Goal: Information Seeking & Learning: Understand process/instructions

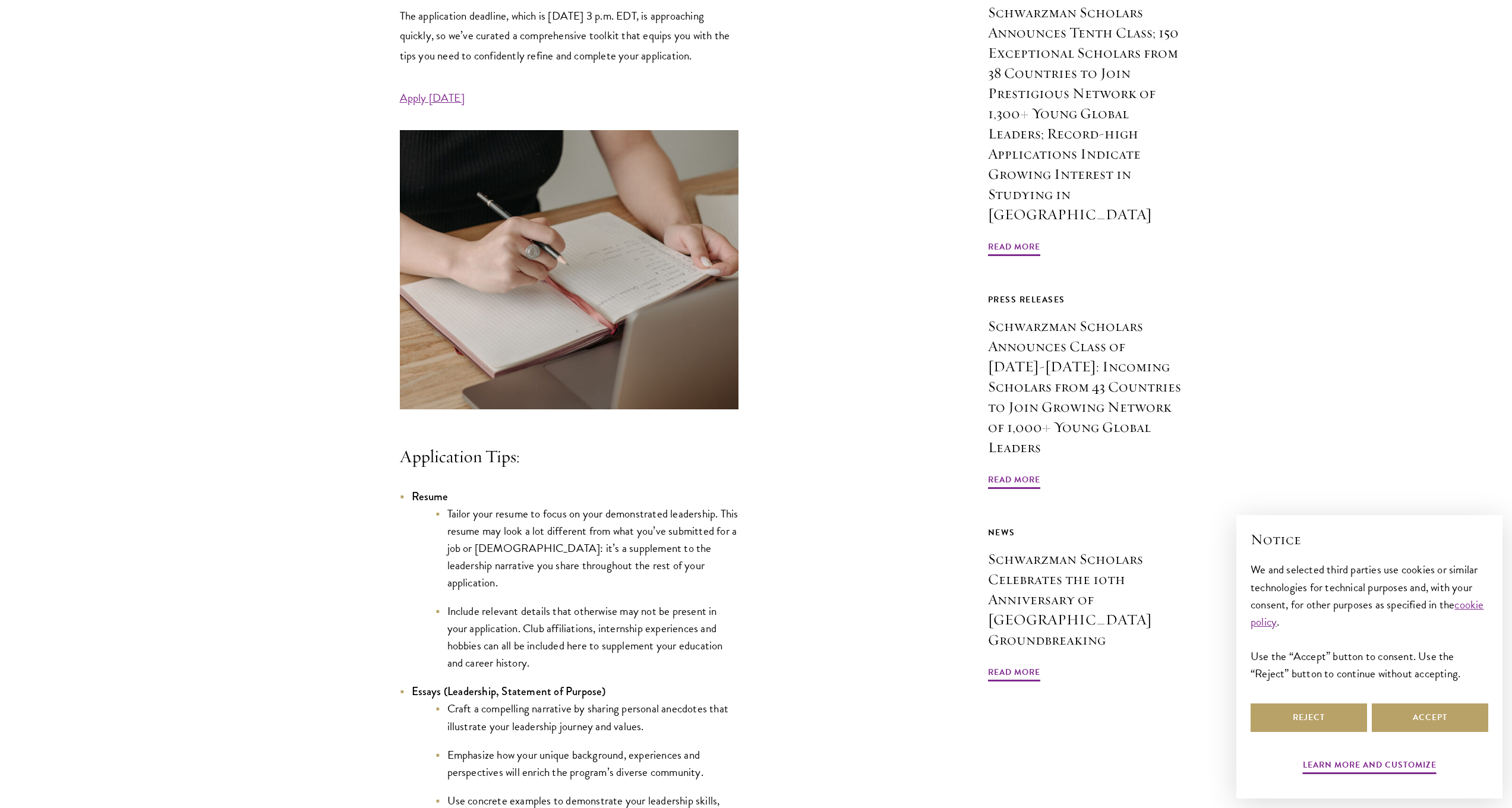
scroll to position [865, 0]
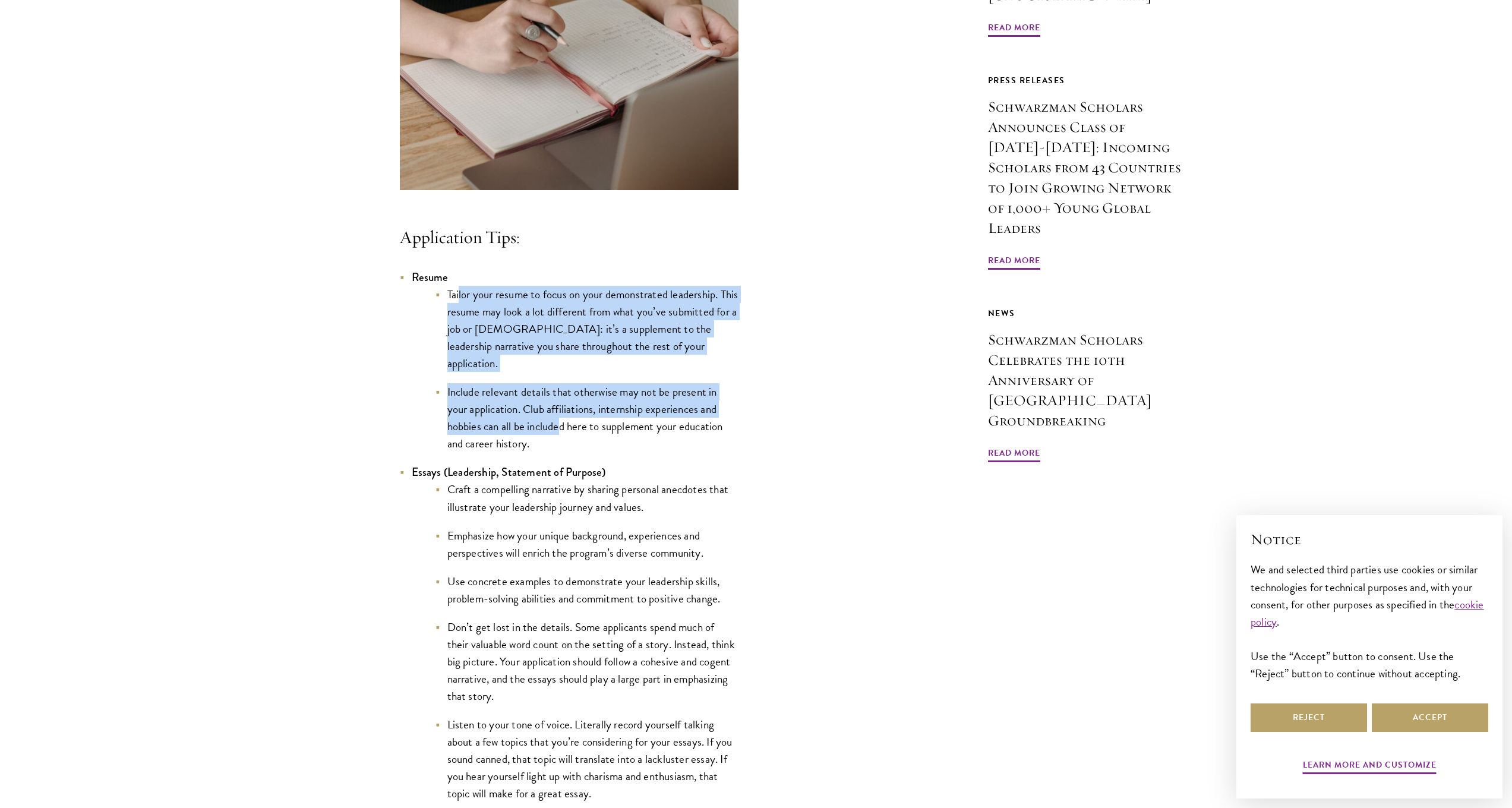
drag, startPoint x: 459, startPoint y: 317, endPoint x: 560, endPoint y: 426, distance: 148.6
click at [560, 426] on ul "Tailor your resume to focus on your demonstrated leadership. This resume may lo…" at bounding box center [575, 369] width 327 height 167
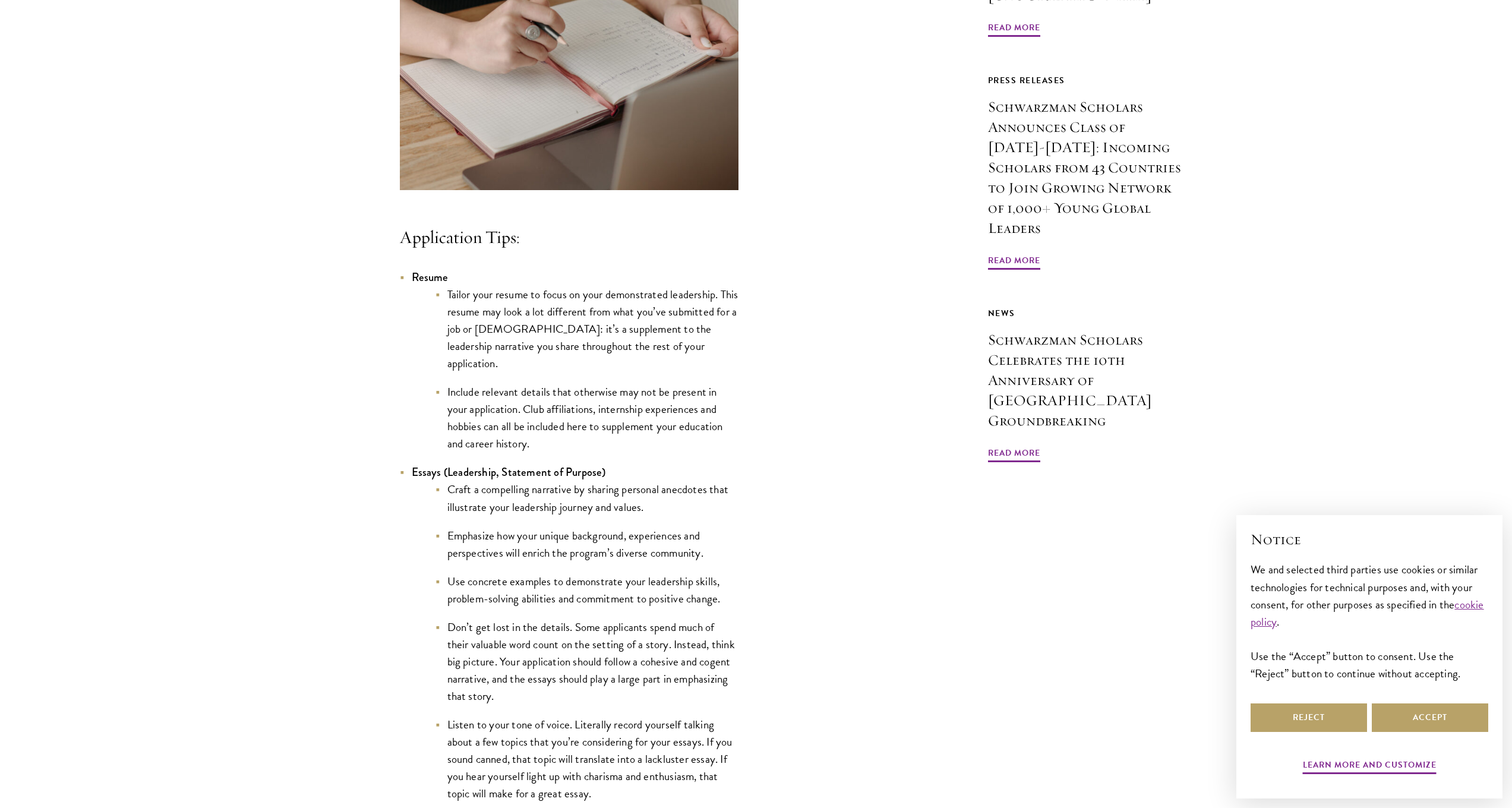
click at [567, 443] on li "Include relevant details that otherwise may not be present in your application.…" at bounding box center [587, 417] width 303 height 69
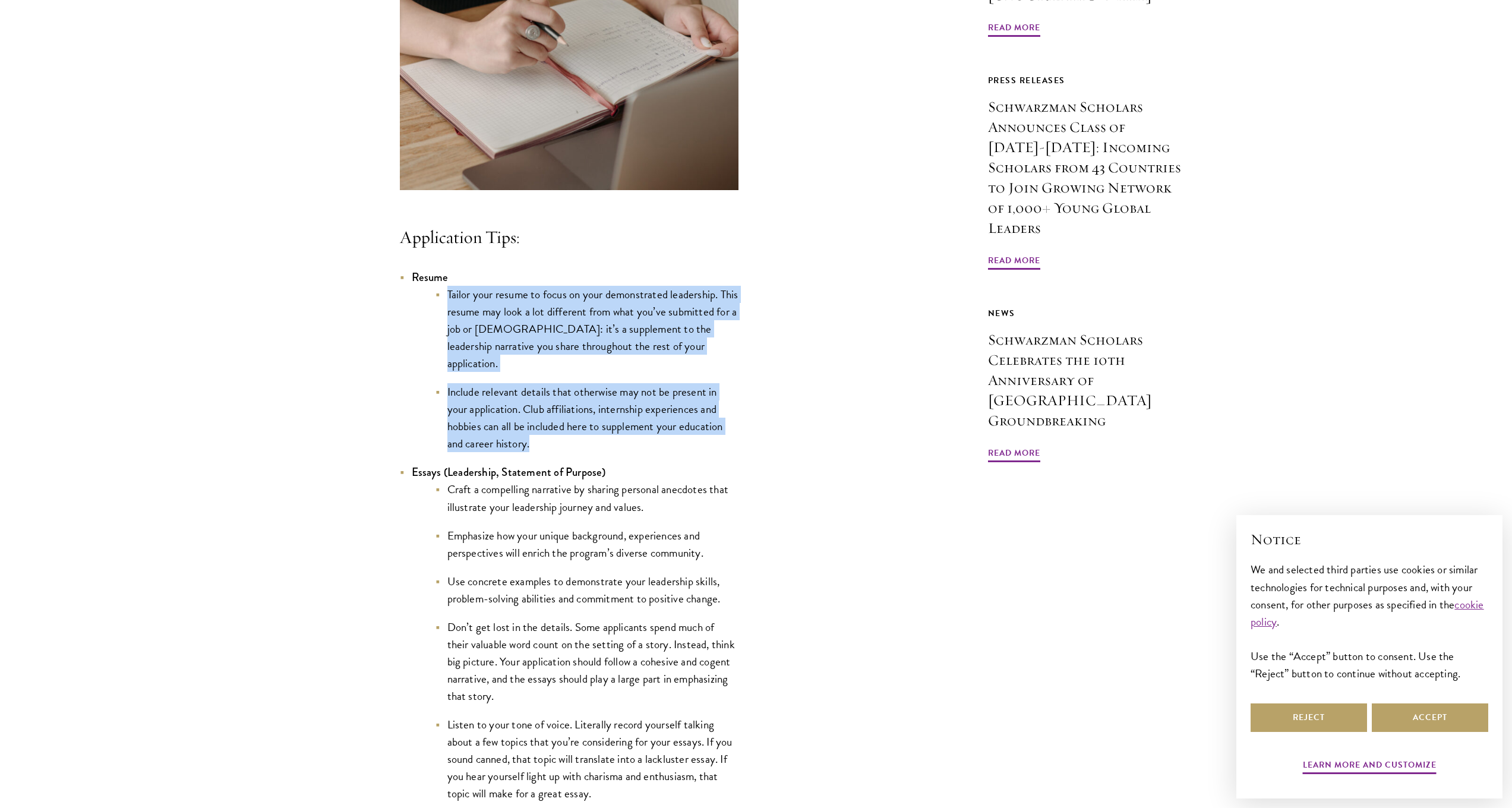
drag, startPoint x: 546, startPoint y: 437, endPoint x: 430, endPoint y: 305, distance: 175.7
click at [430, 305] on ul "Tailor your resume to focus on your demonstrated leadership. This resume may lo…" at bounding box center [575, 369] width 327 height 167
click at [432, 309] on ul "Tailor your resume to focus on your demonstrated leadership. This resume may lo…" at bounding box center [575, 369] width 327 height 167
drag, startPoint x: 372, startPoint y: 279, endPoint x: 577, endPoint y: 461, distance: 274.1
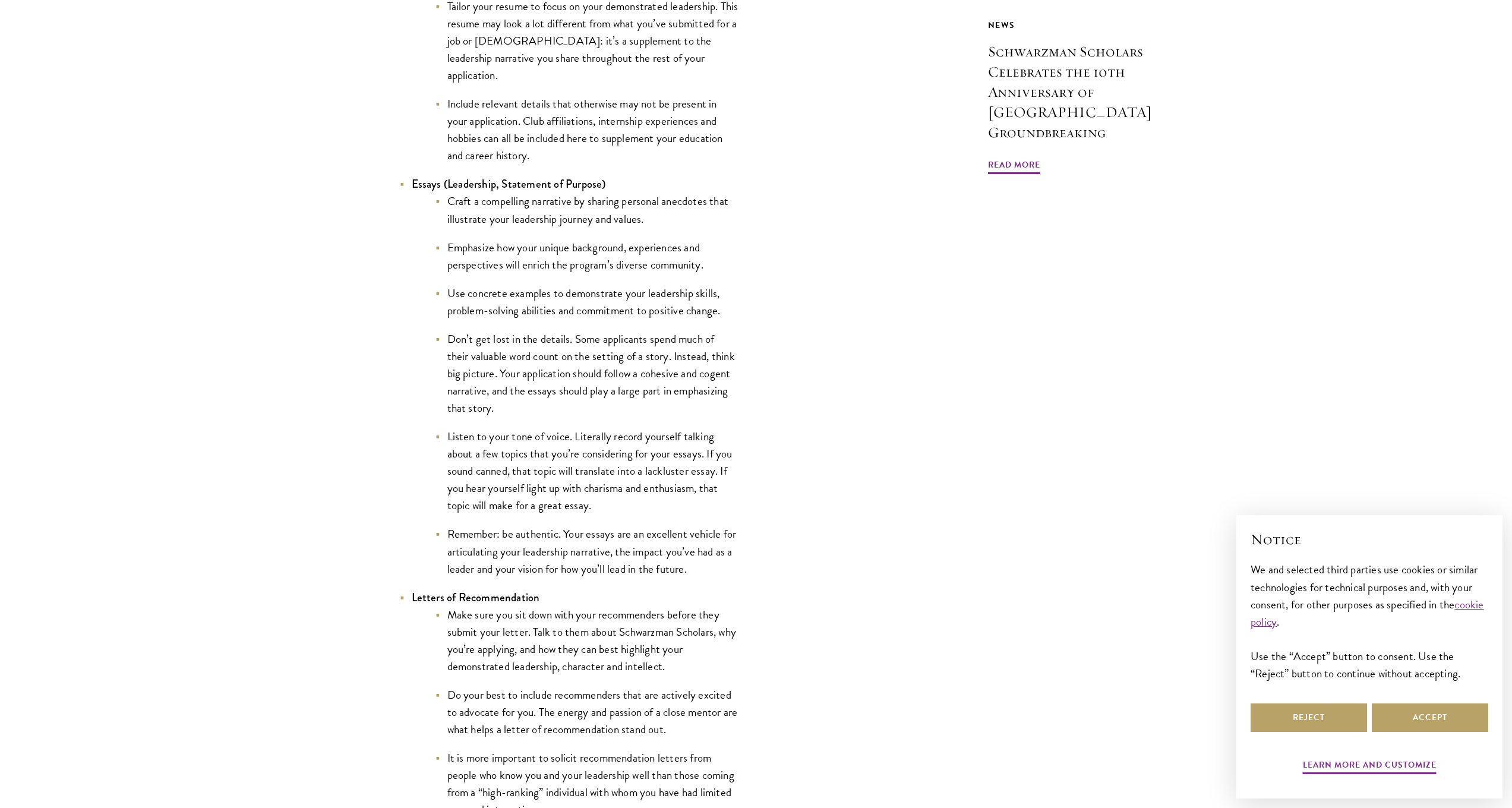
scroll to position [1244, 0]
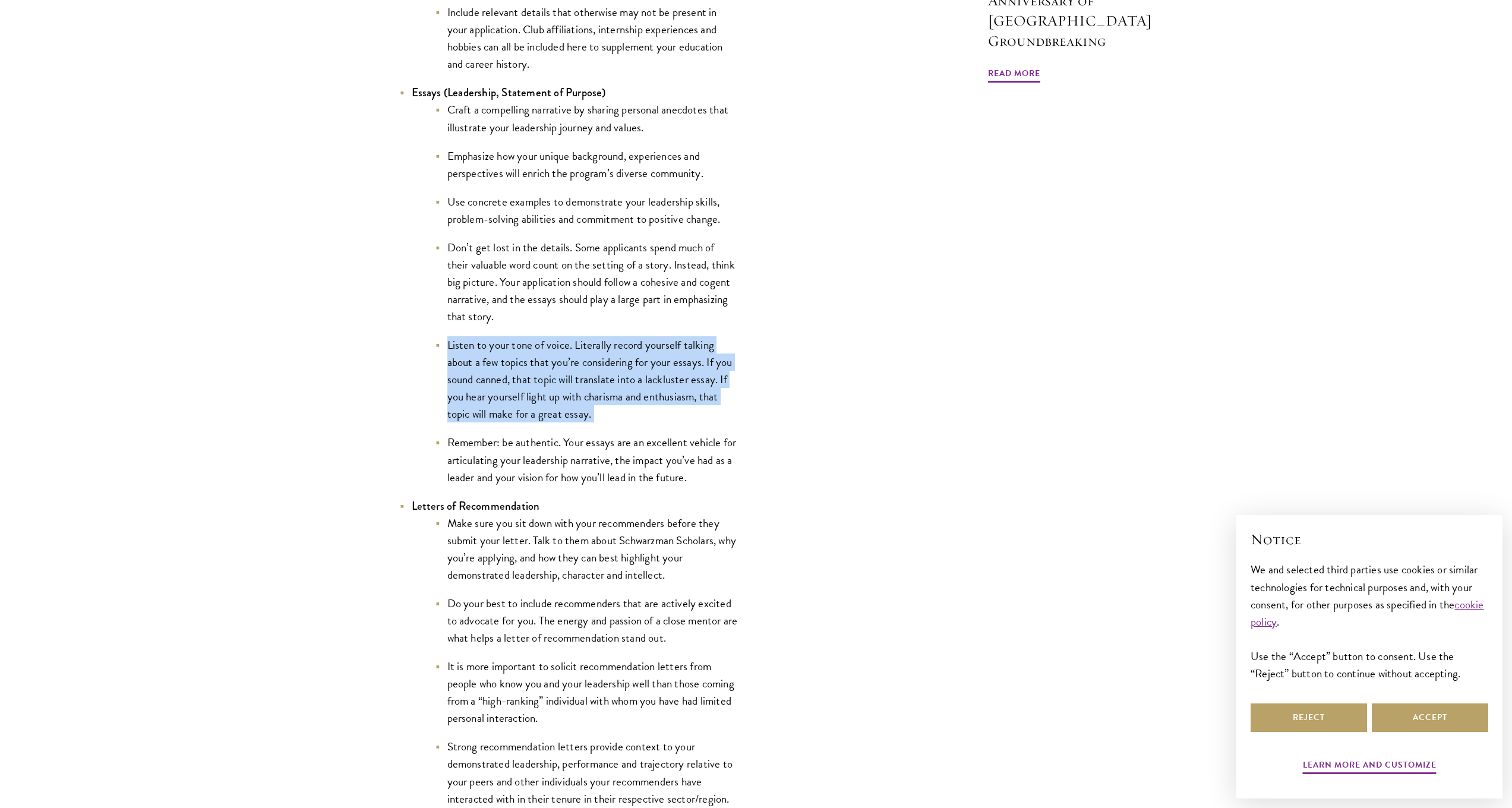
drag, startPoint x: 428, startPoint y: 344, endPoint x: 624, endPoint y: 425, distance: 212.1
click at [624, 425] on ul "Craft a compelling narrative by sharing personal anecdotes that illustrate your…" at bounding box center [575, 293] width 327 height 384
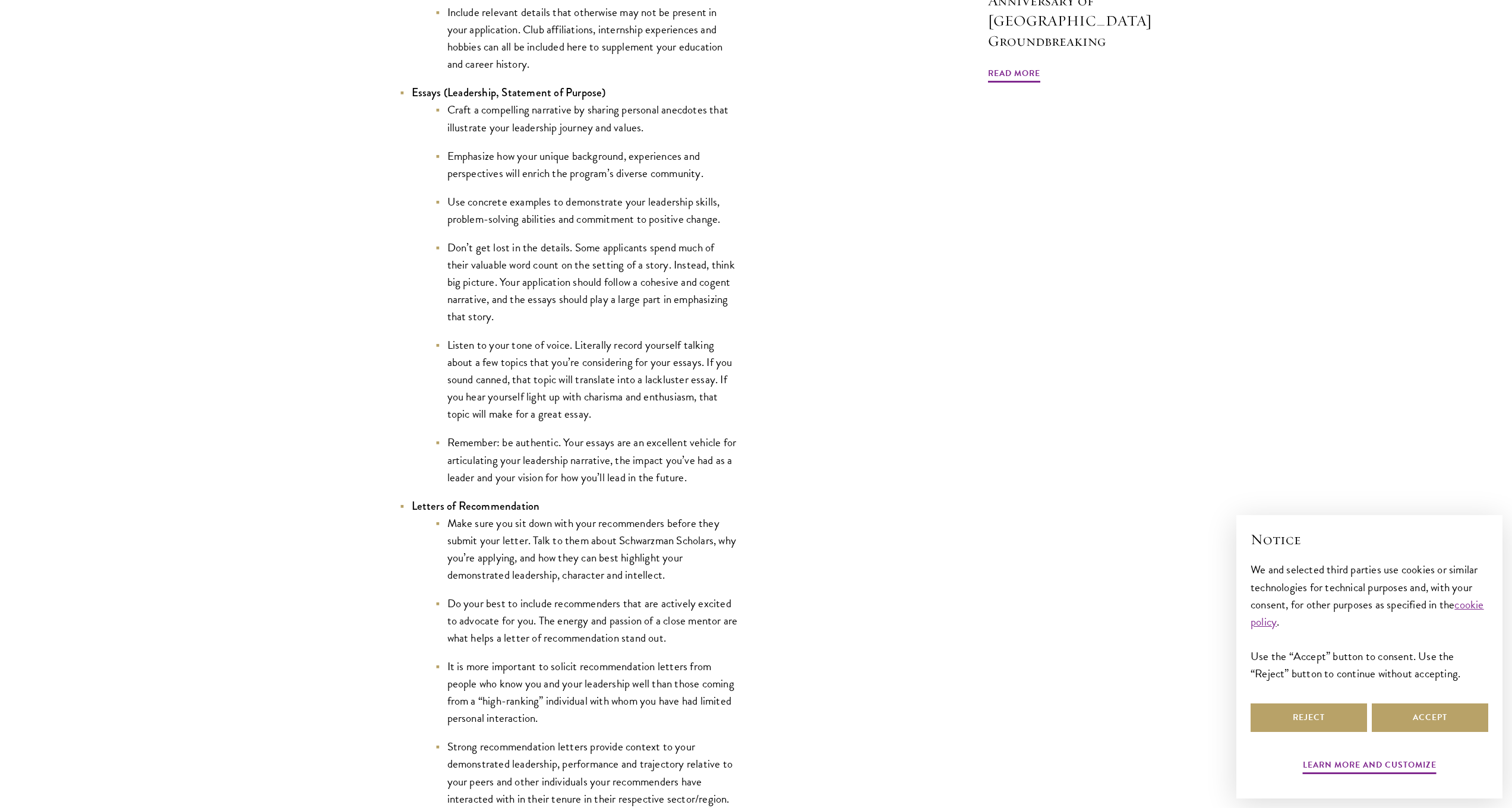
click at [624, 426] on ul "Craft a compelling narrative by sharing personal anecdotes that illustrate your…" at bounding box center [575, 293] width 327 height 384
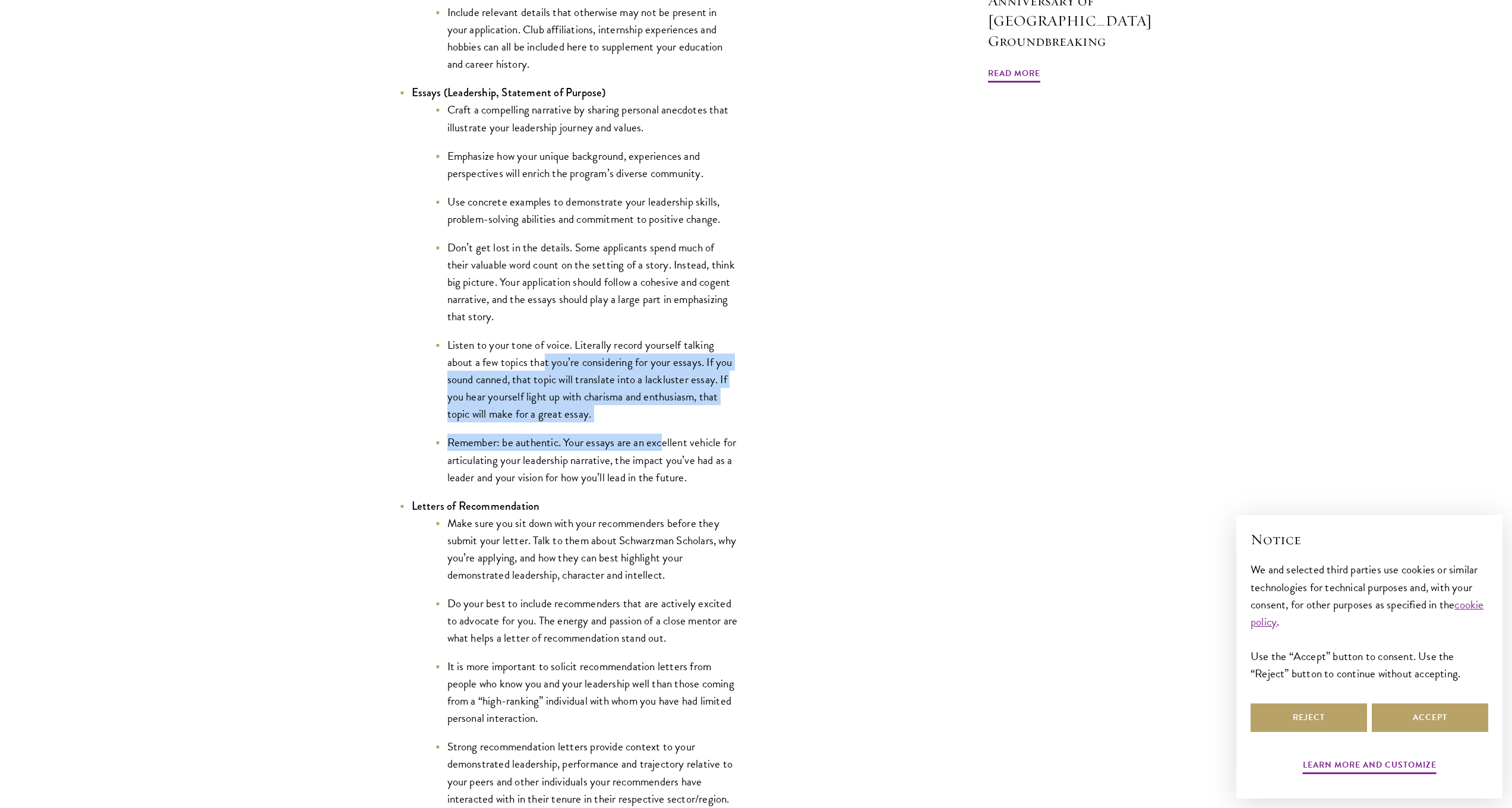
drag, startPoint x: 573, startPoint y: 384, endPoint x: 661, endPoint y: 438, distance: 103.2
click at [661, 438] on ul "Craft a compelling narrative by sharing personal anecdotes that illustrate your…" at bounding box center [575, 293] width 327 height 384
click at [662, 438] on li "Remember: be authentic. Your essays are an excellent vehicle for articulating y…" at bounding box center [587, 459] width 303 height 51
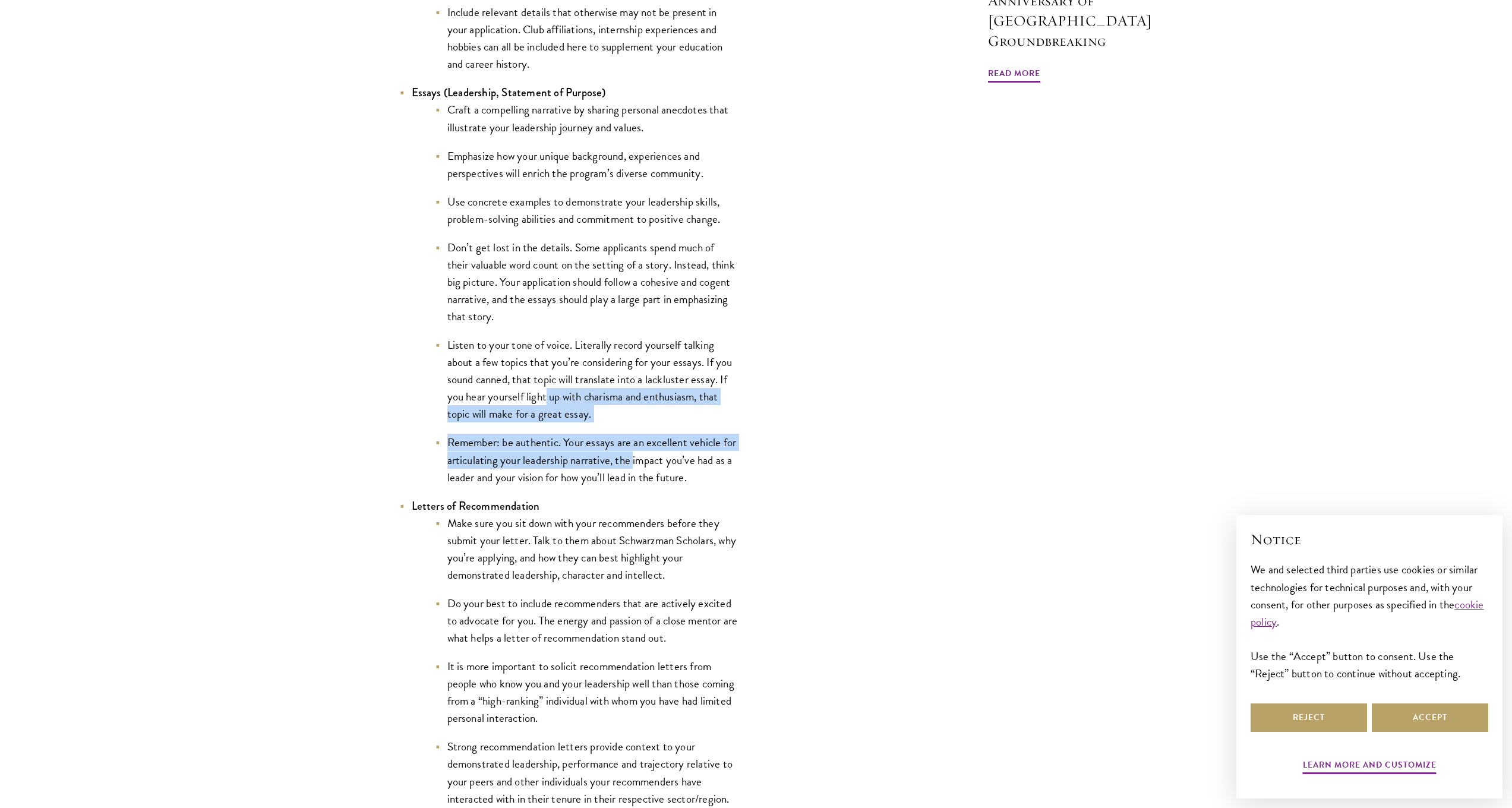
drag, startPoint x: 546, startPoint y: 393, endPoint x: 635, endPoint y: 459, distance: 110.8
click at [635, 459] on ul "Craft a compelling narrative by sharing personal anecdotes that illustrate your…" at bounding box center [575, 293] width 327 height 384
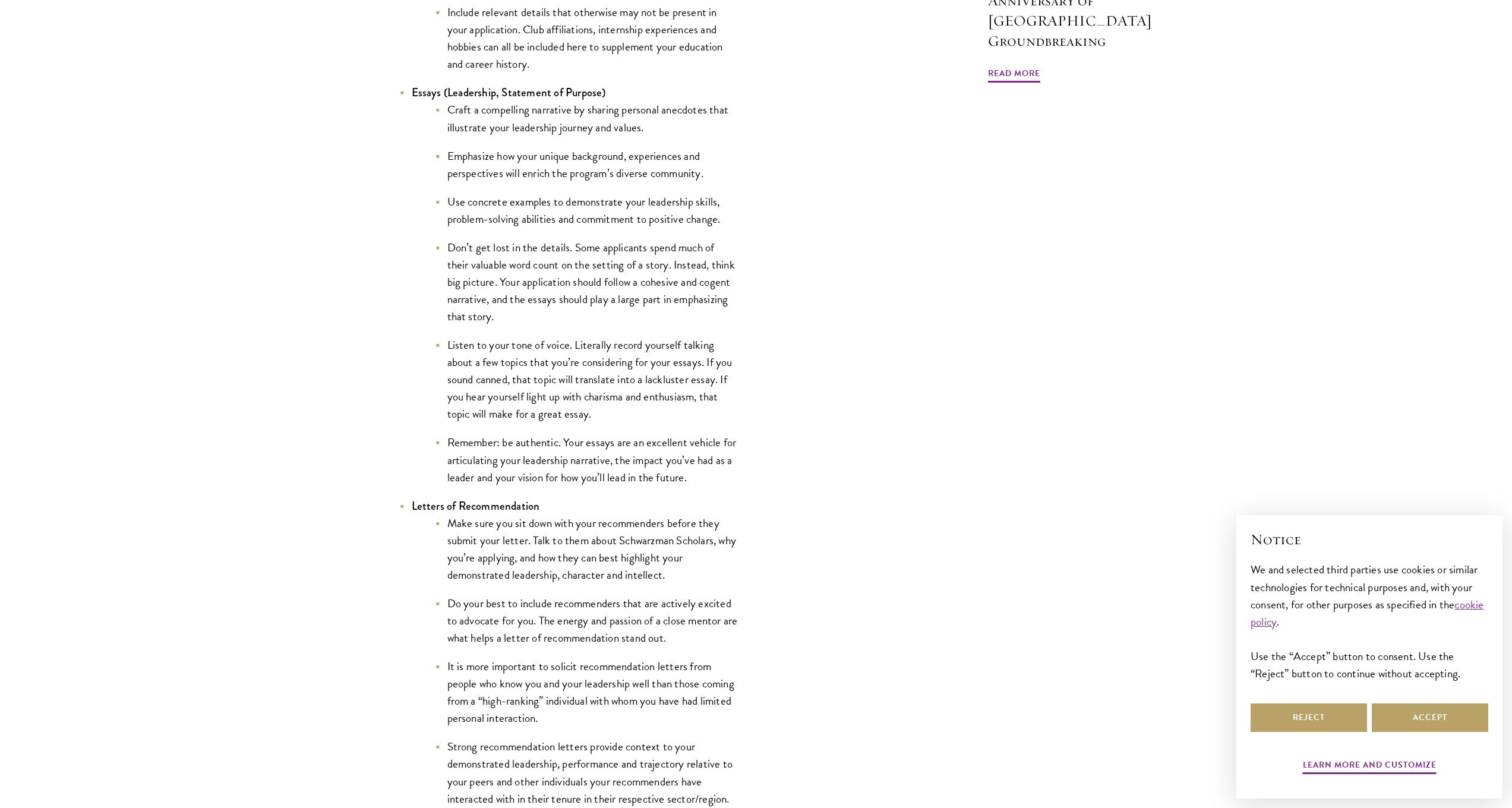
click at [636, 459] on li "Remember: be authentic. Your essays are an excellent vehicle for articulating y…" at bounding box center [587, 459] width 303 height 51
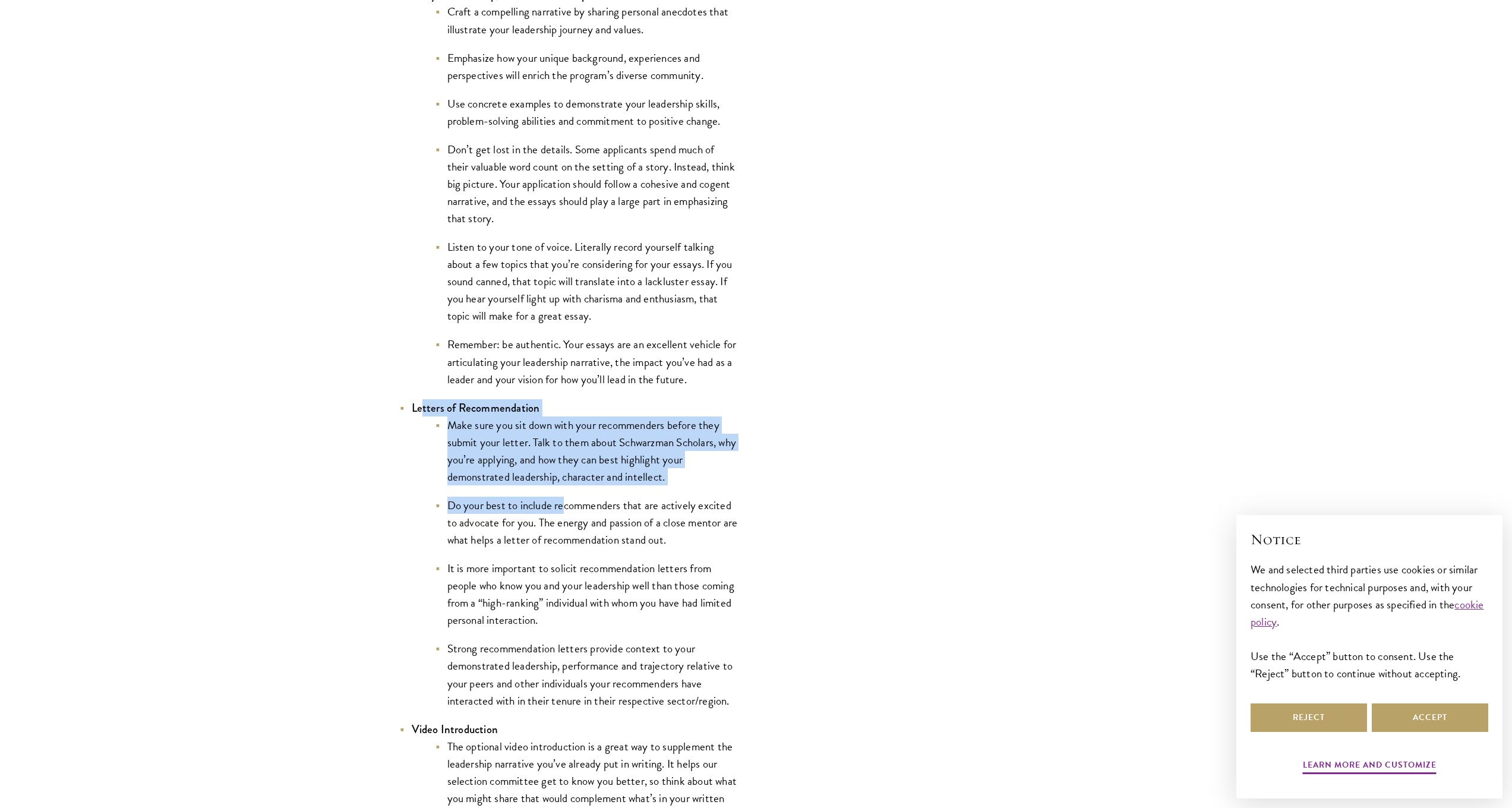
drag, startPoint x: 419, startPoint y: 395, endPoint x: 562, endPoint y: 502, distance: 178.6
click at [562, 502] on ul "Resume Tailor your resume to focus on your demonstrated leadership. This resume…" at bounding box center [569, 790] width 339 height 1997
click at [562, 502] on li "Do your best to include recommenders that are actively excited to advocate for …" at bounding box center [587, 522] width 303 height 51
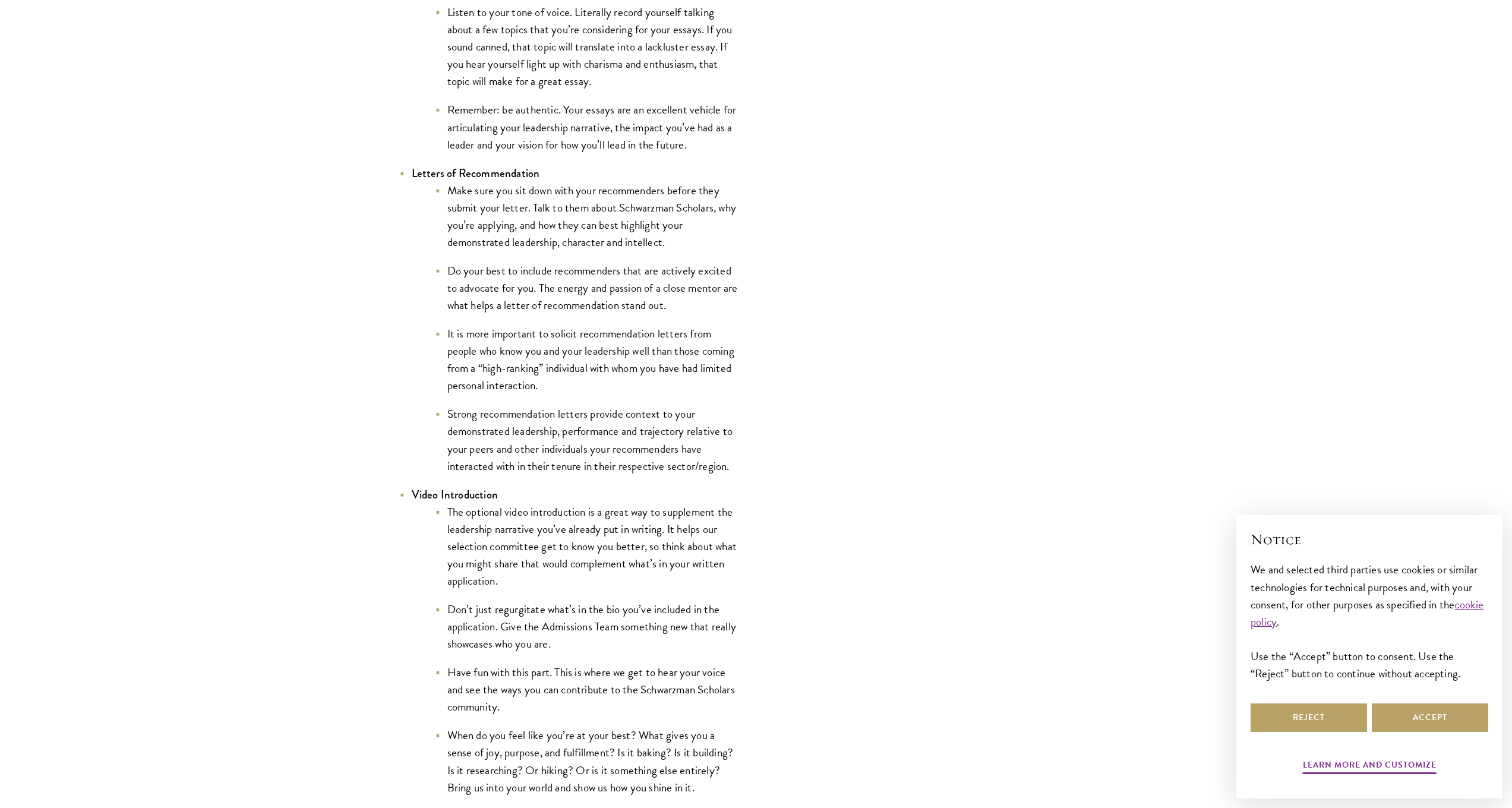
scroll to position [1719, 0]
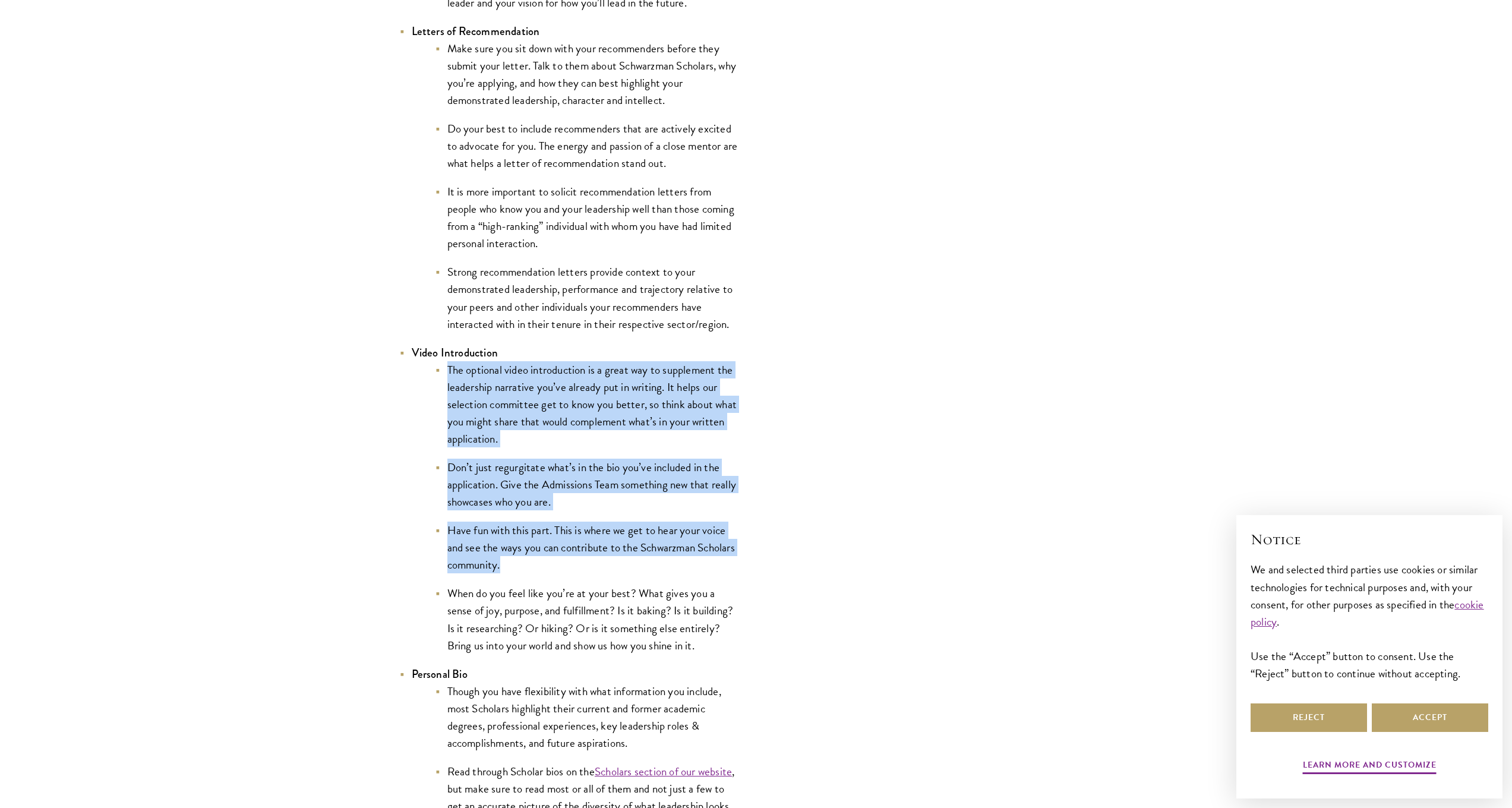
drag, startPoint x: 463, startPoint y: 396, endPoint x: 584, endPoint y: 588, distance: 226.9
click at [585, 583] on ul "The optional video introduction is a great way to supplement the leadership nar…" at bounding box center [575, 508] width 327 height 293
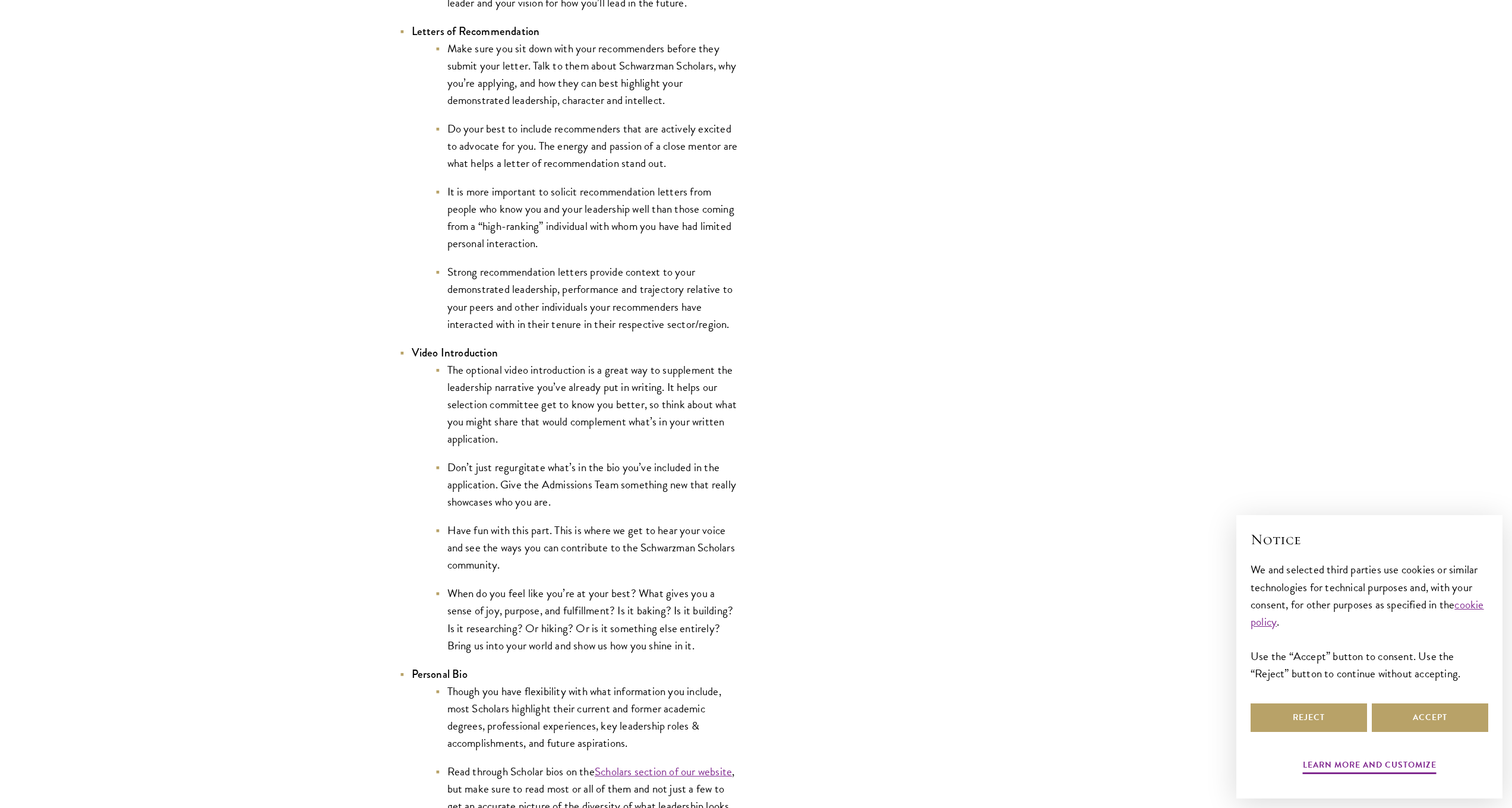
click at [584, 588] on li "When do you feel like you’re at your best? What gives you a sense of joy, purpo…" at bounding box center [587, 619] width 303 height 69
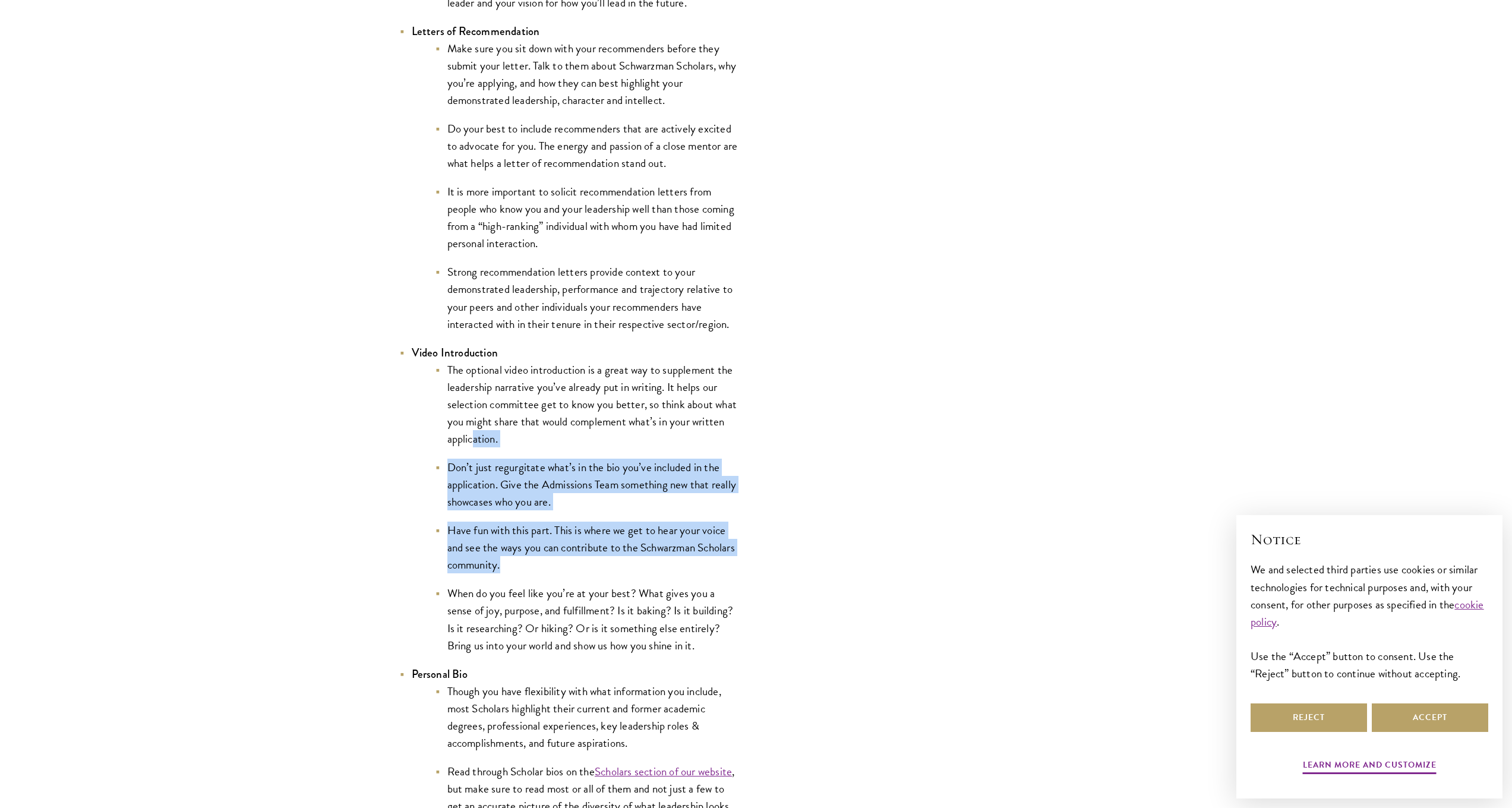
drag, startPoint x: 472, startPoint y: 441, endPoint x: 593, endPoint y: 574, distance: 179.8
click at [592, 572] on ul "The optional video introduction is a great way to supplement the leadership nar…" at bounding box center [575, 508] width 327 height 293
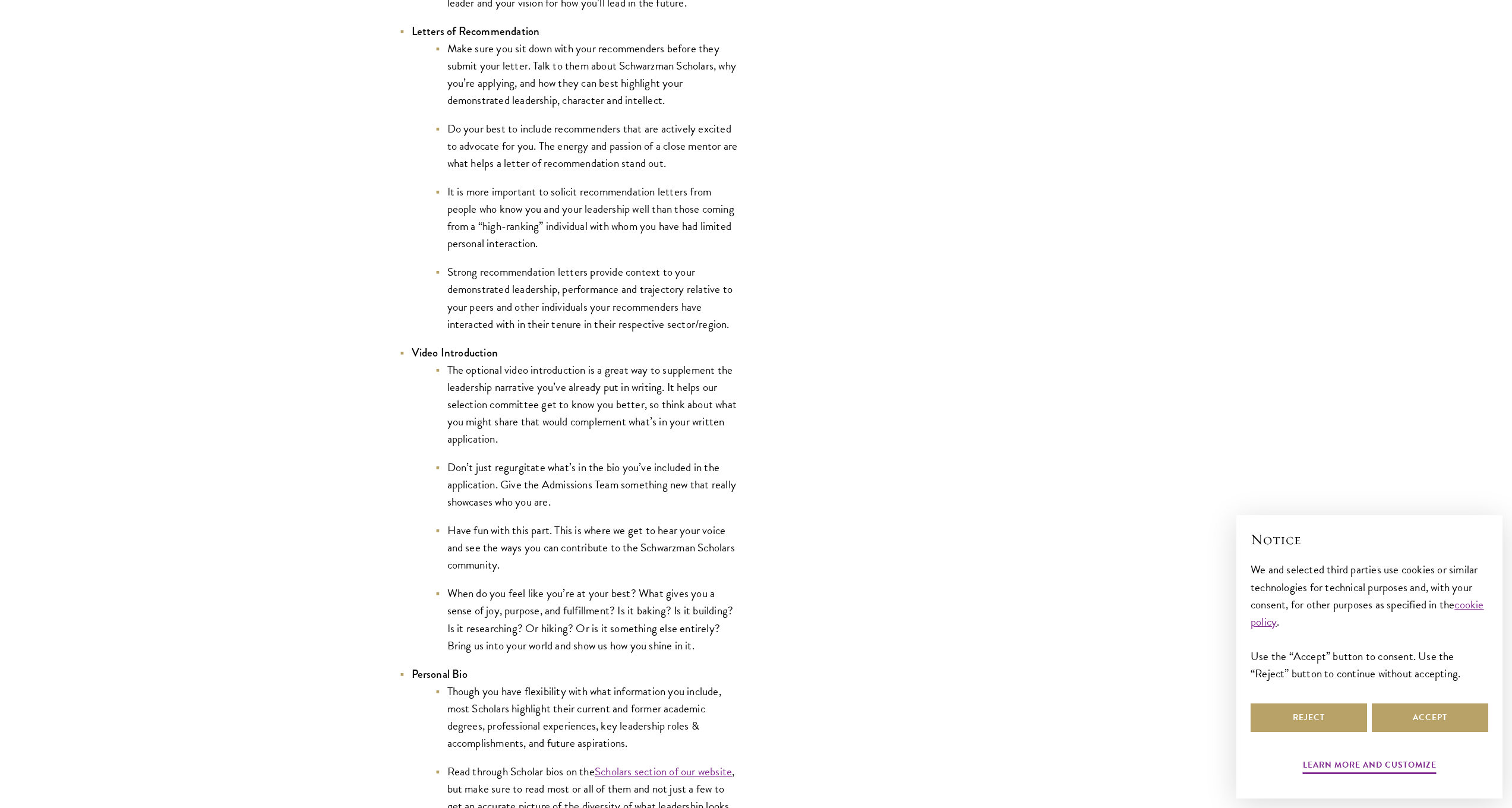
click at [593, 574] on ul "The optional video introduction is a great way to supplement the leadership nar…" at bounding box center [575, 508] width 327 height 293
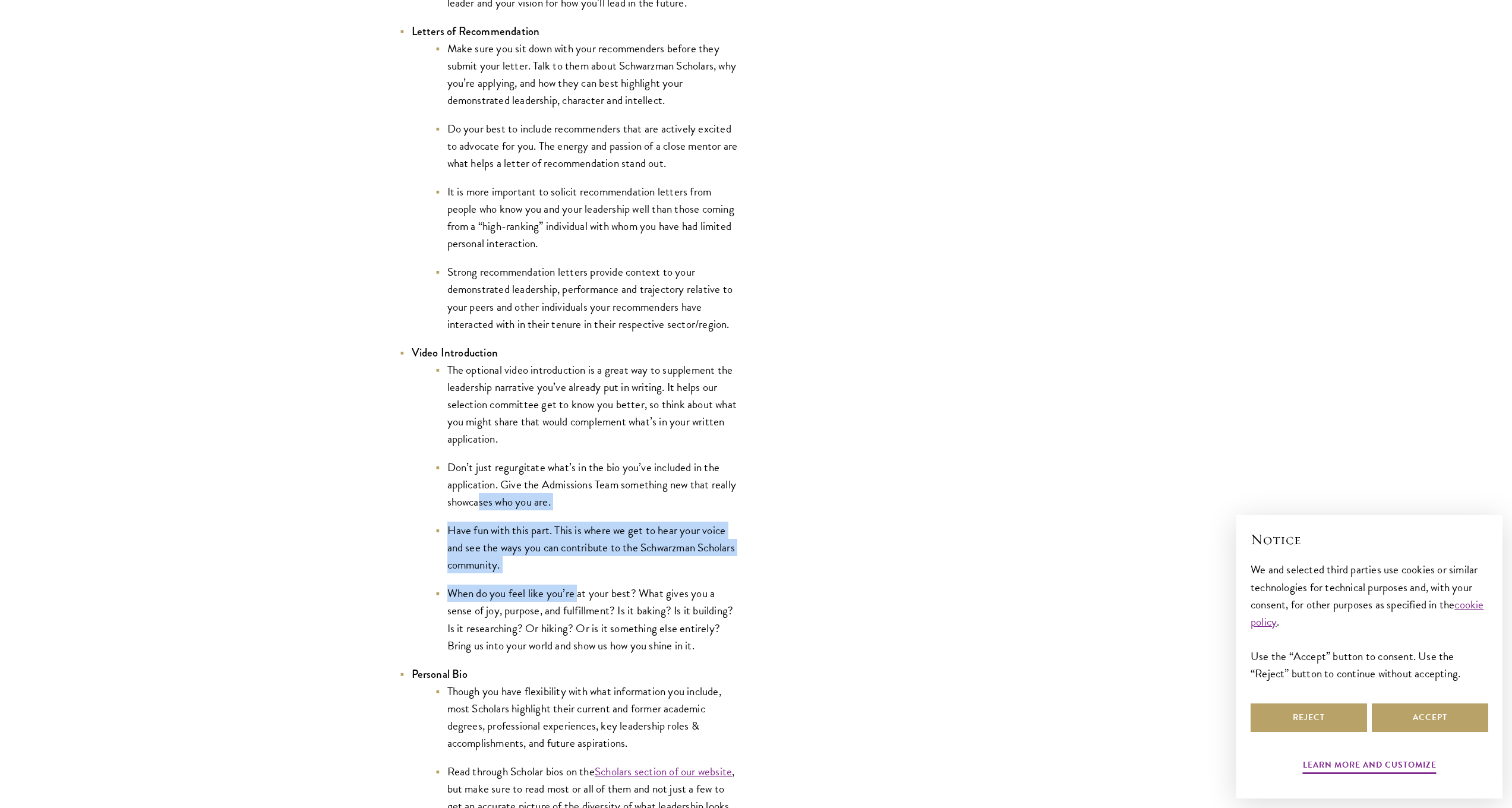
drag, startPoint x: 482, startPoint y: 495, endPoint x: 591, endPoint y: 596, distance: 148.6
click at [588, 595] on ul "The optional video introduction is a great way to supplement the leadership nar…" at bounding box center [575, 508] width 327 height 293
click at [591, 596] on li "When do you feel like you’re at your best? What gives you a sense of joy, purpo…" at bounding box center [587, 619] width 303 height 69
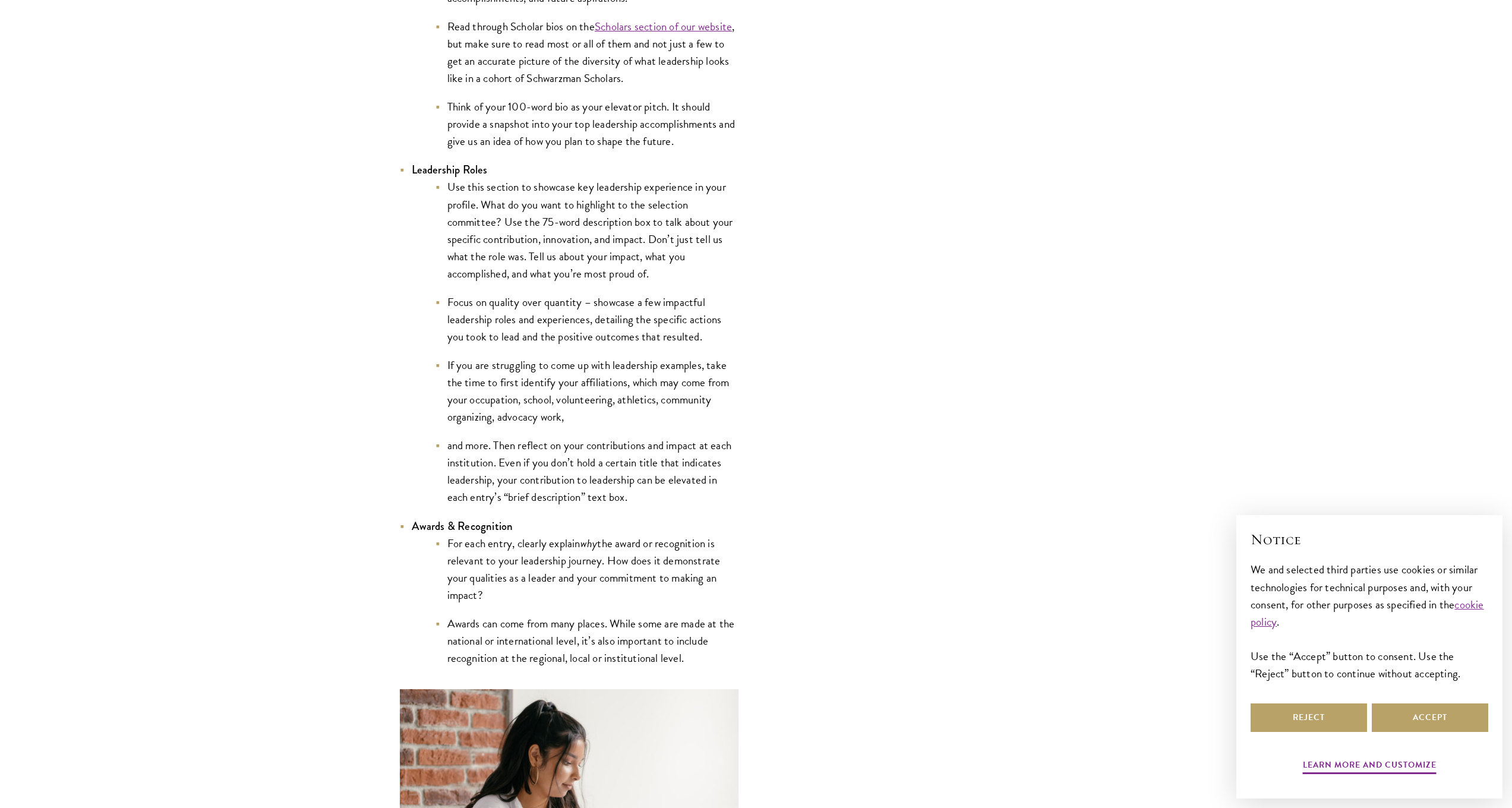
scroll to position [2604, 0]
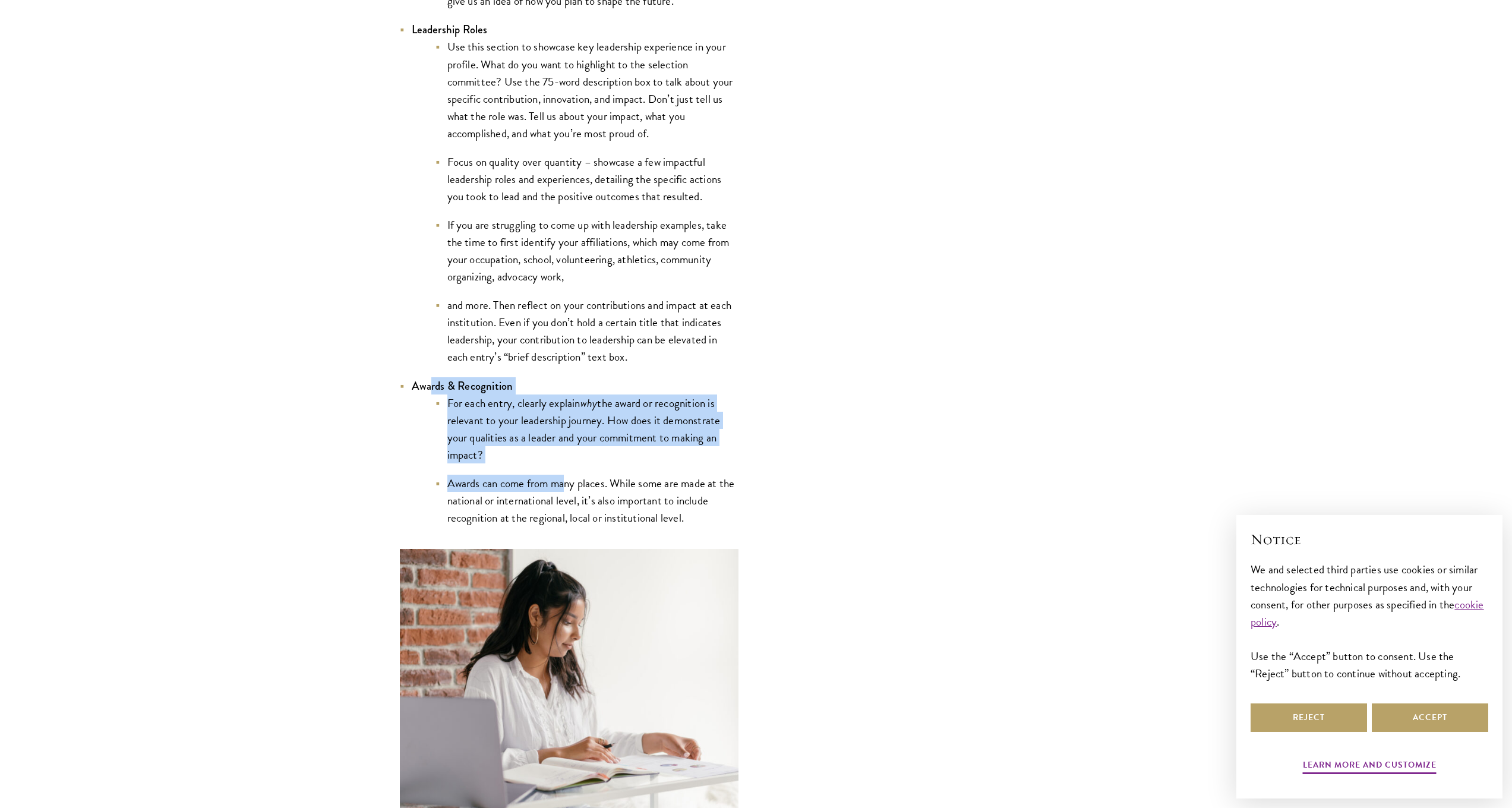
drag, startPoint x: 435, startPoint y: 393, endPoint x: 581, endPoint y: 484, distance: 172.0
click at [566, 477] on li "Awards & Recognition For each entry, clearly explain why the award or recogniti…" at bounding box center [569, 452] width 339 height 150
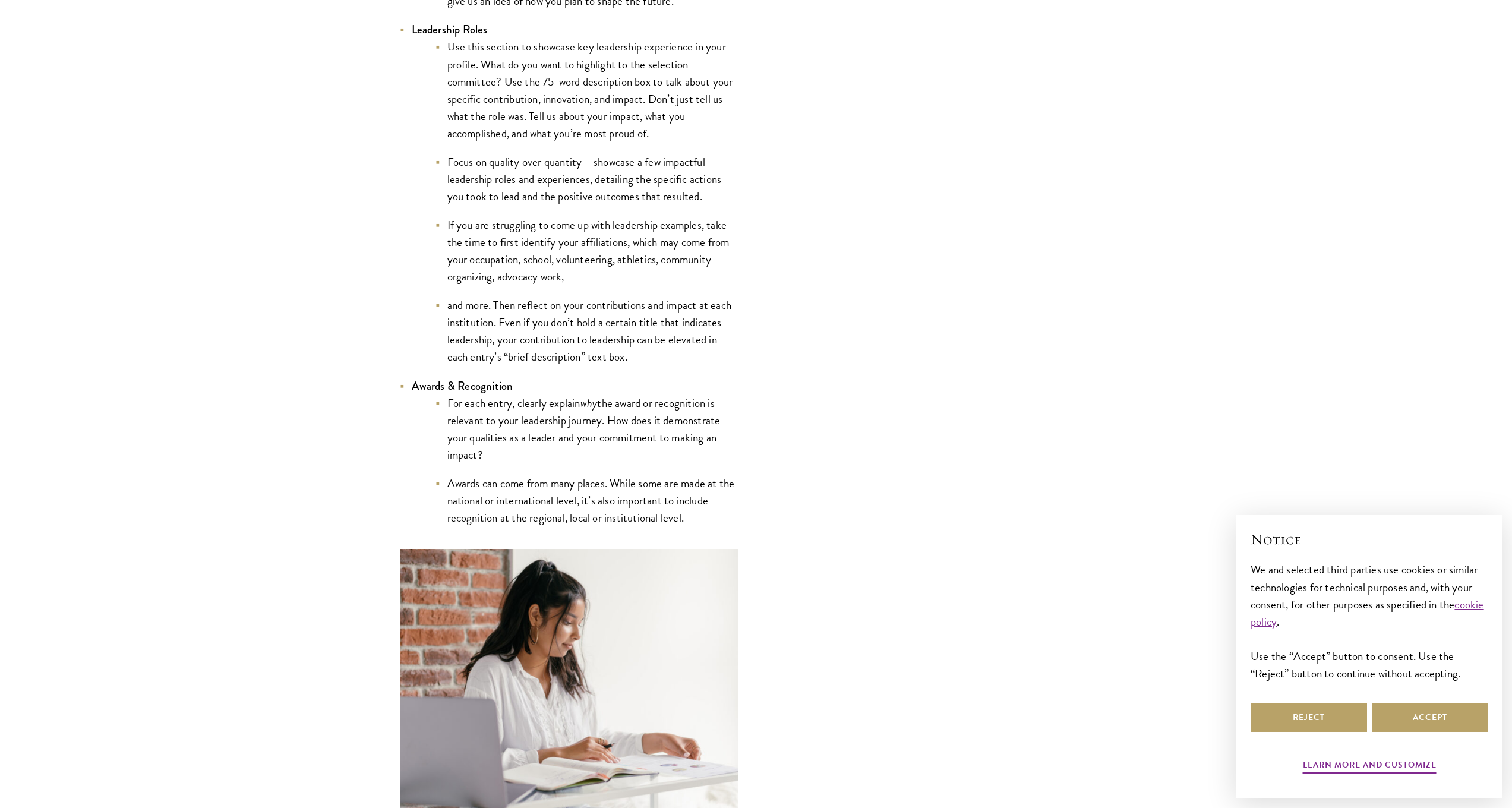
click at [581, 484] on li "Awards can come from many places. While some are made at the national or intern…" at bounding box center [587, 500] width 303 height 51
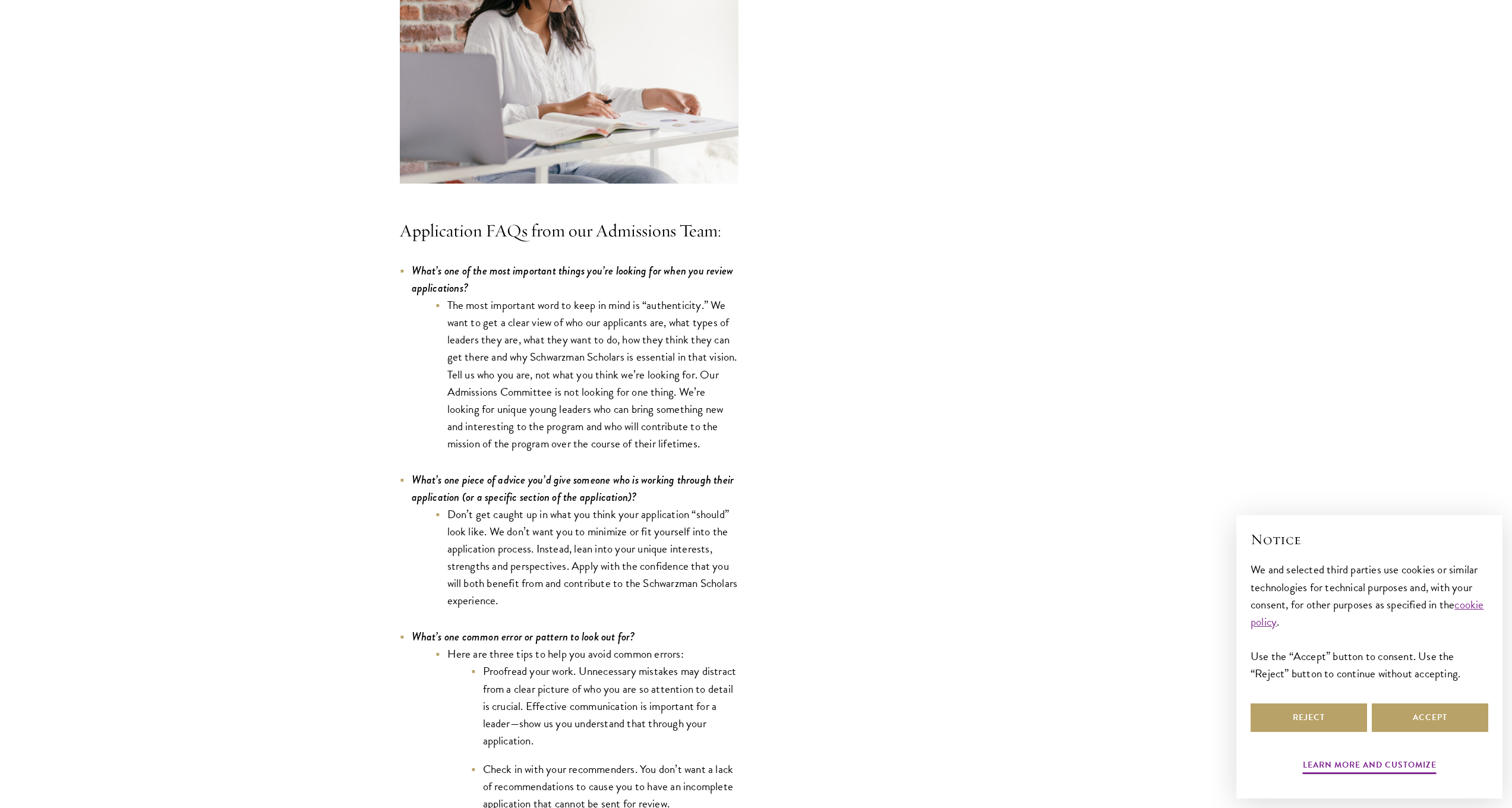
scroll to position [3571, 0]
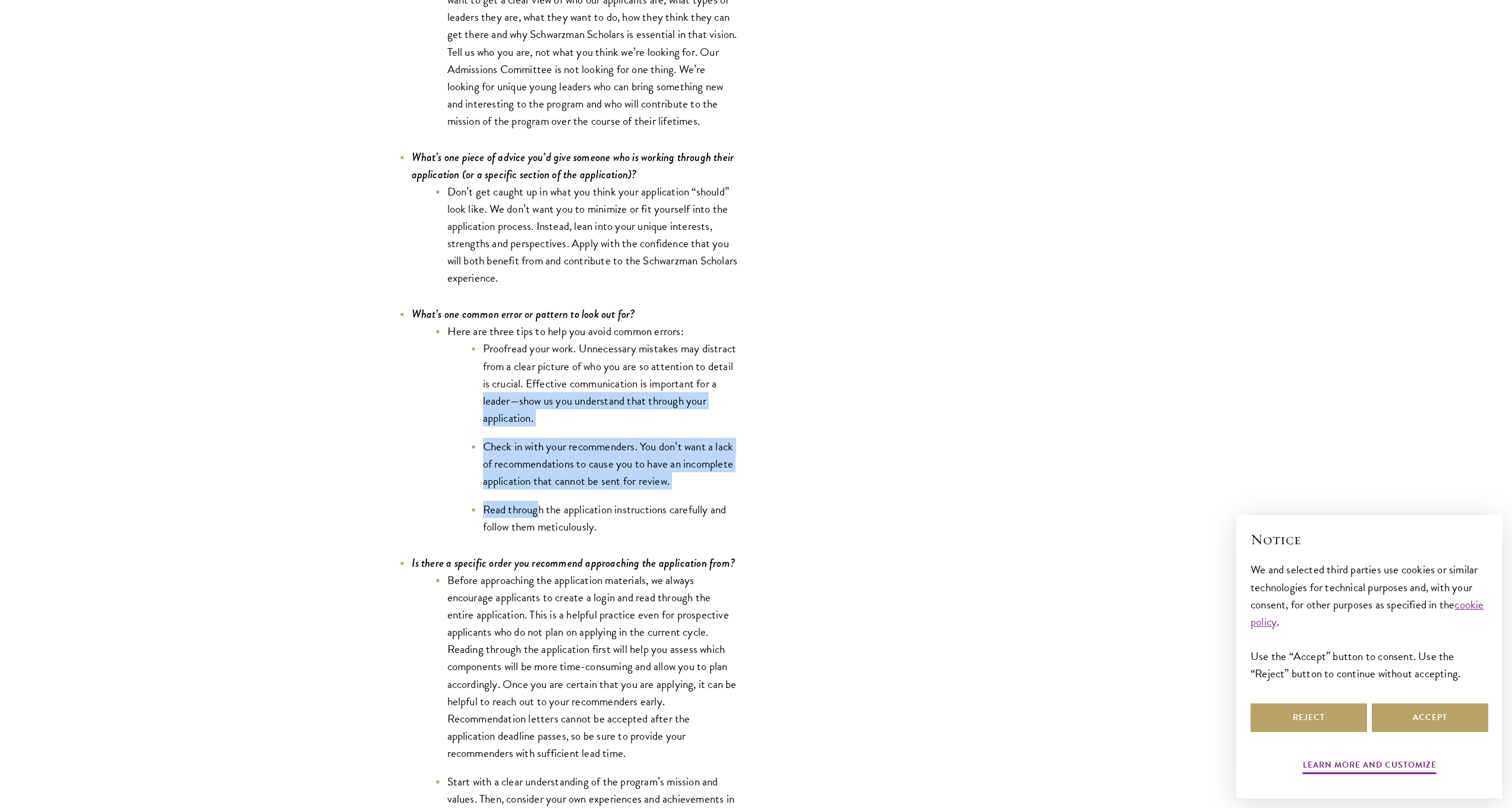
drag, startPoint x: 481, startPoint y: 418, endPoint x: 541, endPoint y: 509, distance: 109.0
click at [539, 506] on ul "Proofread your work. Unnecessary mistakes may distract from a clear picture of …" at bounding box center [593, 438] width 291 height 196
click at [541, 509] on li "Read through the application instructions carefully and follow them meticulousl…" at bounding box center [605, 518] width 267 height 34
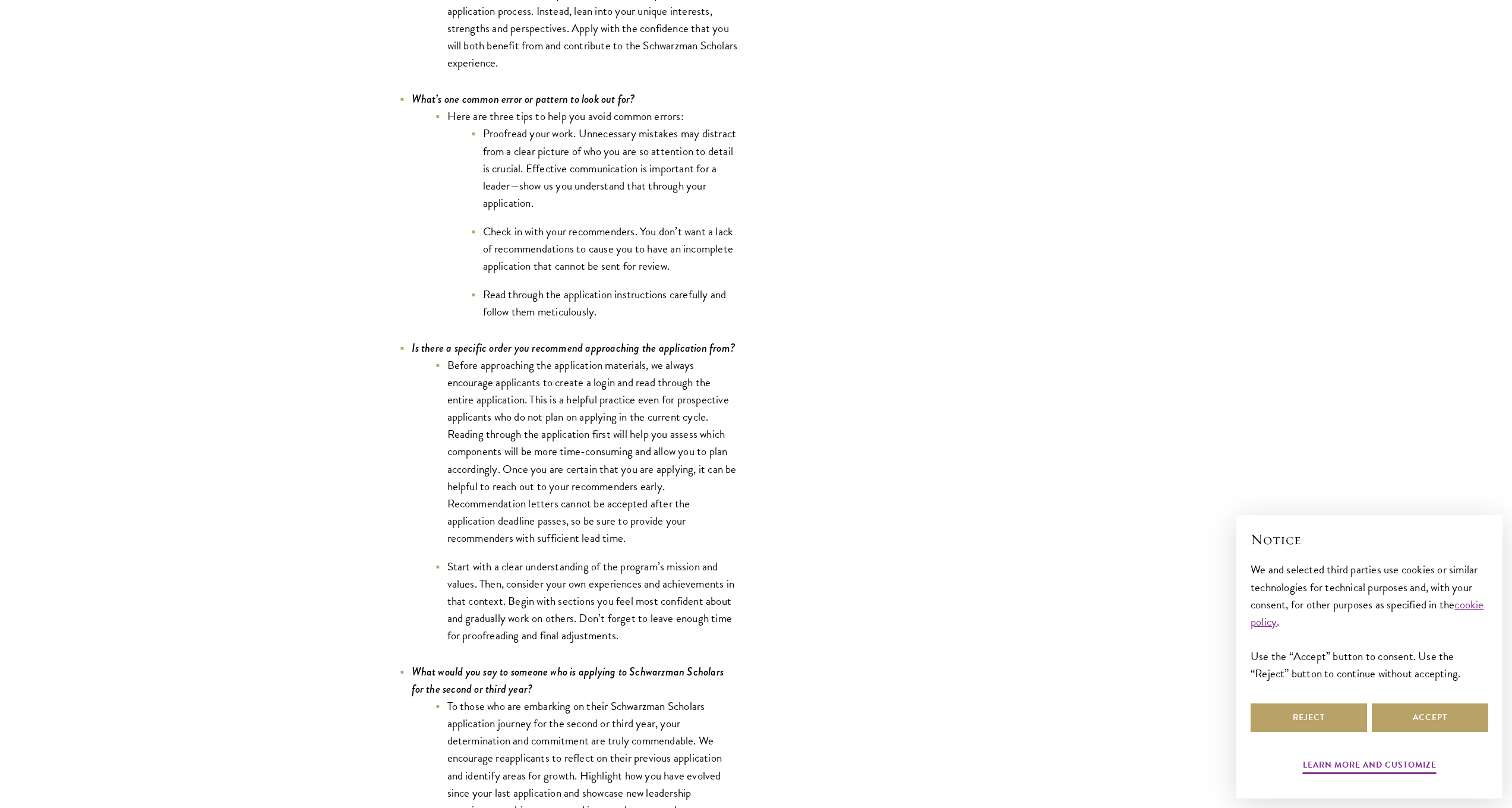
scroll to position [3874, 0]
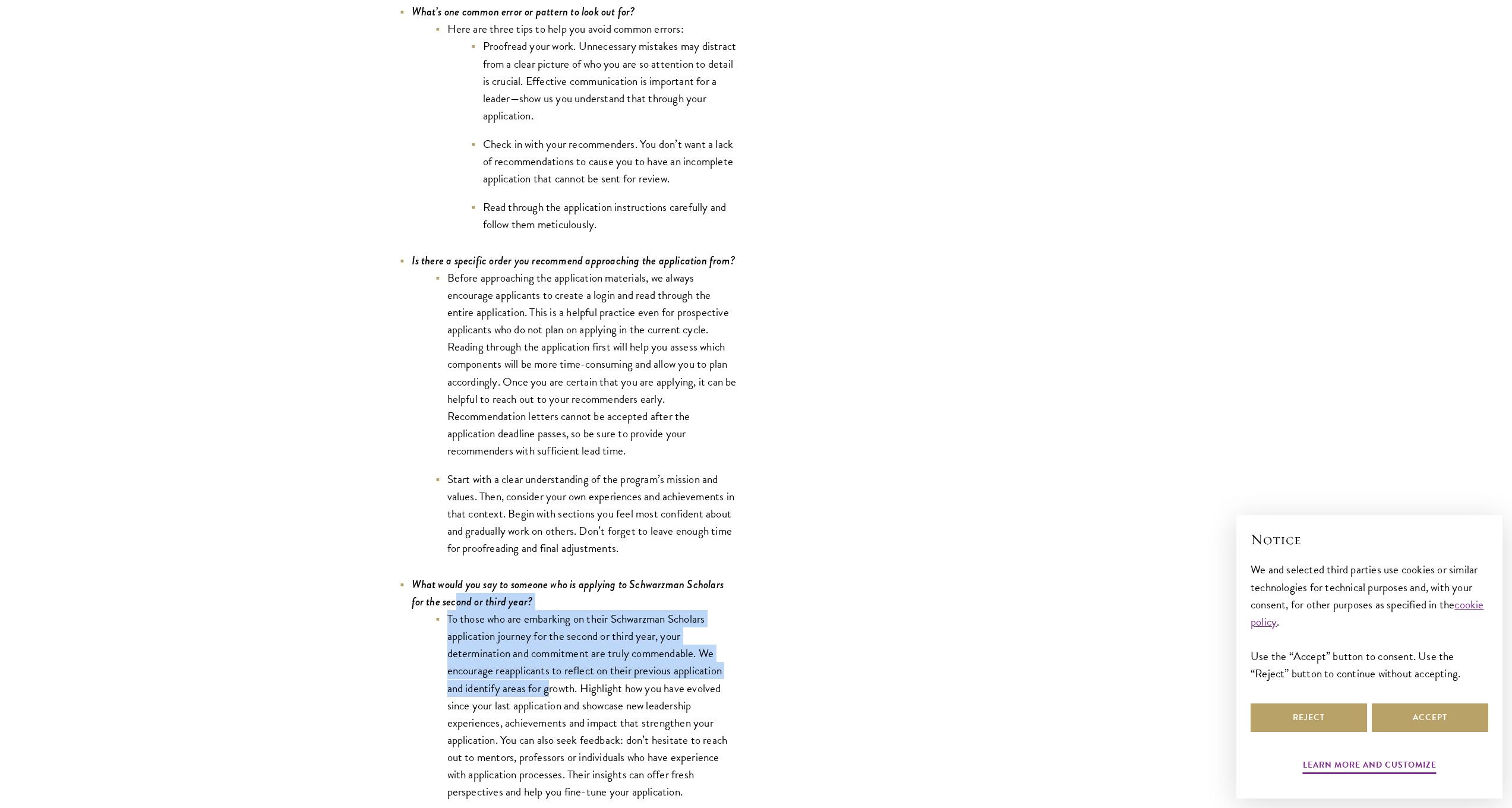
drag, startPoint x: 459, startPoint y: 592, endPoint x: 551, endPoint y: 678, distance: 125.9
click at [551, 678] on li "What would you say to someone who is applying to Schwarzman Scholars for the se…" at bounding box center [569, 736] width 339 height 322
click at [551, 678] on li "To those who are embarking on their Schwarzman Scholars application journey for…" at bounding box center [587, 705] width 303 height 190
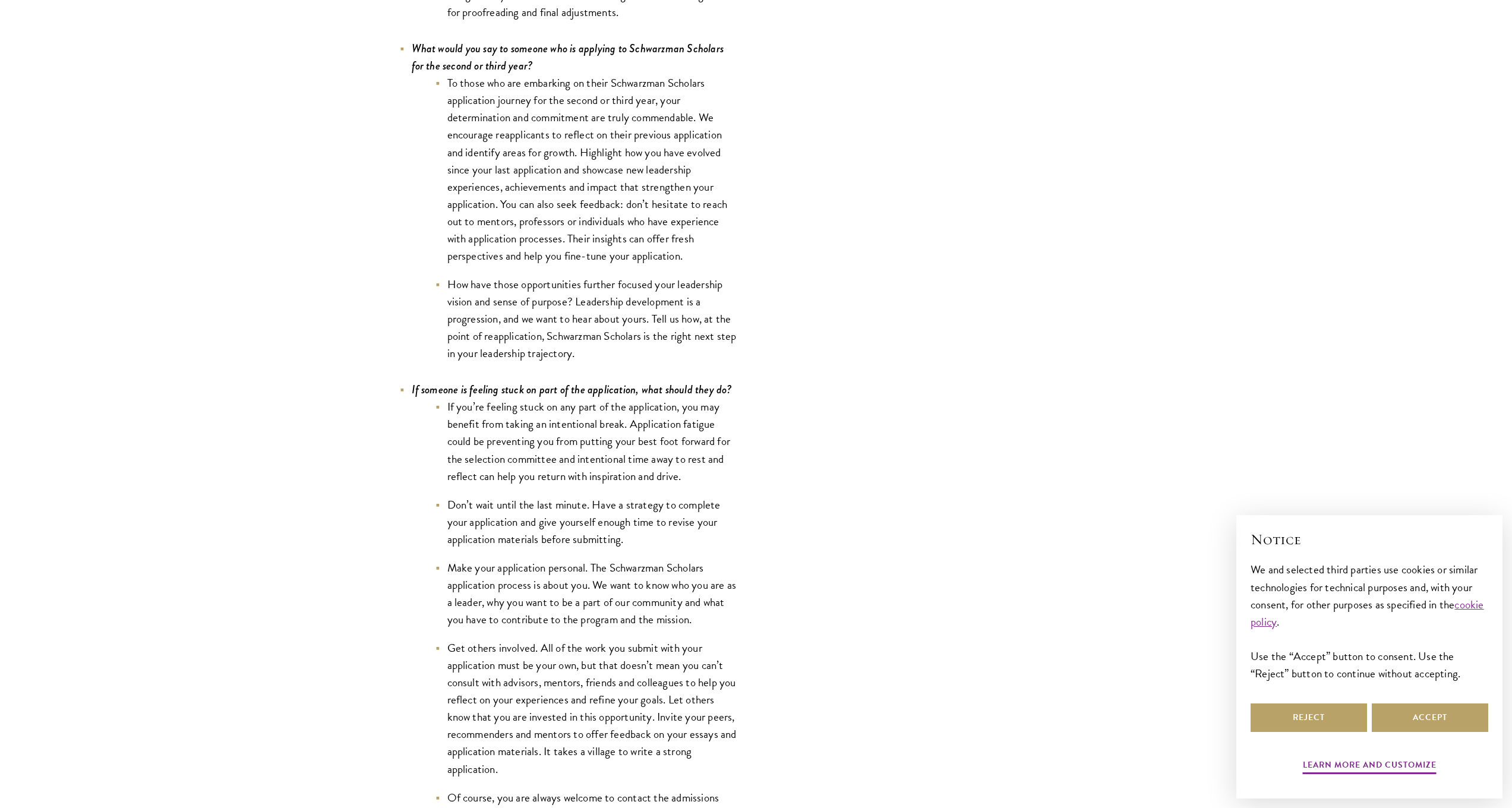
scroll to position [4518, 0]
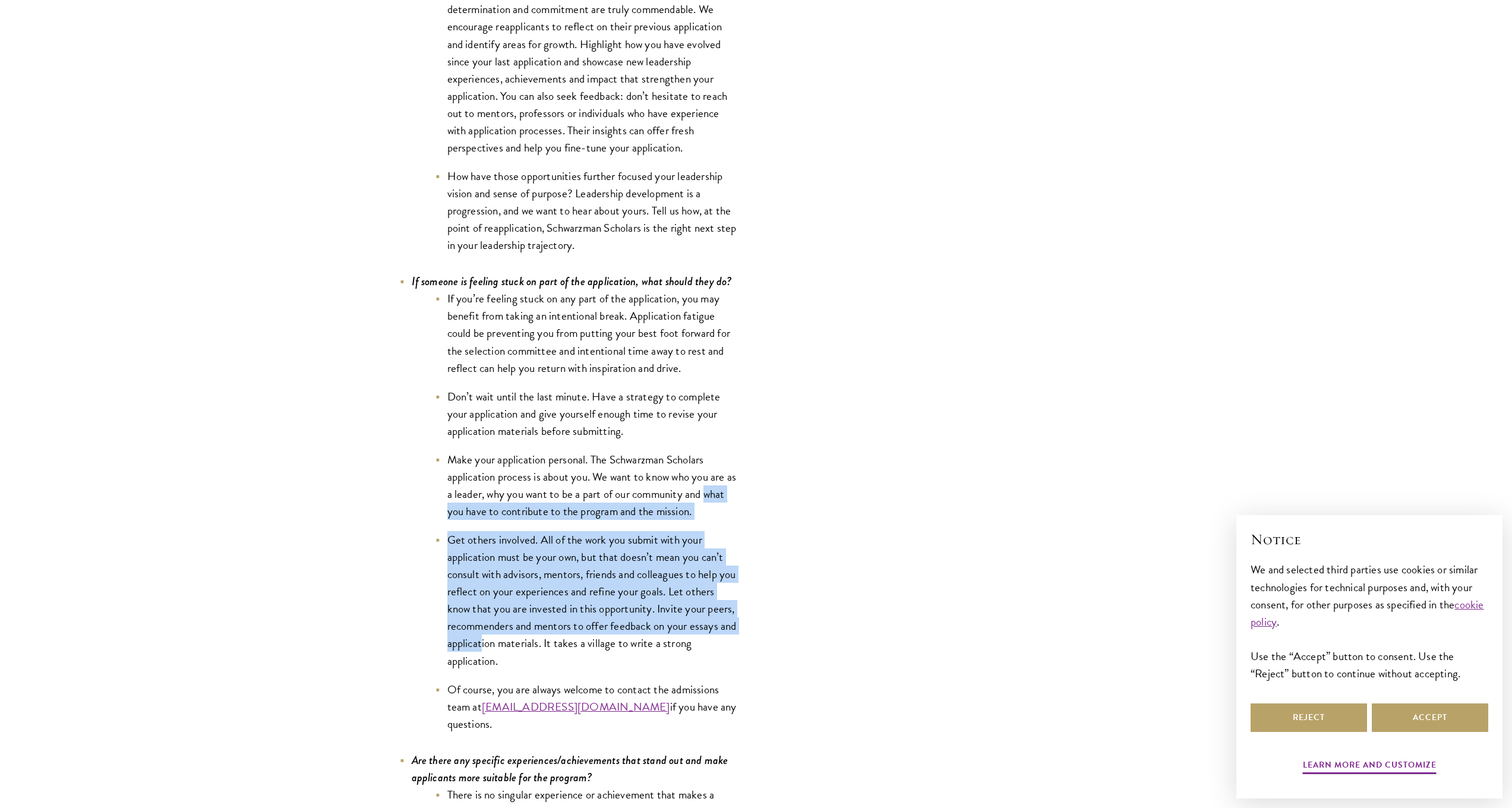
drag, startPoint x: 428, startPoint y: 497, endPoint x: 501, endPoint y: 642, distance: 162.3
click at [501, 642] on ul "If you’re feeling stuck on any part of the application, you may benefit from ta…" at bounding box center [575, 511] width 327 height 442
click at [501, 642] on li "Get others involved. All of the work you submit with your application must be y…" at bounding box center [587, 600] width 303 height 138
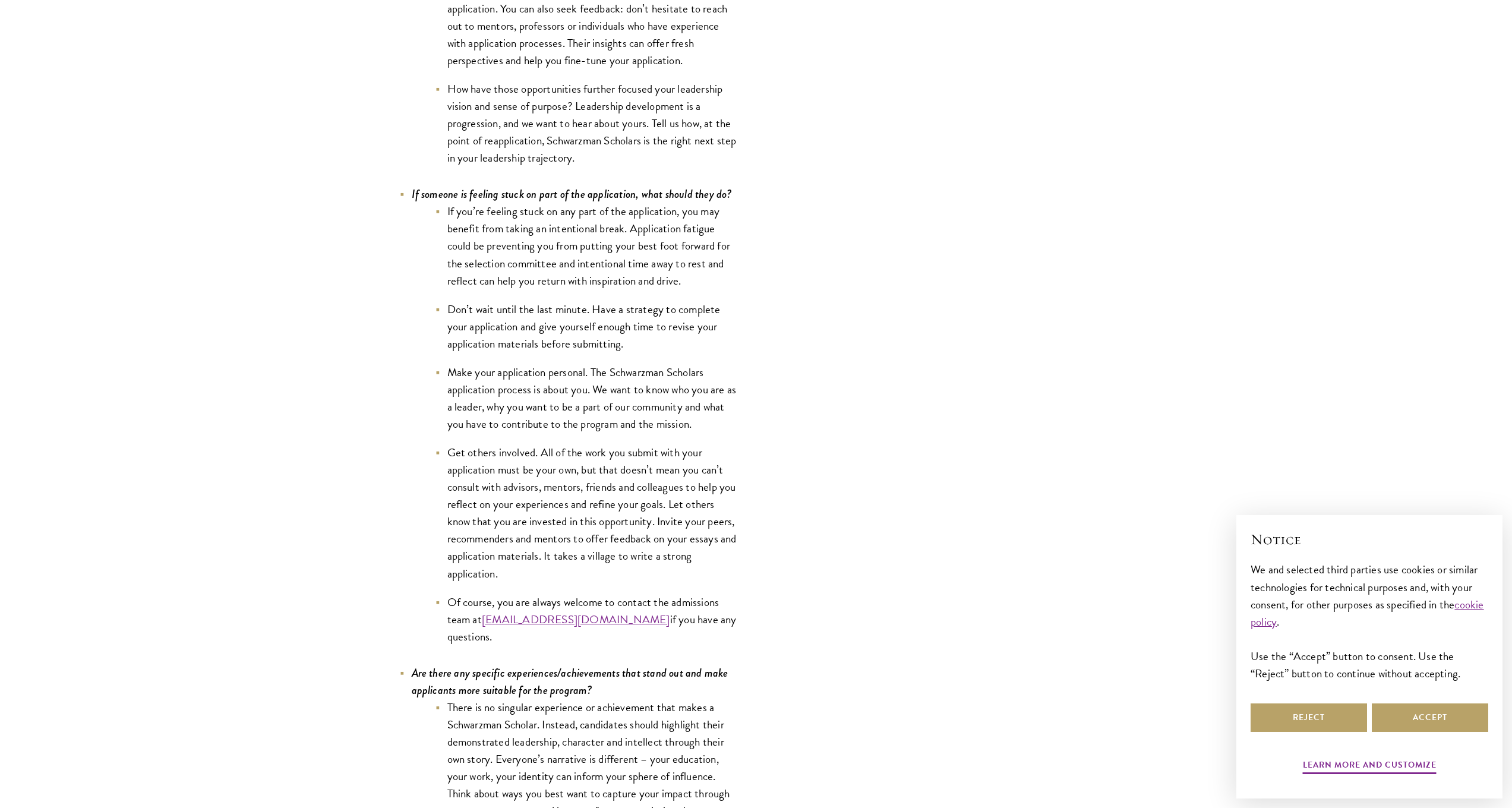
scroll to position [4814, 0]
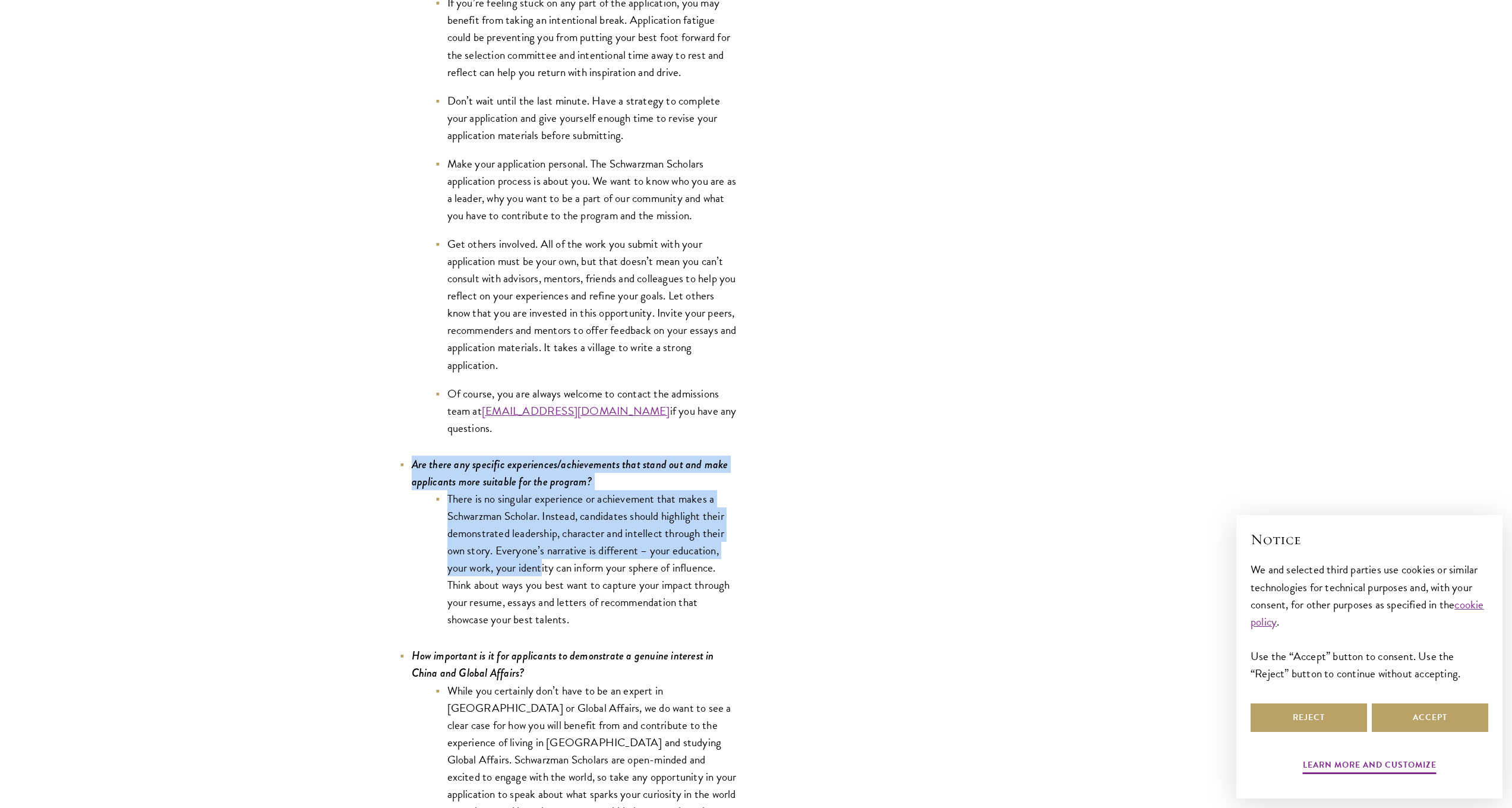
drag, startPoint x: 413, startPoint y: 455, endPoint x: 546, endPoint y: 567, distance: 173.9
click at [546, 567] on li "Are there any specific experiences/achievements that stand out and make applica…" at bounding box center [569, 542] width 339 height 173
click at [547, 567] on li "There is no singular experience or achievement that makes a Schwarzman Scholar.…" at bounding box center [587, 560] width 303 height 138
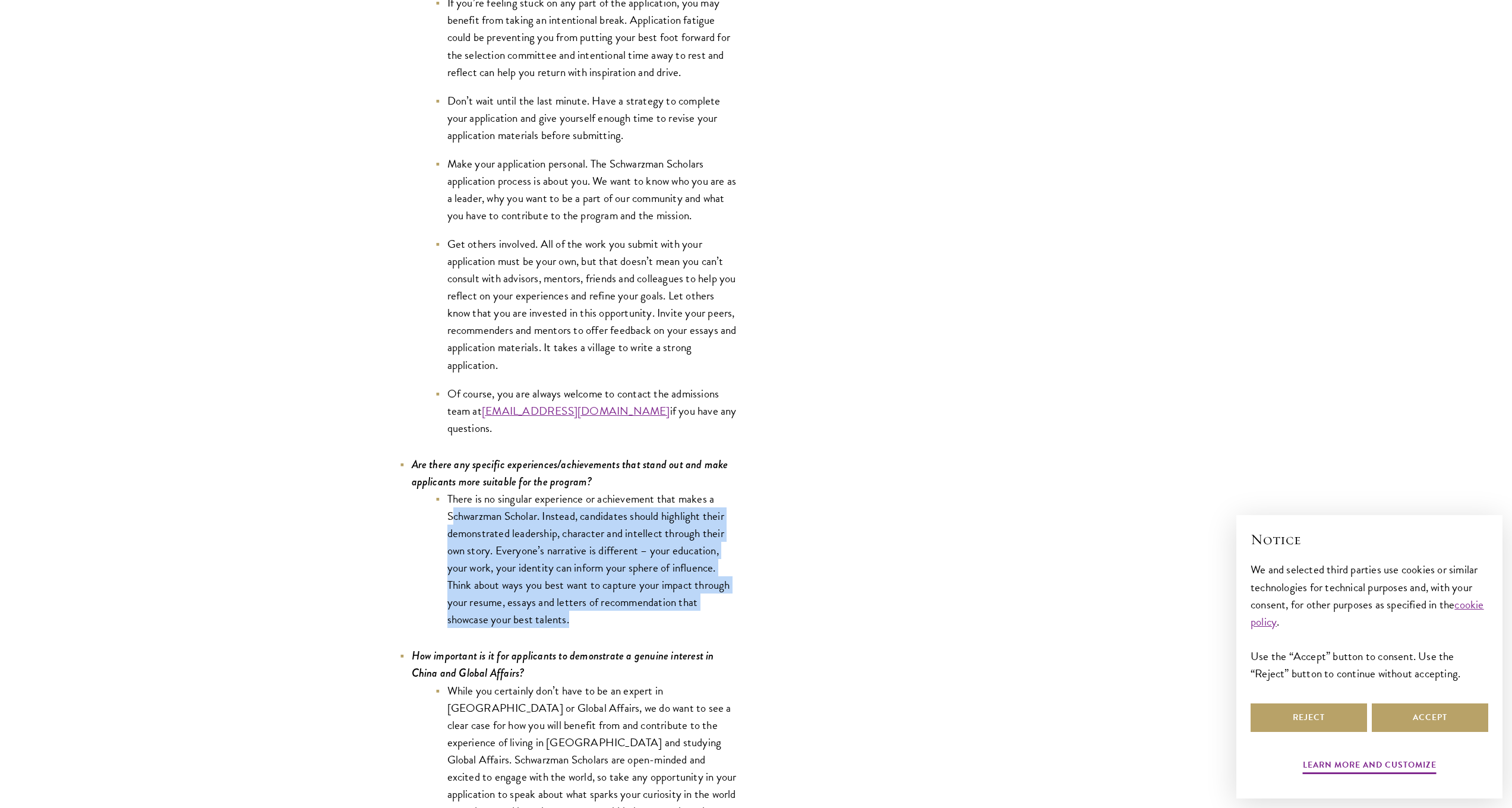
drag, startPoint x: 611, startPoint y: 613, endPoint x: 455, endPoint y: 513, distance: 185.3
click at [455, 513] on li "There is no singular experience or achievement that makes a Schwarzman Scholar.…" at bounding box center [587, 560] width 303 height 138
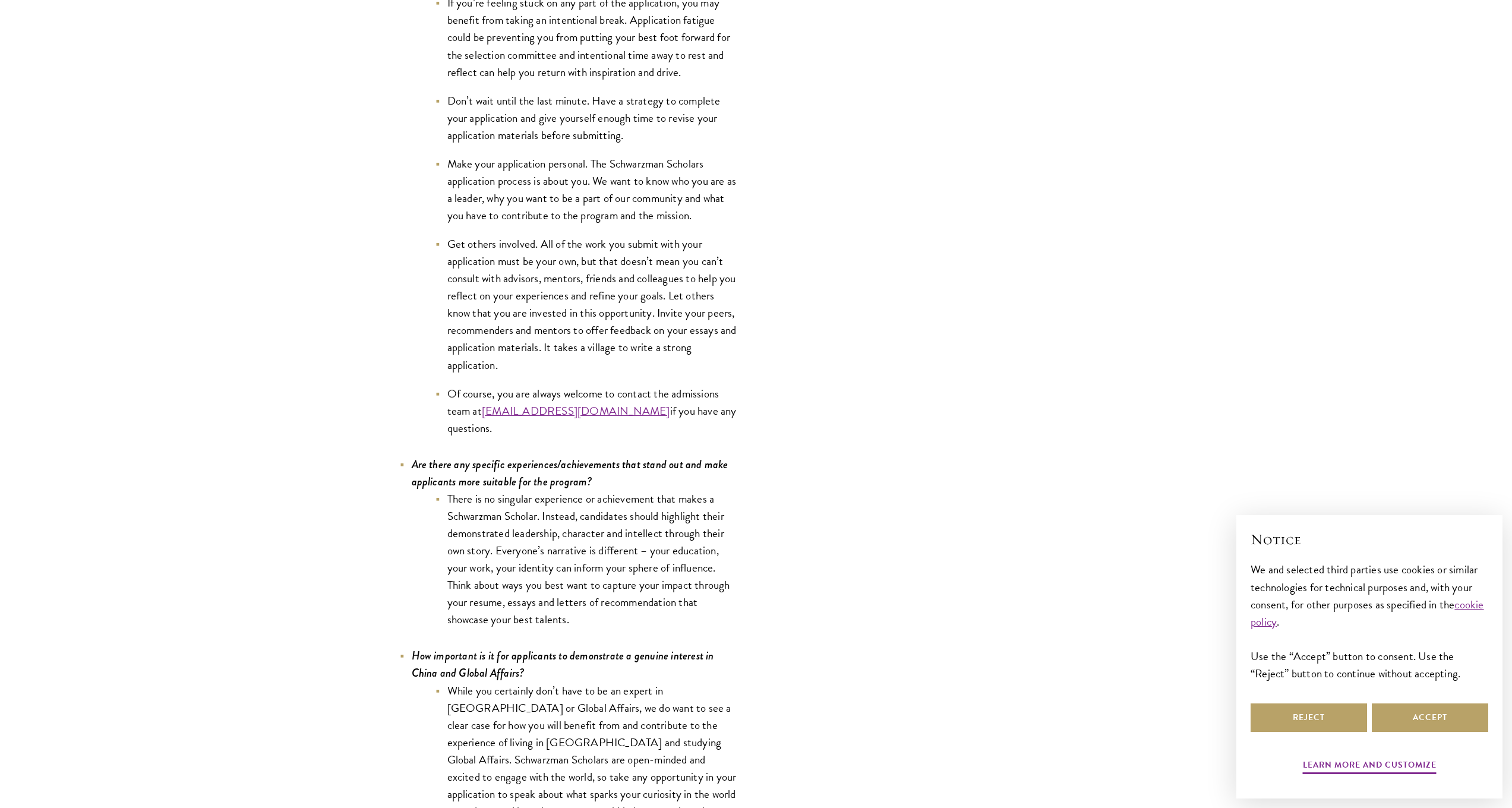
scroll to position [5151, 0]
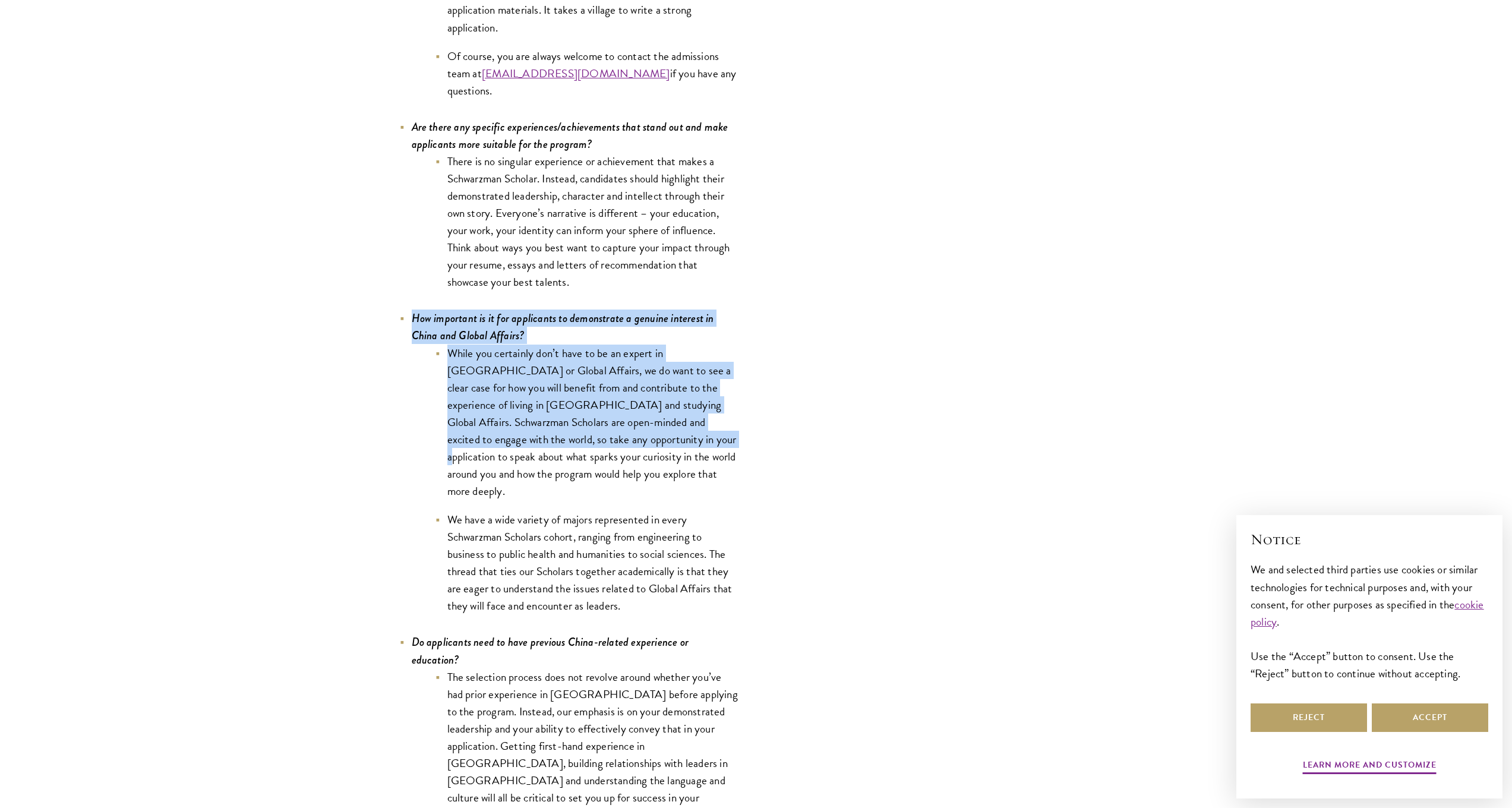
drag, startPoint x: 428, startPoint y: 313, endPoint x: 583, endPoint y: 436, distance: 197.9
click at [583, 436] on li "How important is it for applicants to demonstrate a genuine interest in China a…" at bounding box center [569, 462] width 339 height 305
click at [583, 435] on li "While you certainly don’t have to be an expert in China or Global Affairs, we d…" at bounding box center [587, 422] width 303 height 156
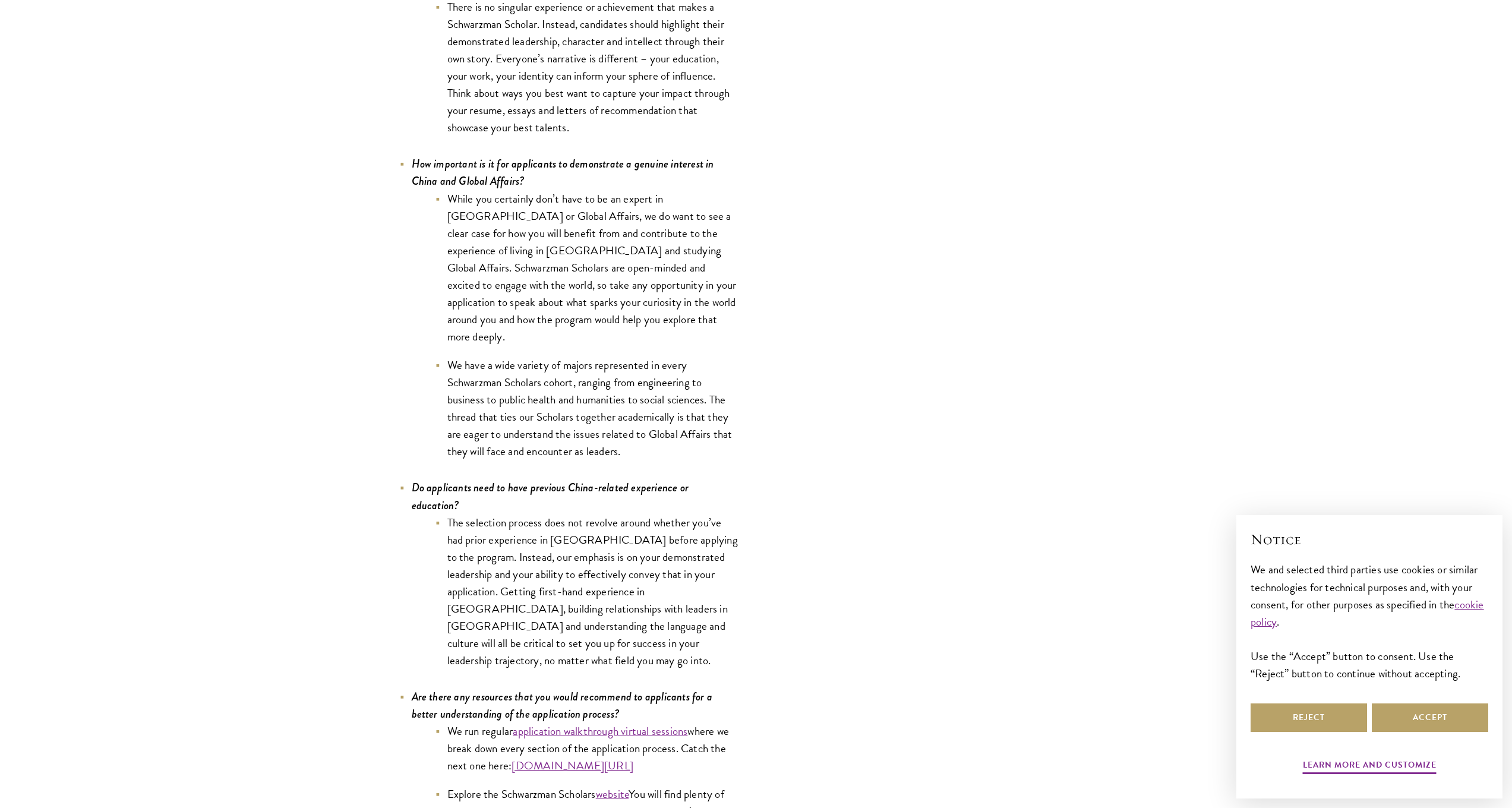
scroll to position [5411, 0]
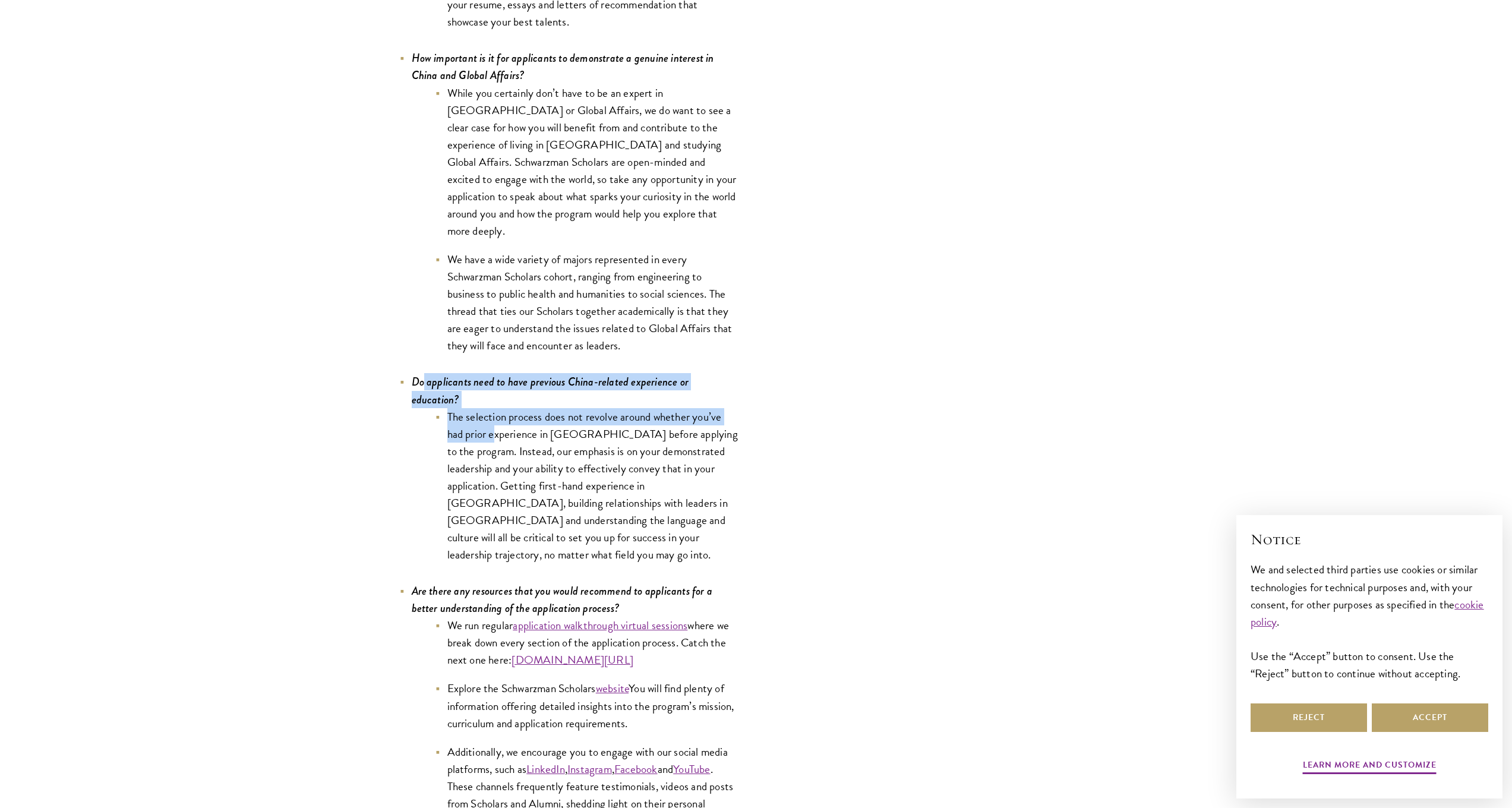
drag, startPoint x: 423, startPoint y: 353, endPoint x: 501, endPoint y: 408, distance: 95.4
click at [499, 407] on li "Do applicants need to have previous China-related experience or education? The …" at bounding box center [569, 468] width 339 height 190
click at [501, 408] on li "The selection process does not revolve around whether you’ve had prior experien…" at bounding box center [587, 486] width 303 height 156
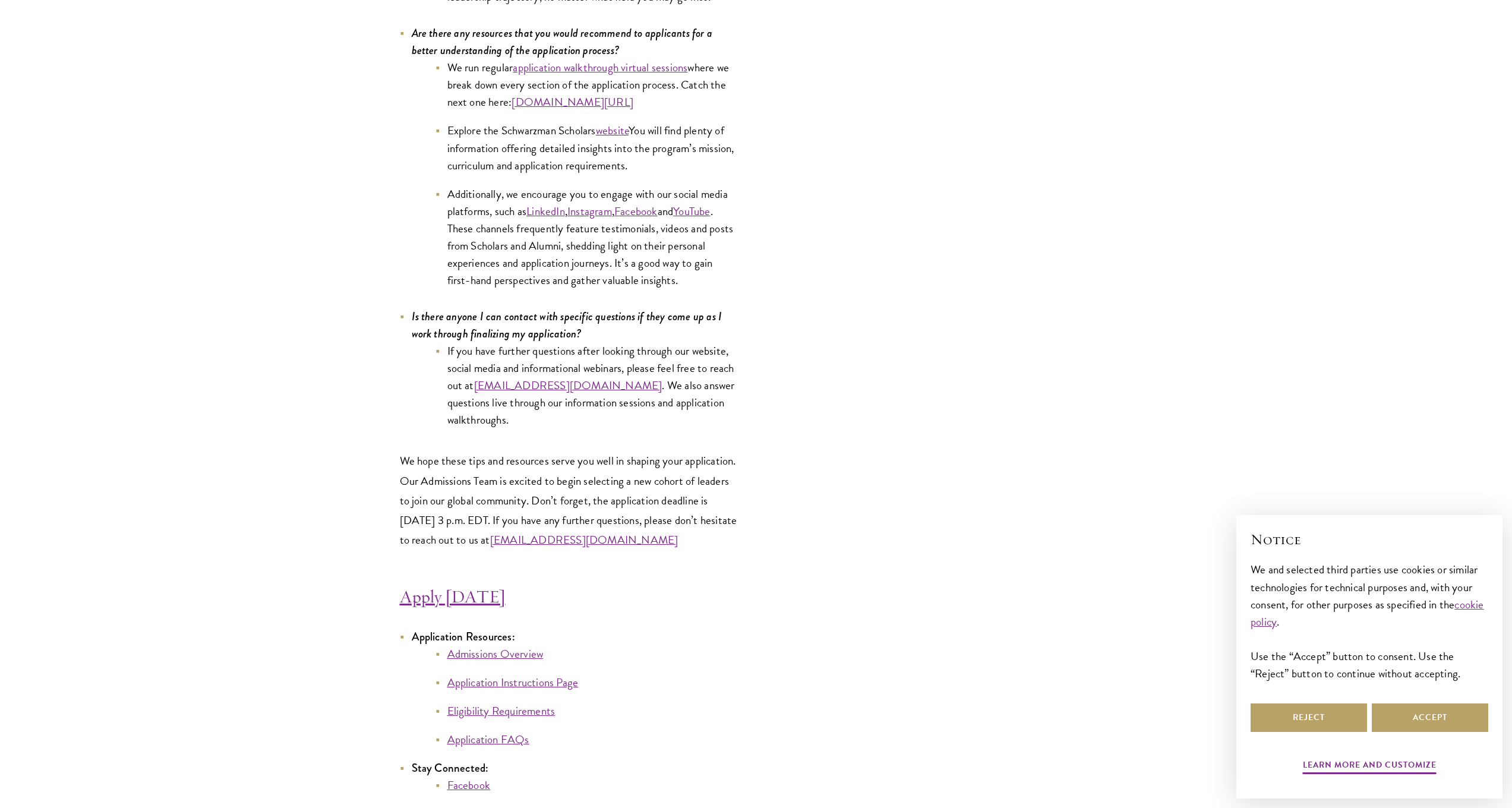
scroll to position [5988, 0]
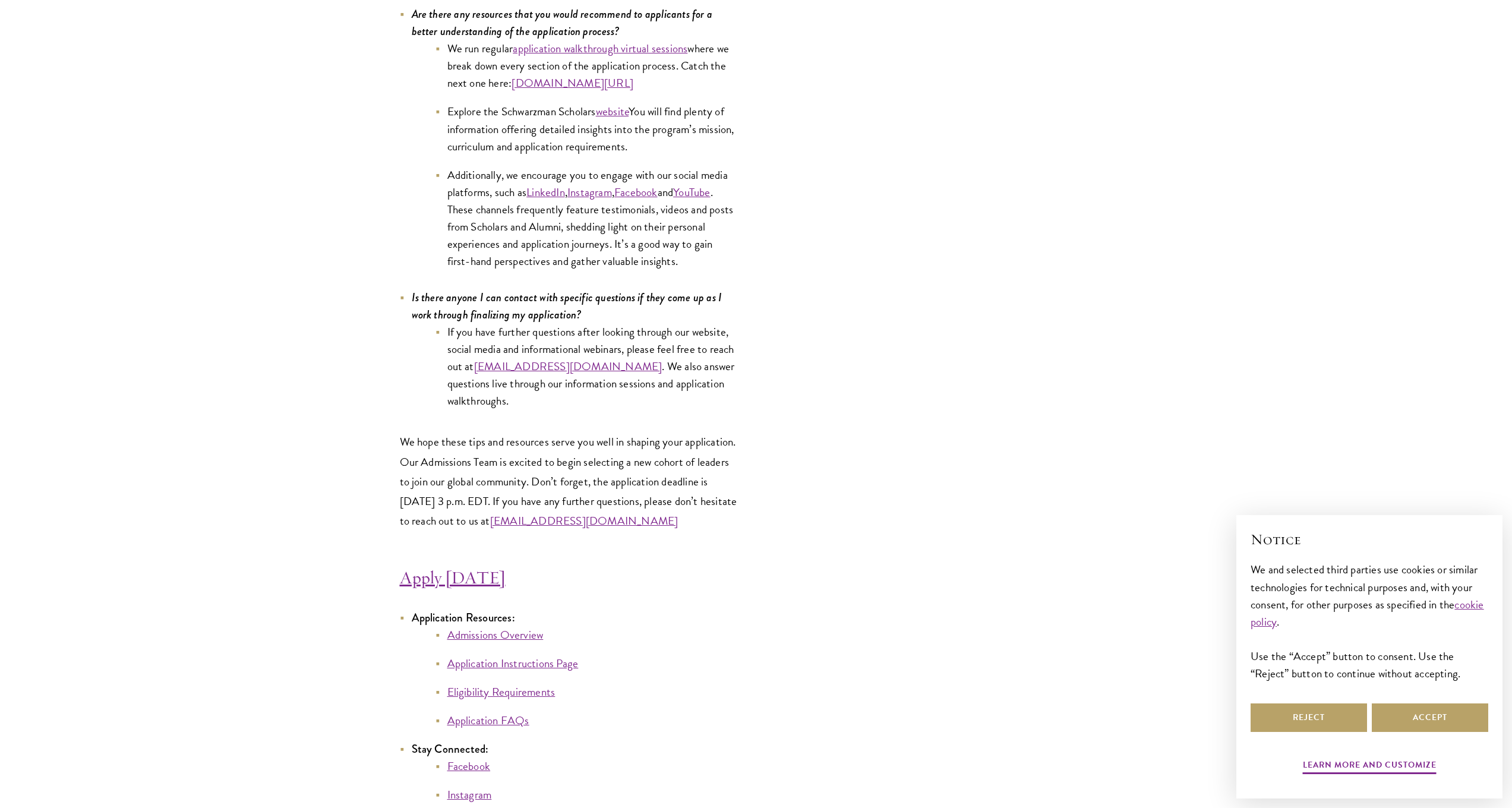
click at [508, 628] on link "Admissions Overview" at bounding box center [496, 635] width 97 height 17
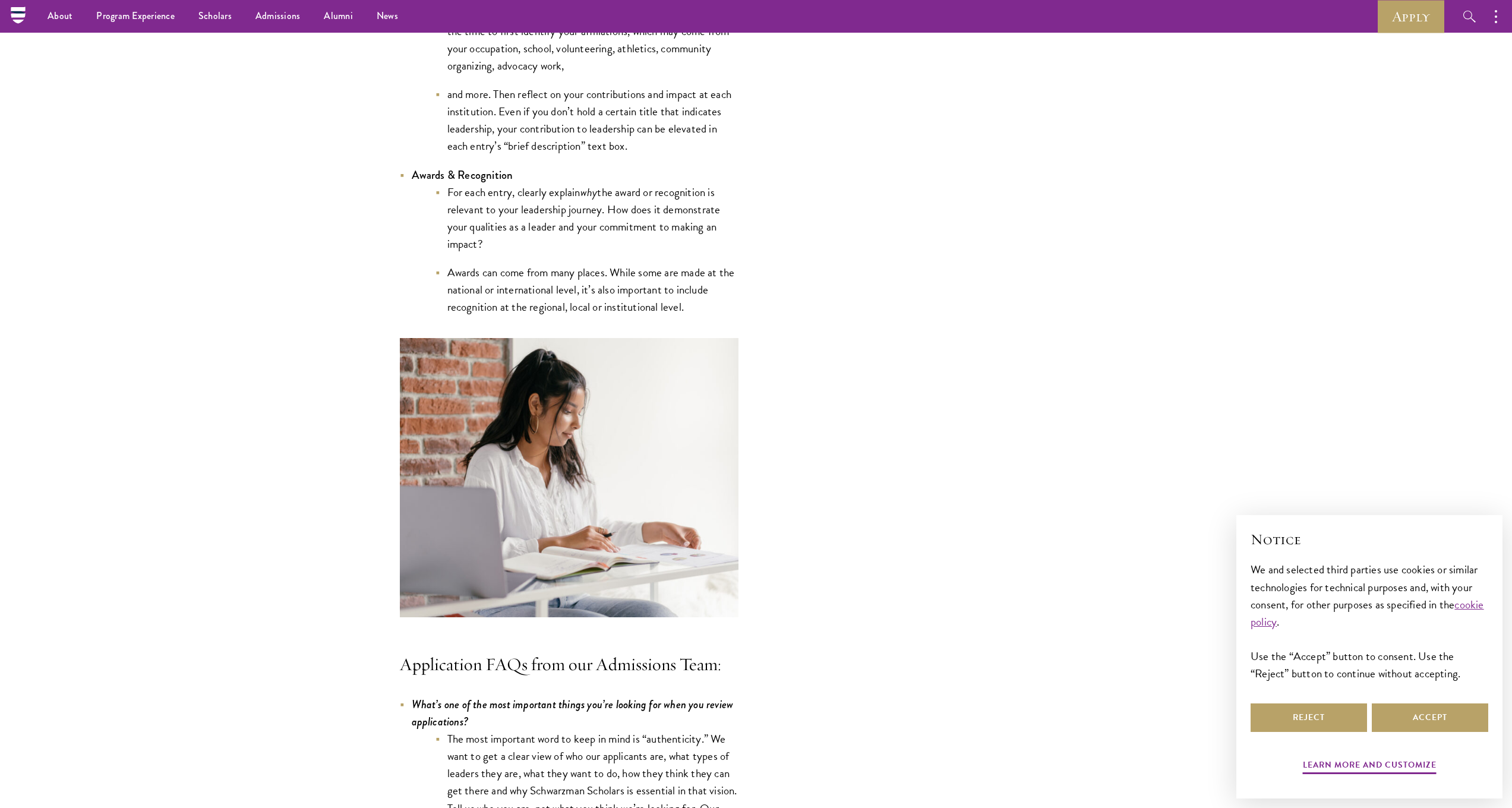
scroll to position [4097, 0]
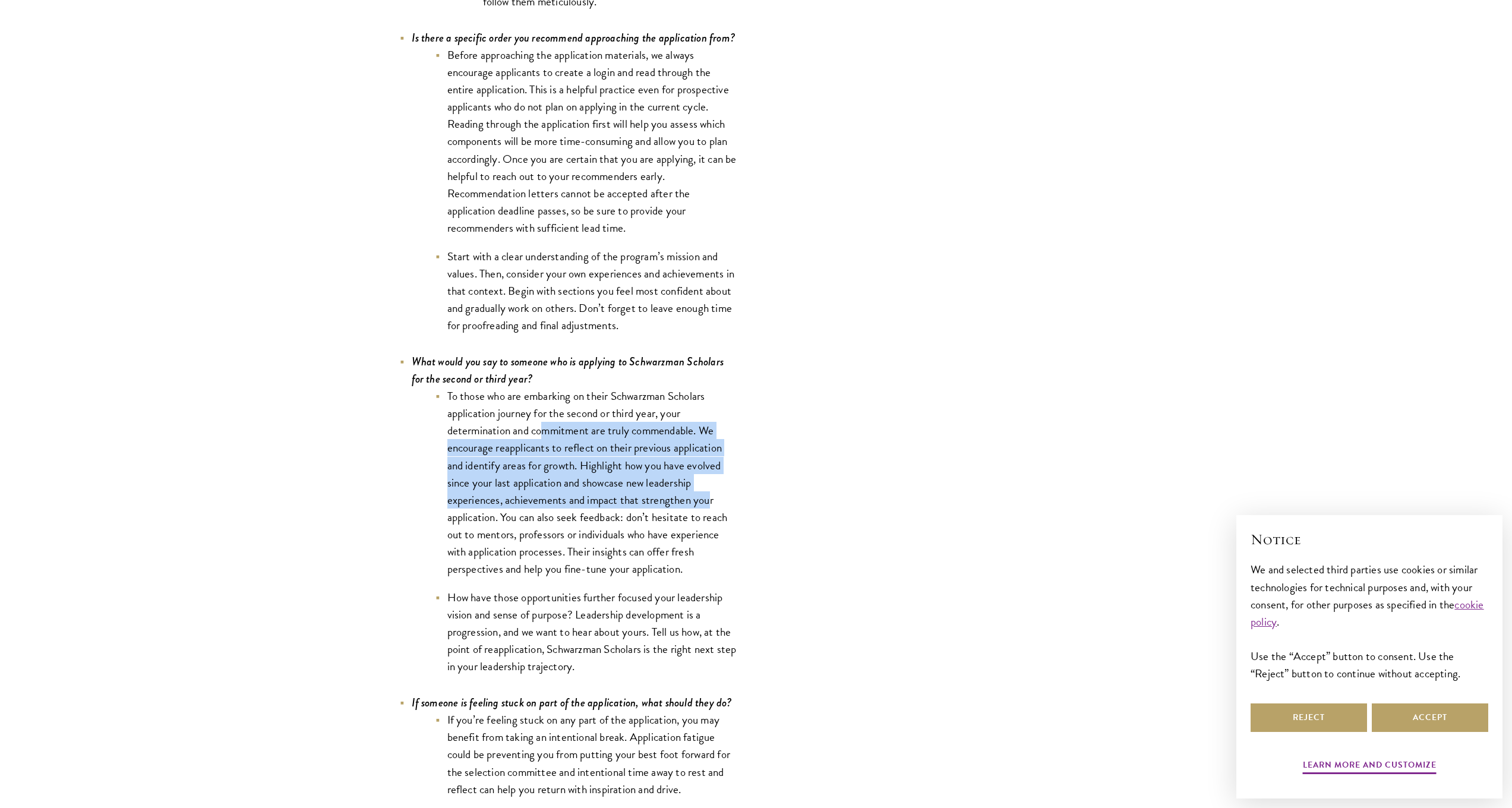
drag, startPoint x: 586, startPoint y: 444, endPoint x: 713, endPoint y: 500, distance: 138.8
click at [712, 500] on li "To those who are embarking on their Schwarzman Scholars application journey for…" at bounding box center [587, 482] width 303 height 190
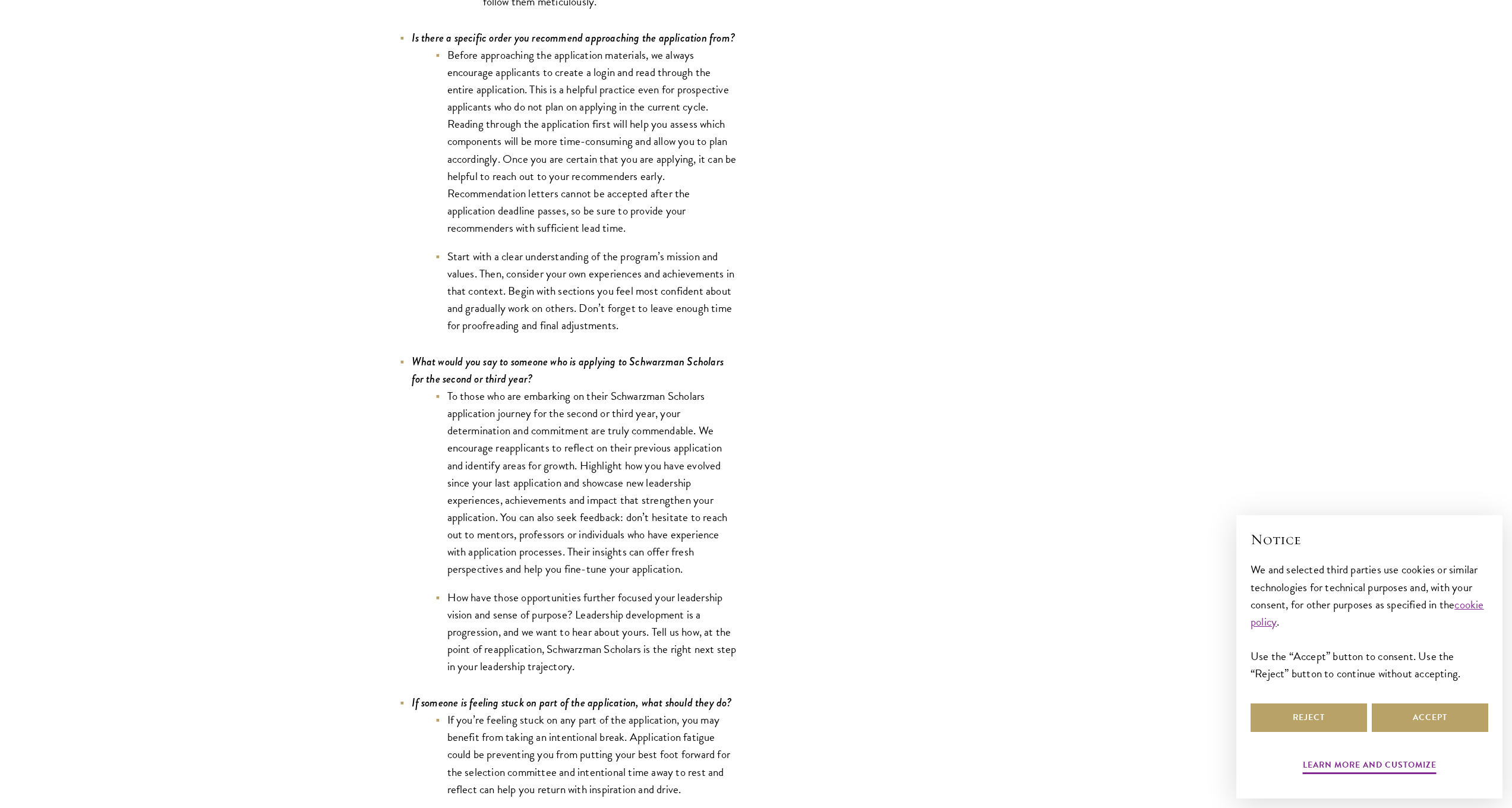
click at [713, 500] on li "To those who are embarking on their Schwarzman Scholars application journey for…" at bounding box center [587, 482] width 303 height 190
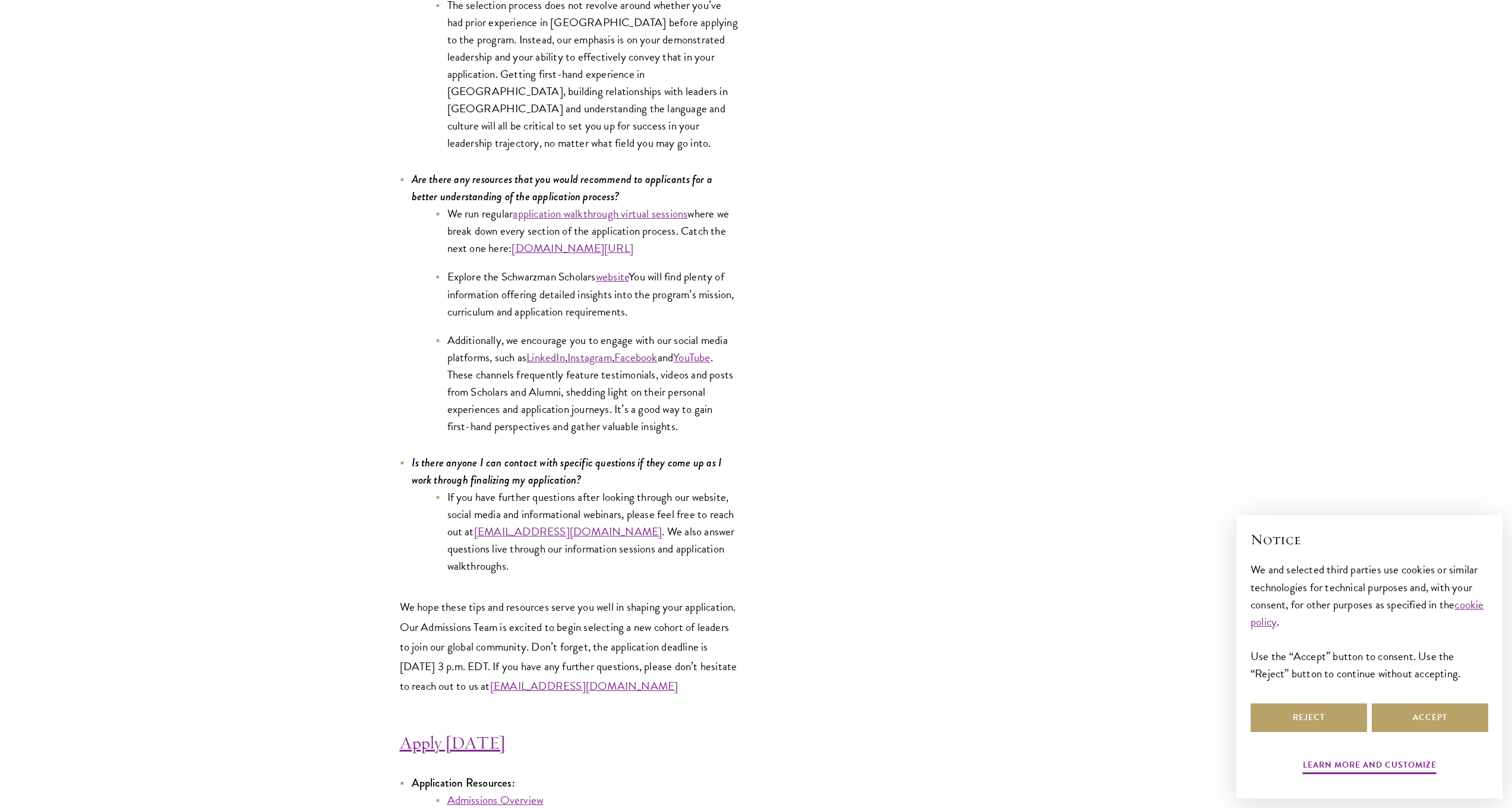
scroll to position [6014, 0]
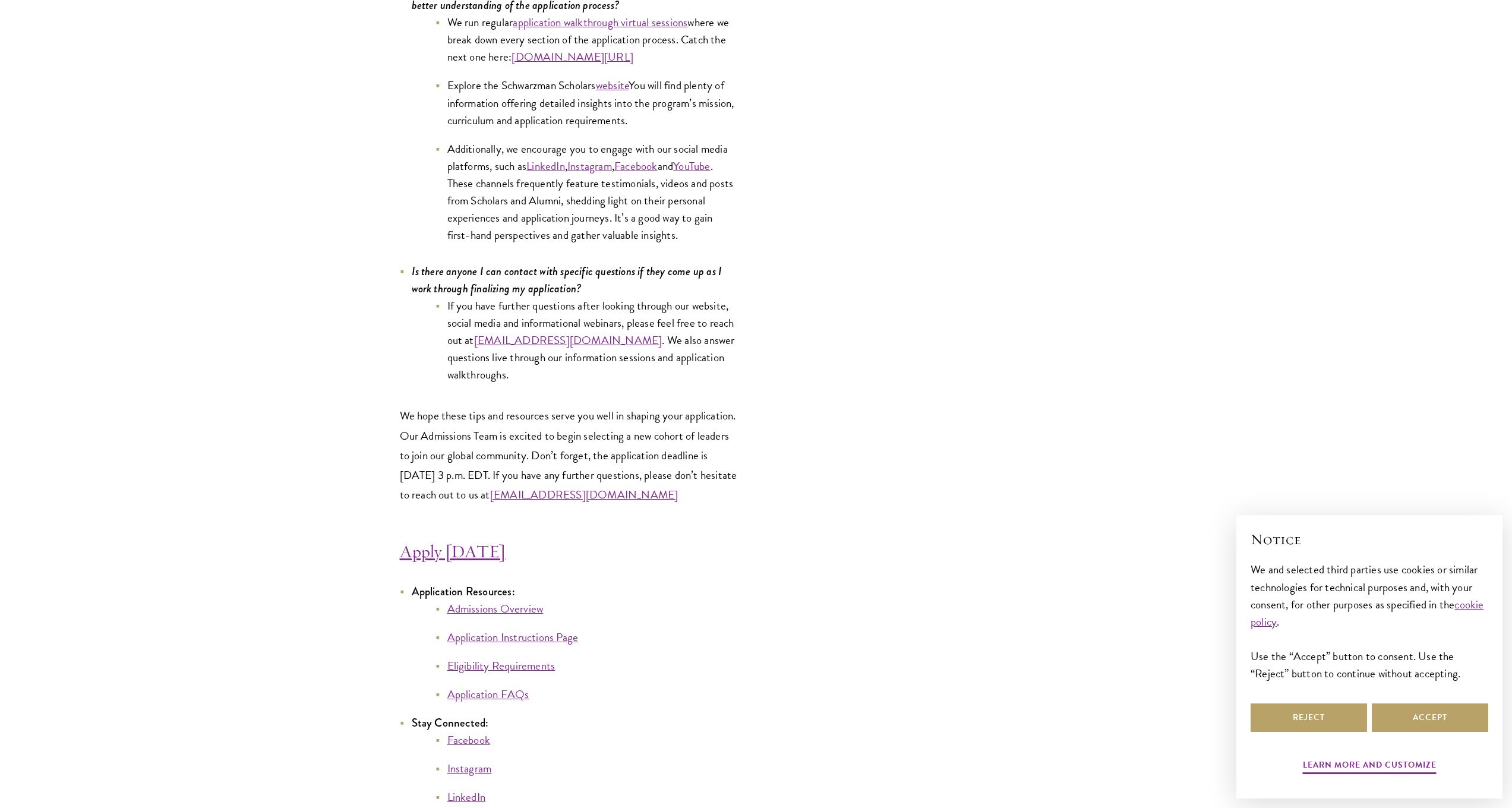
drag, startPoint x: 687, startPoint y: 474, endPoint x: 472, endPoint y: 416, distance: 222.7
click at [472, 416] on p "We hope these tips and resources serve you well in shaping your application. Ou…" at bounding box center [569, 455] width 339 height 98
click at [444, 412] on p "We hope these tips and resources serve you well in shaping your application. Ou…" at bounding box center [569, 455] width 339 height 98
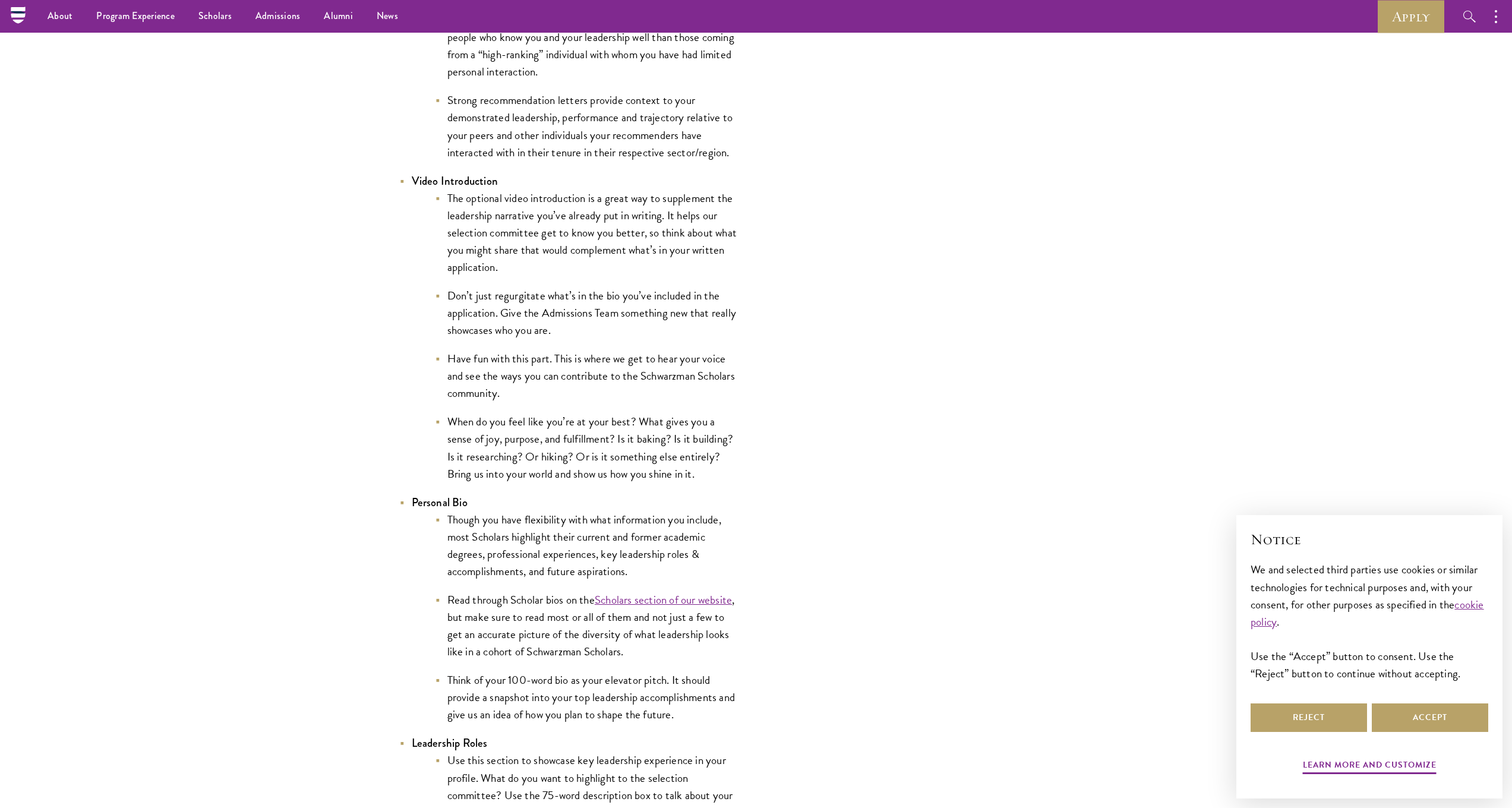
scroll to position [1671, 0]
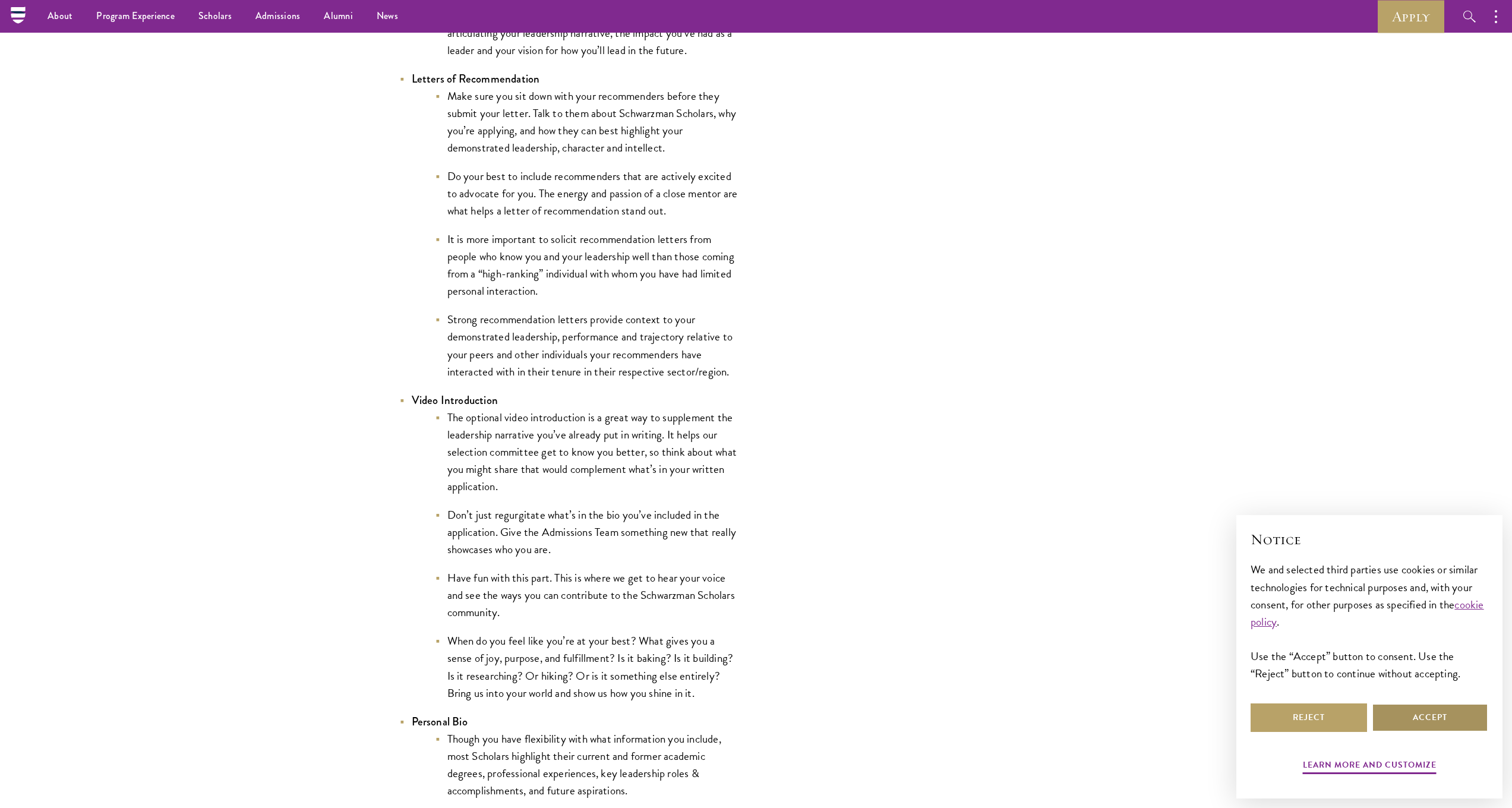
click at [1428, 724] on button "Accept" at bounding box center [1430, 717] width 116 height 29
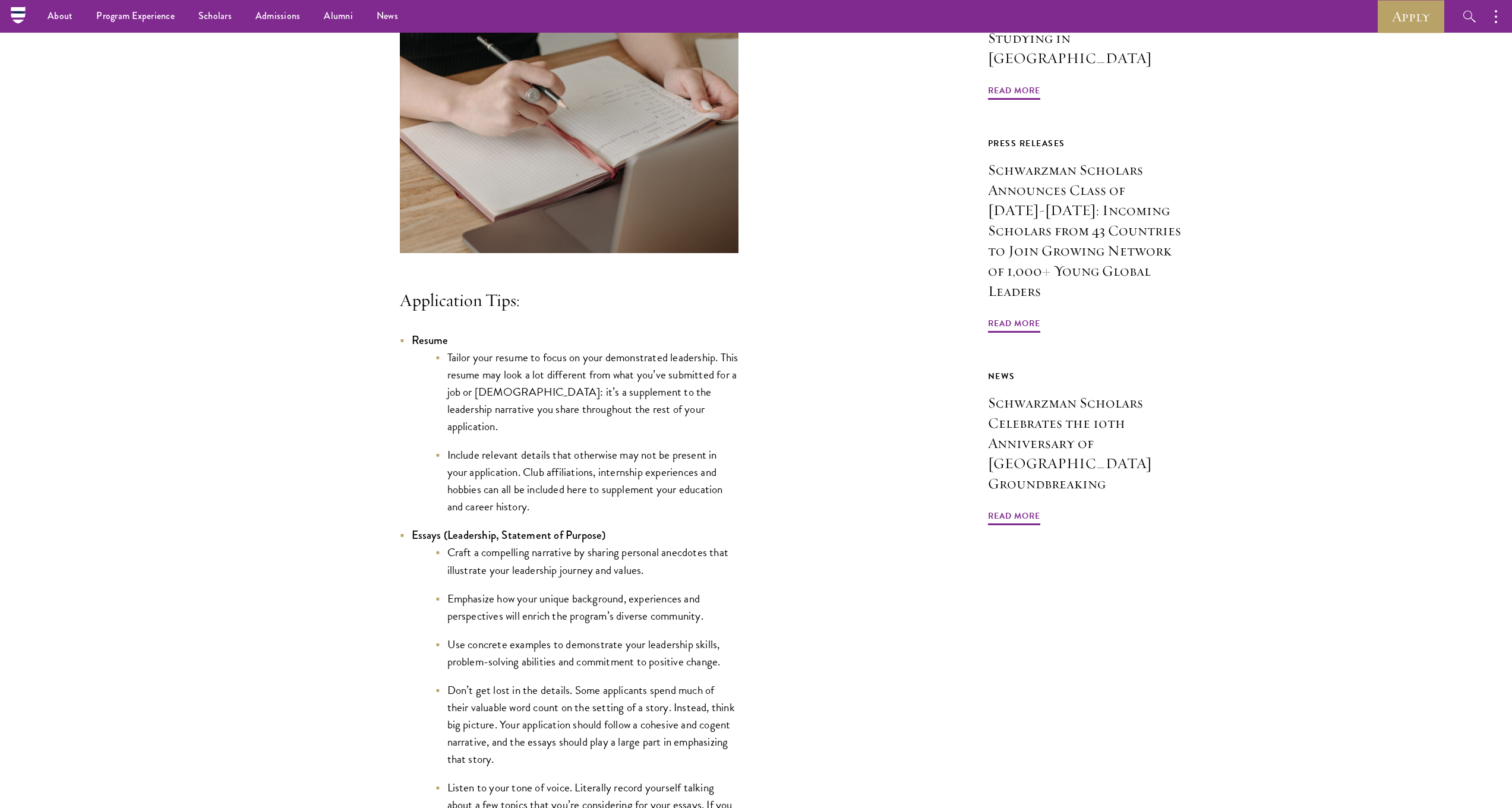
scroll to position [0, 0]
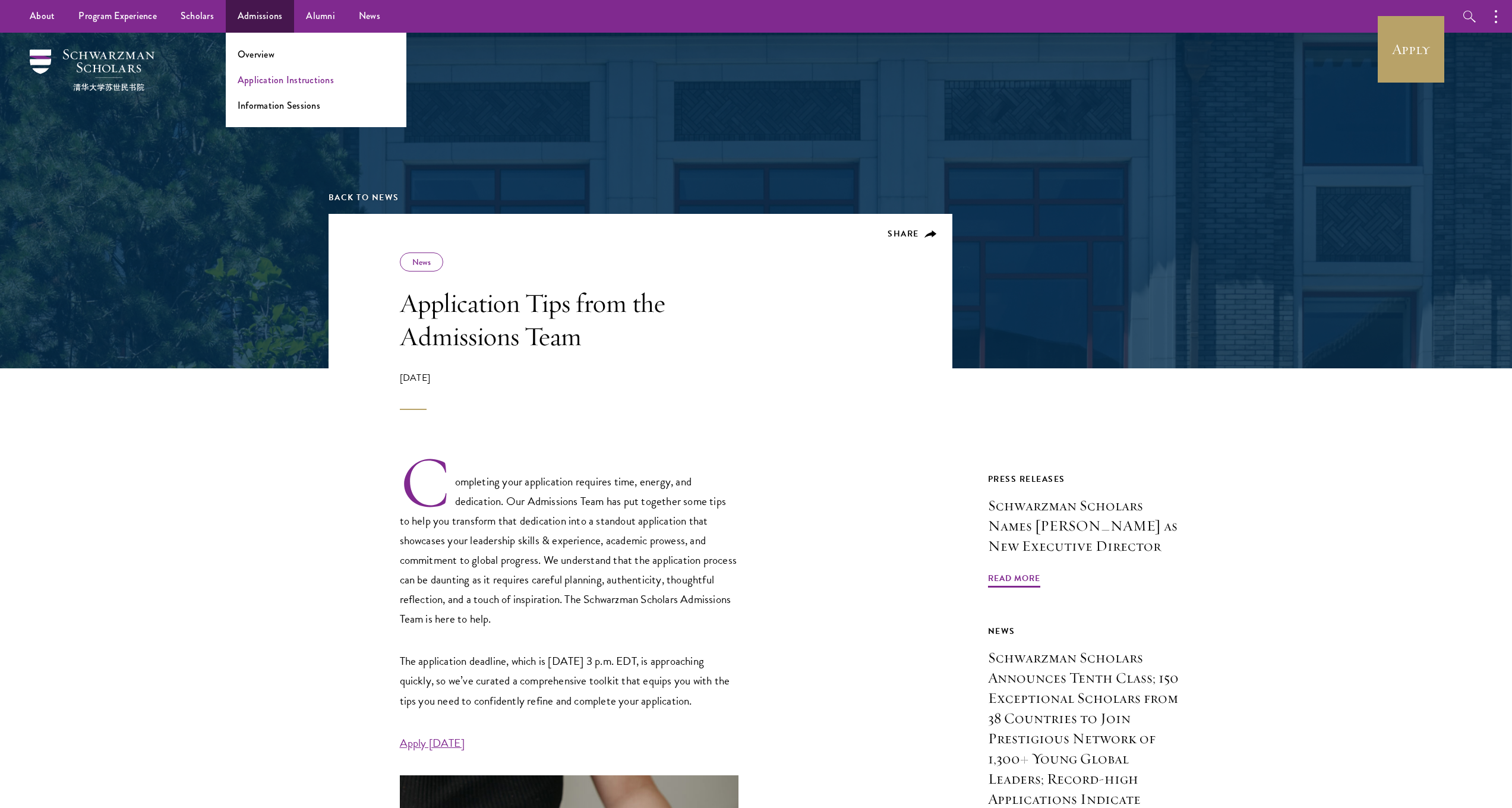
click at [304, 81] on link "Application Instructions" at bounding box center [286, 80] width 97 height 14
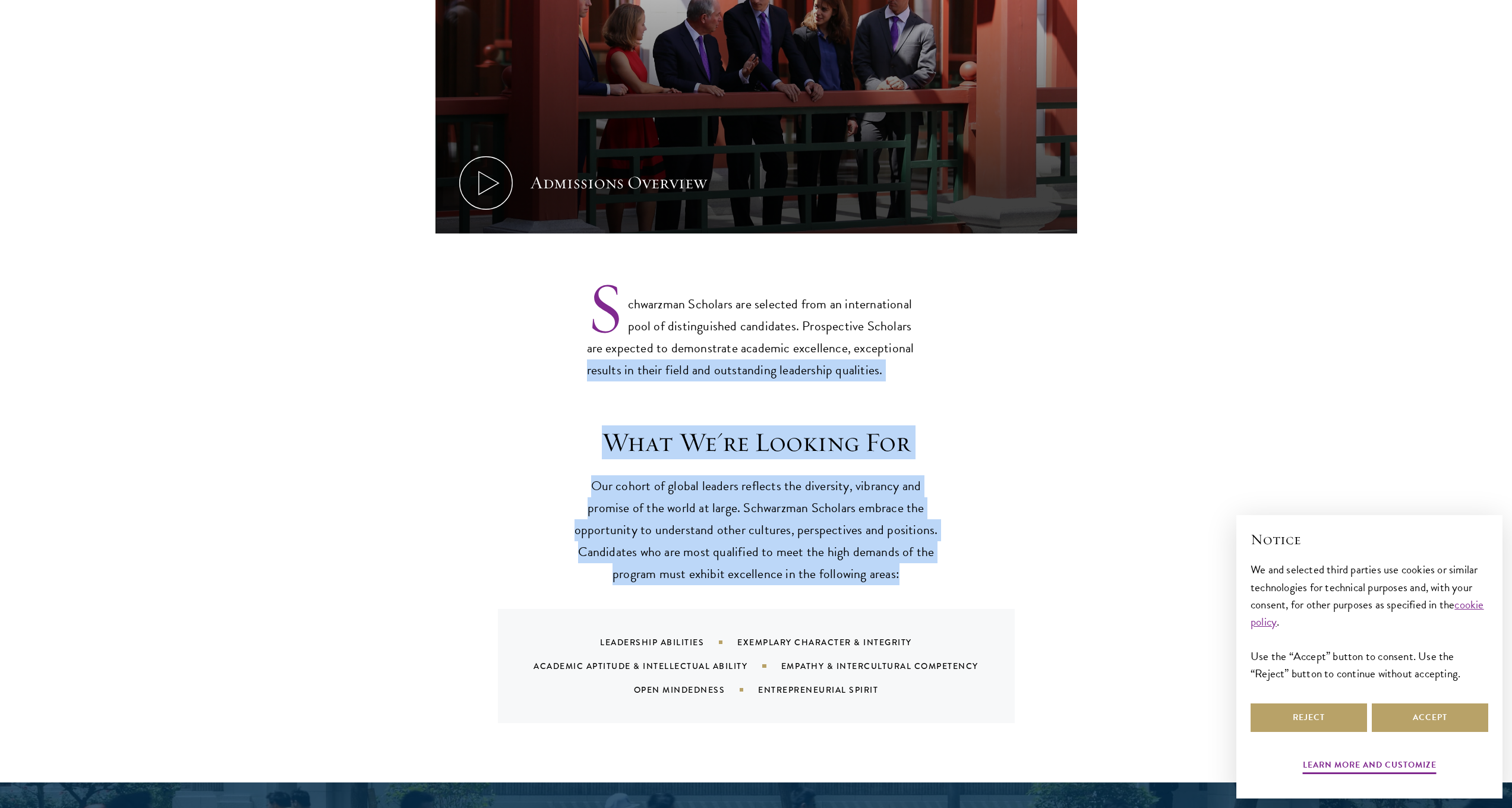
drag, startPoint x: 641, startPoint y: 367, endPoint x: 1011, endPoint y: 547, distance: 411.5
click at [1018, 546] on div "What We're Looking For Our cohort of global leaders reflects the diversity, vib…" at bounding box center [757, 575] width 642 height 297
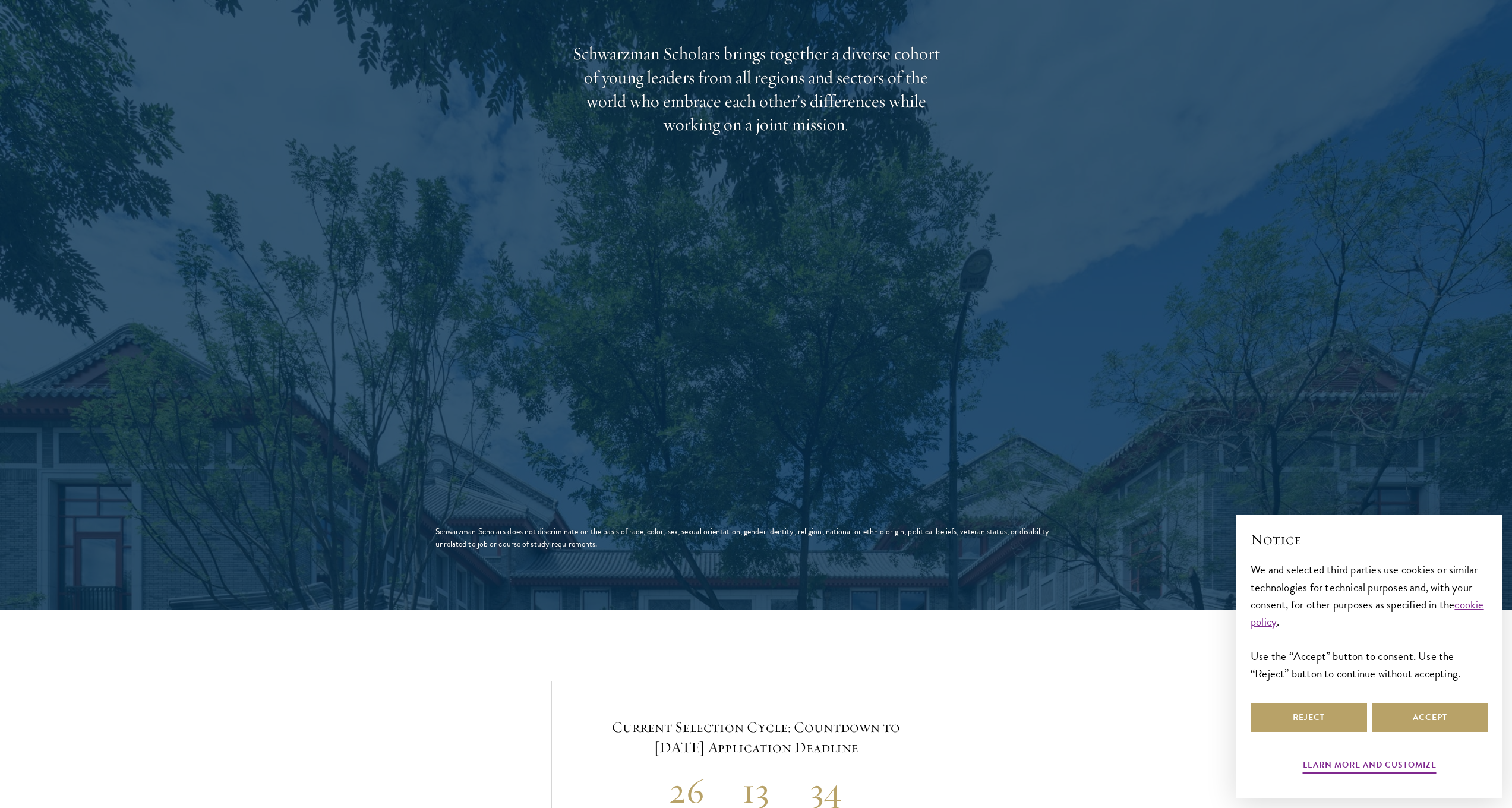
scroll to position [1502, 0]
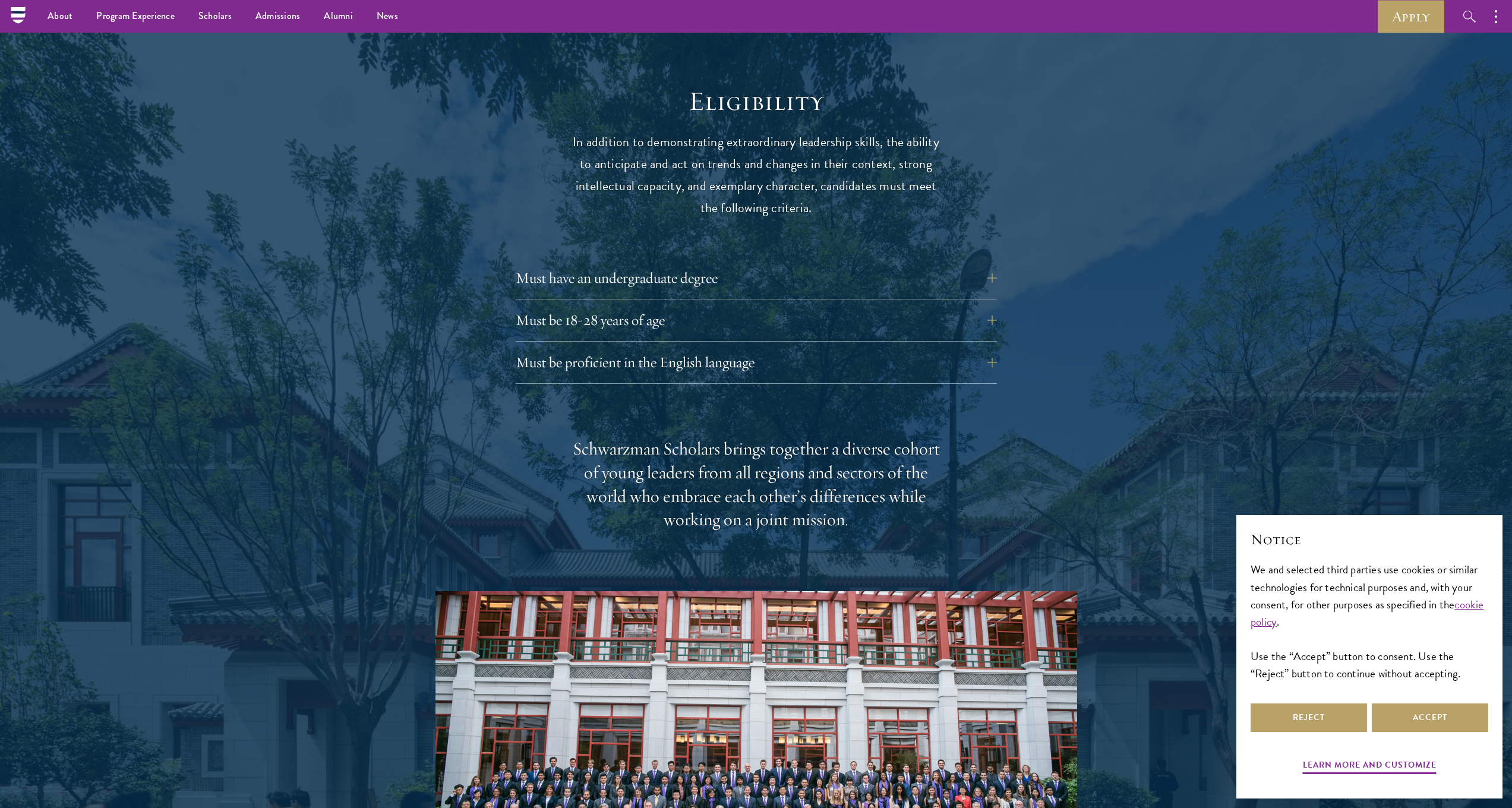
click at [689, 311] on div "Must have an undergraduate degree Applicants who are currently enrolled in unde…" at bounding box center [757, 323] width 482 height 120
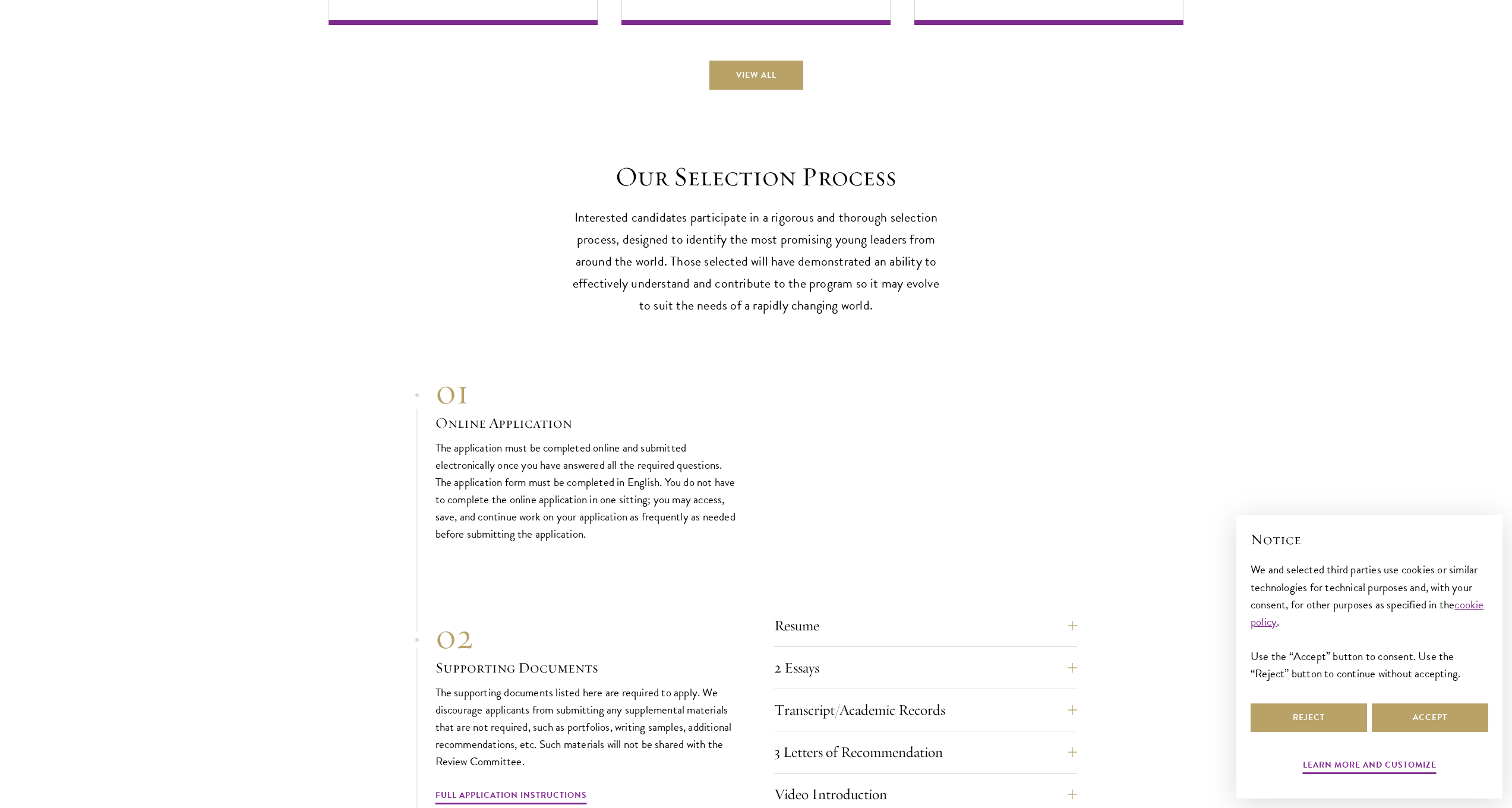
scroll to position [3652, 0]
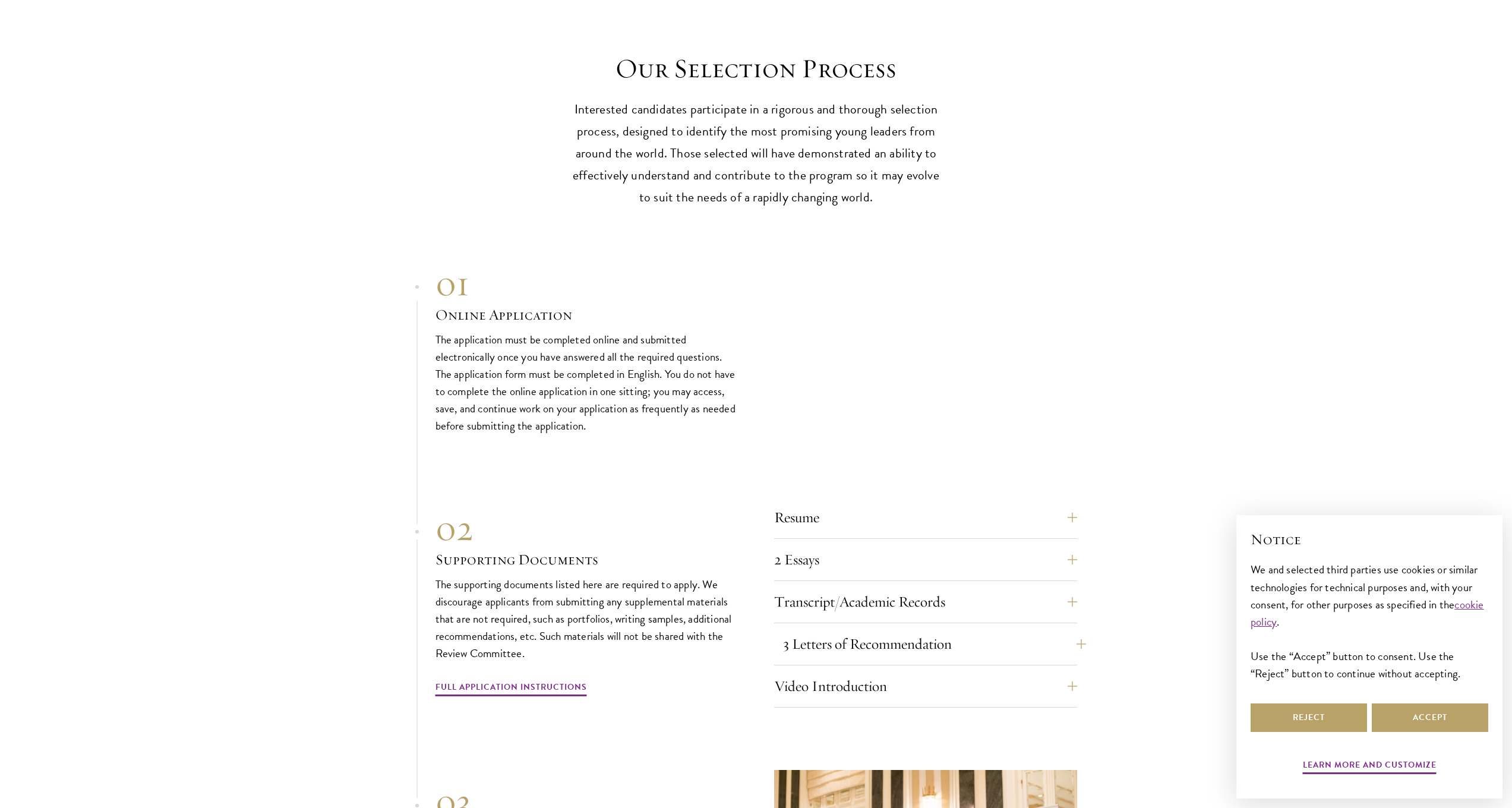
click at [861, 630] on button "3 Letters of Recommendation" at bounding box center [935, 643] width 303 height 29
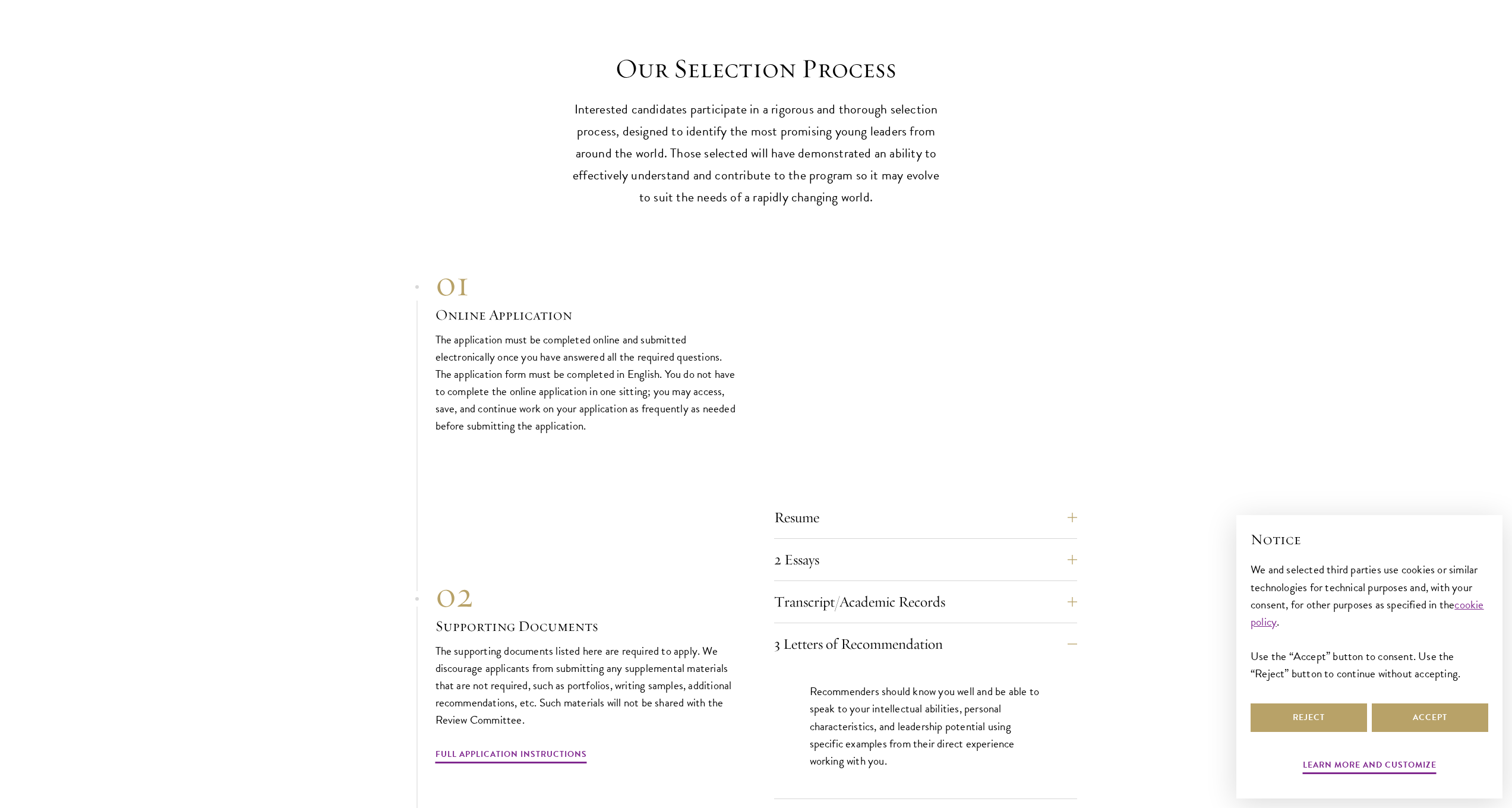
scroll to position [3741, 0]
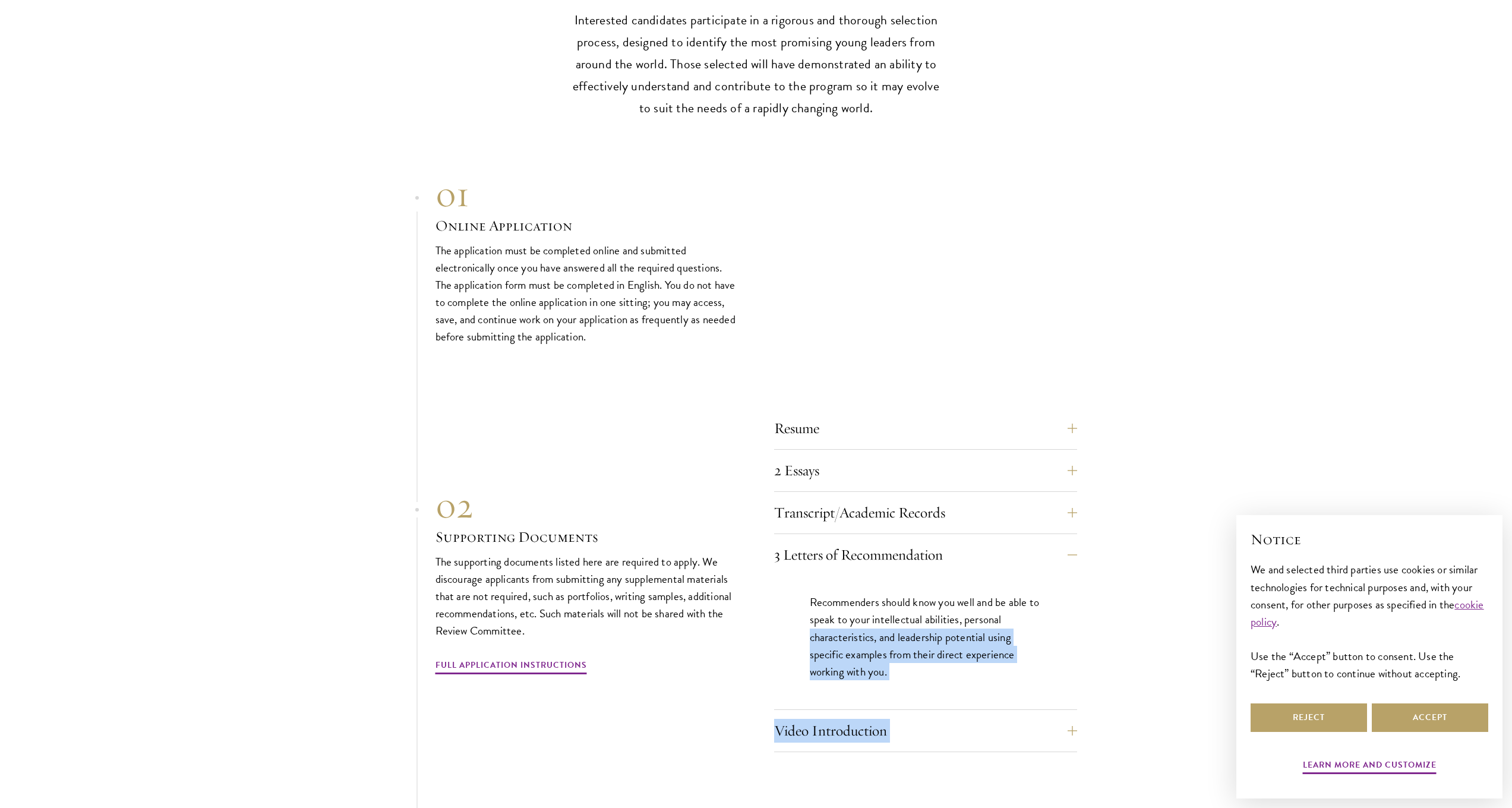
drag, startPoint x: 417, startPoint y: 490, endPoint x: 769, endPoint y: 600, distance: 368.8
click at [764, 601] on section "01 Online Application 01 Online Application The application must be completed o…" at bounding box center [756, 607] width 1512 height 869
click at [771, 600] on div "Resume A current version of your resume or CV (maximum 2 pages). 2 Essays The t…" at bounding box center [757, 580] width 642 height 344
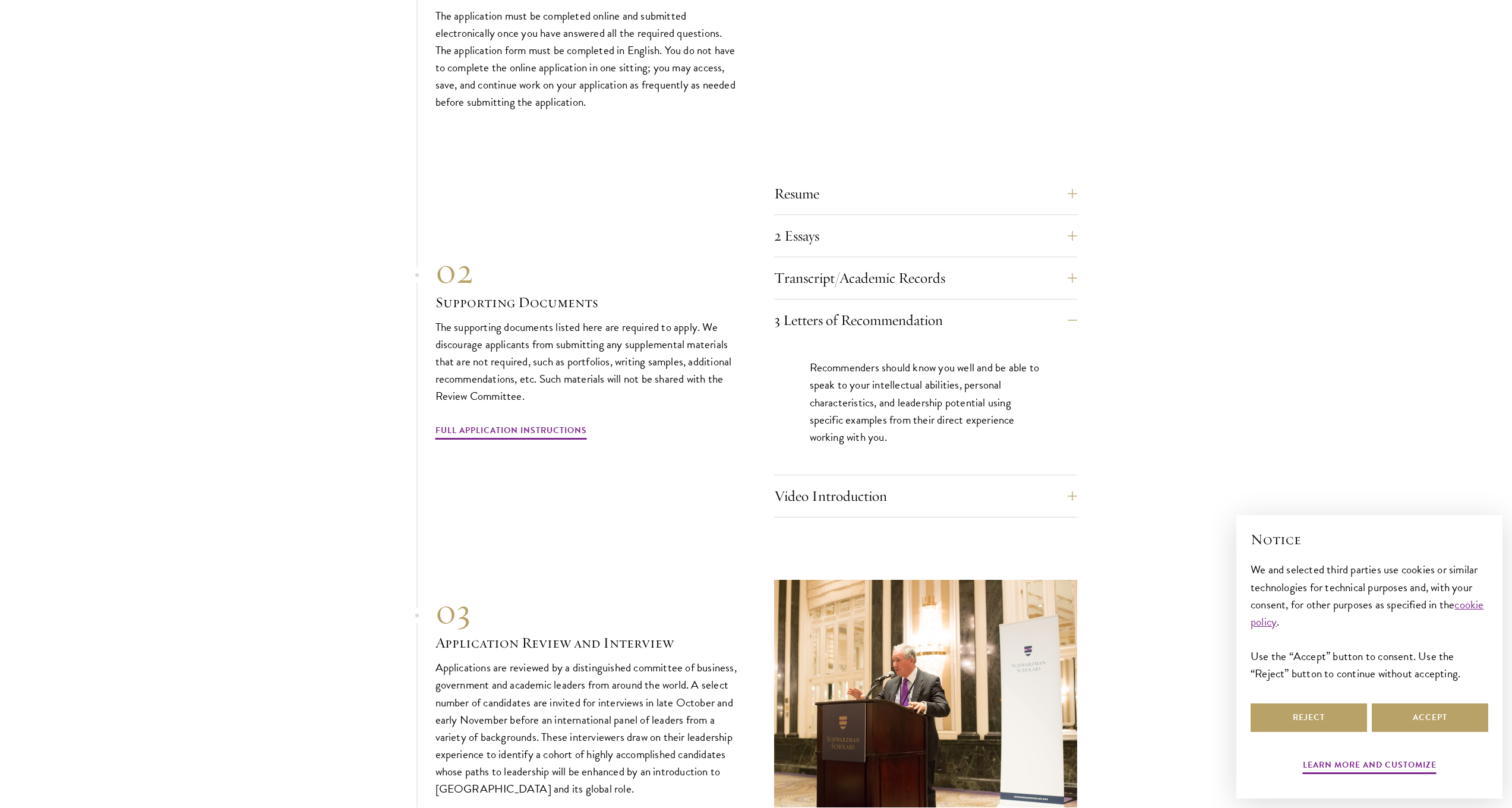
scroll to position [4116, 0]
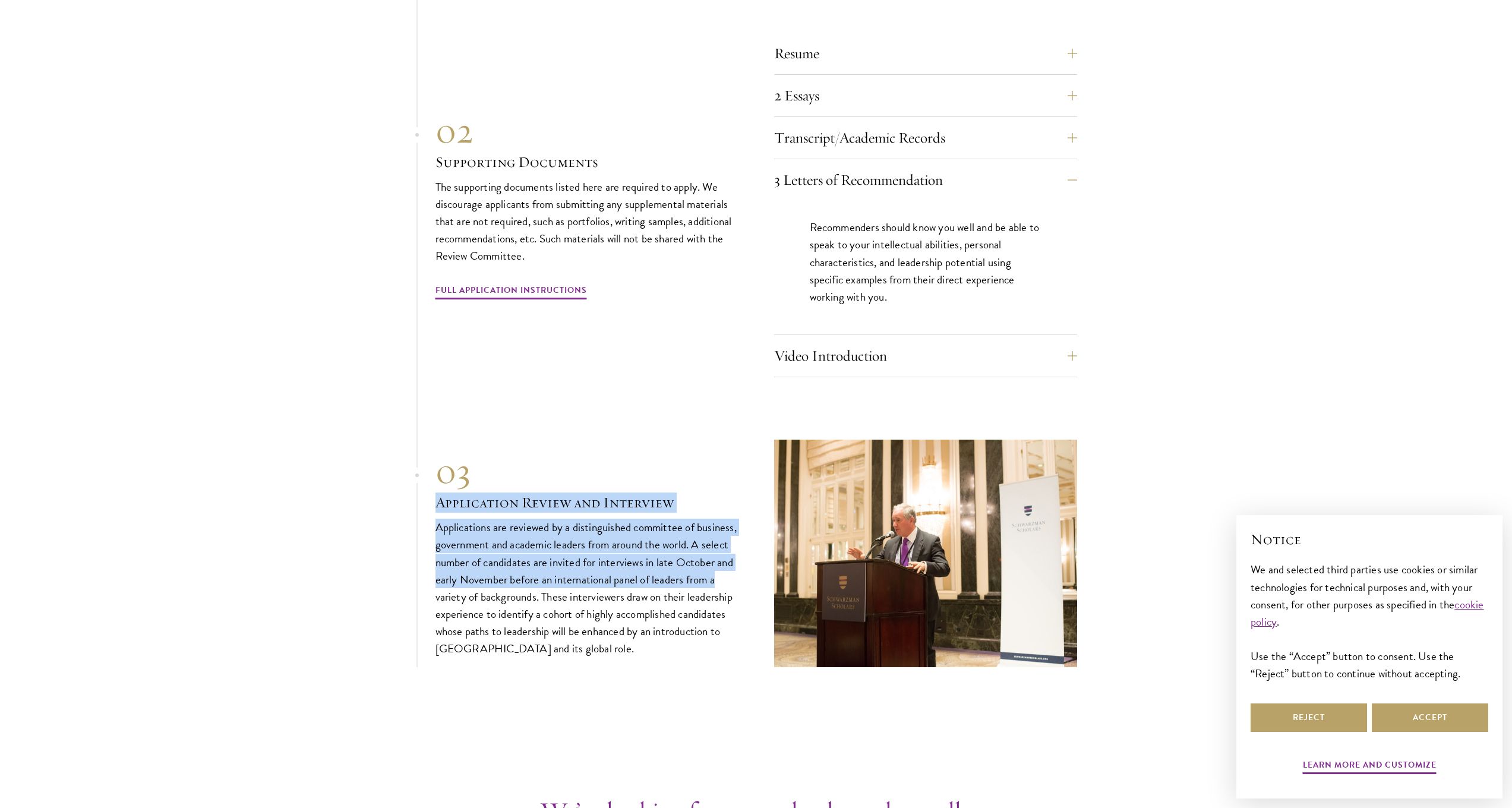
drag, startPoint x: 443, startPoint y: 478, endPoint x: 721, endPoint y: 543, distance: 285.5
click at [721, 543] on div "03 Application Review and Interview Applications are reviewed by a distinguishe…" at bounding box center [587, 553] width 303 height 207
click at [721, 543] on p "Applications are reviewed by a distinguished committee of business, government …" at bounding box center [587, 588] width 303 height 138
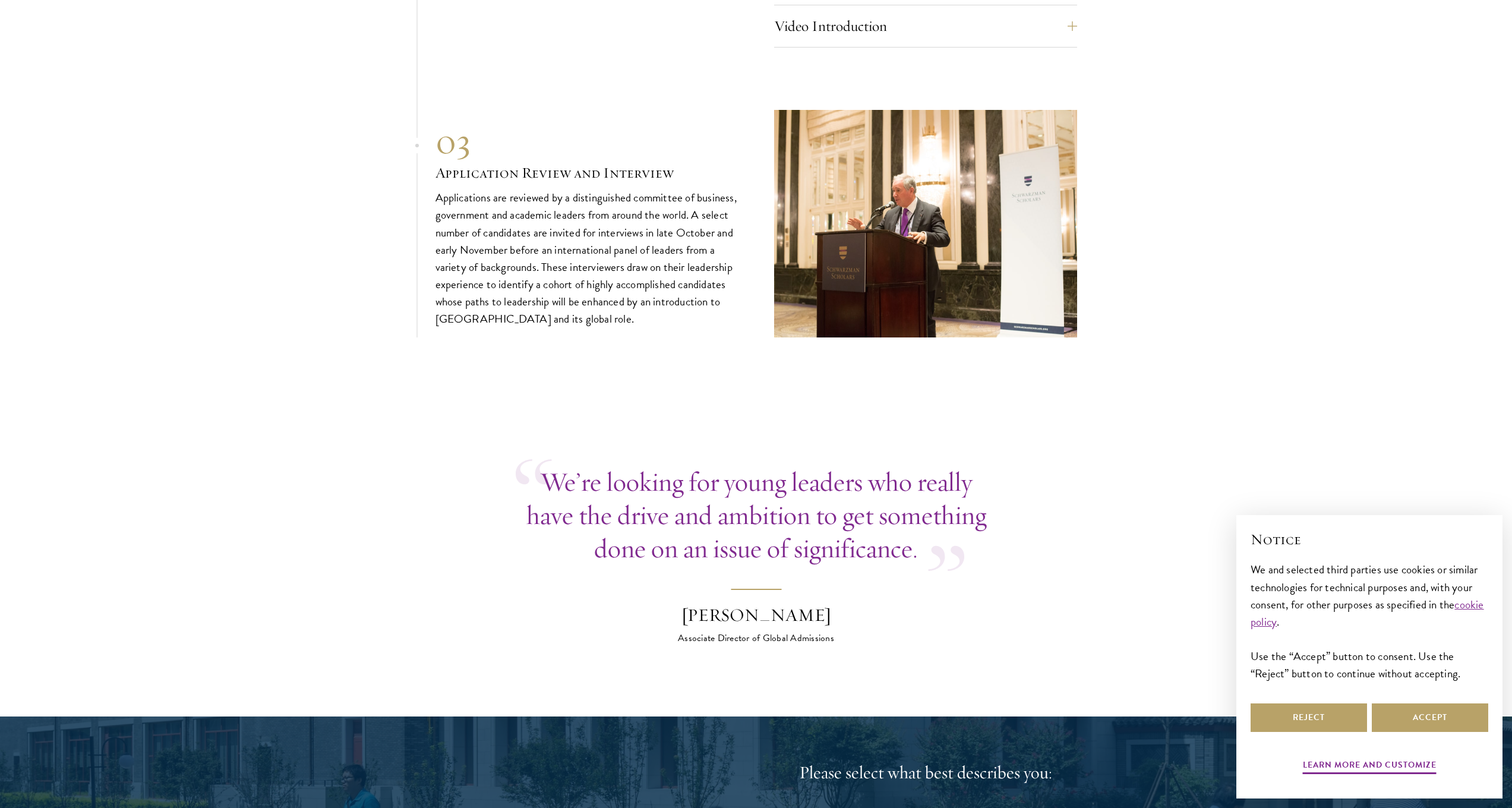
scroll to position [4571, 0]
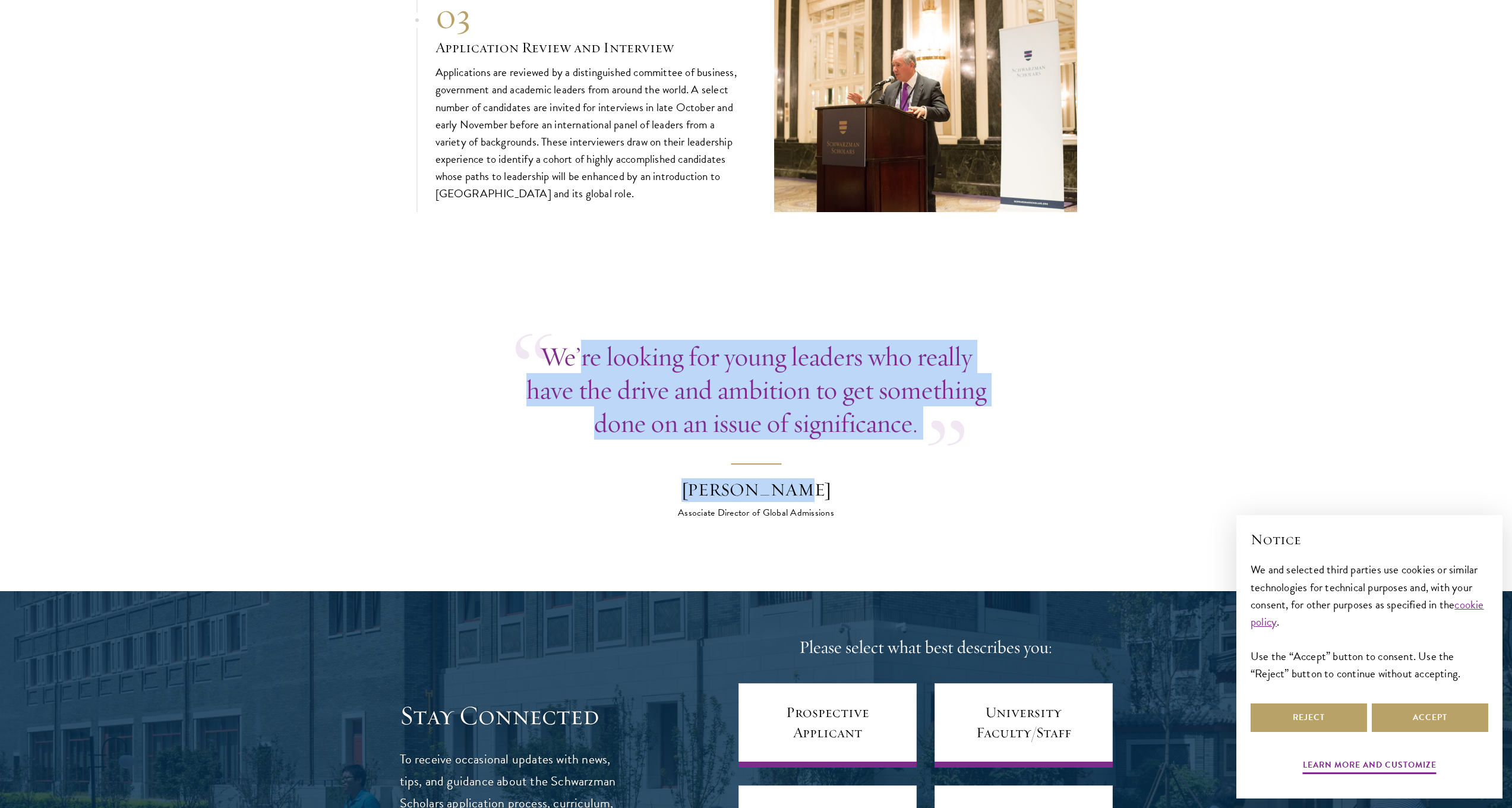
drag, startPoint x: 577, startPoint y: 335, endPoint x: 814, endPoint y: 462, distance: 268.9
click at [813, 461] on blockquote "We’re looking for young leaders who really have the drive and ambition to get s…" at bounding box center [757, 429] width 482 height 180
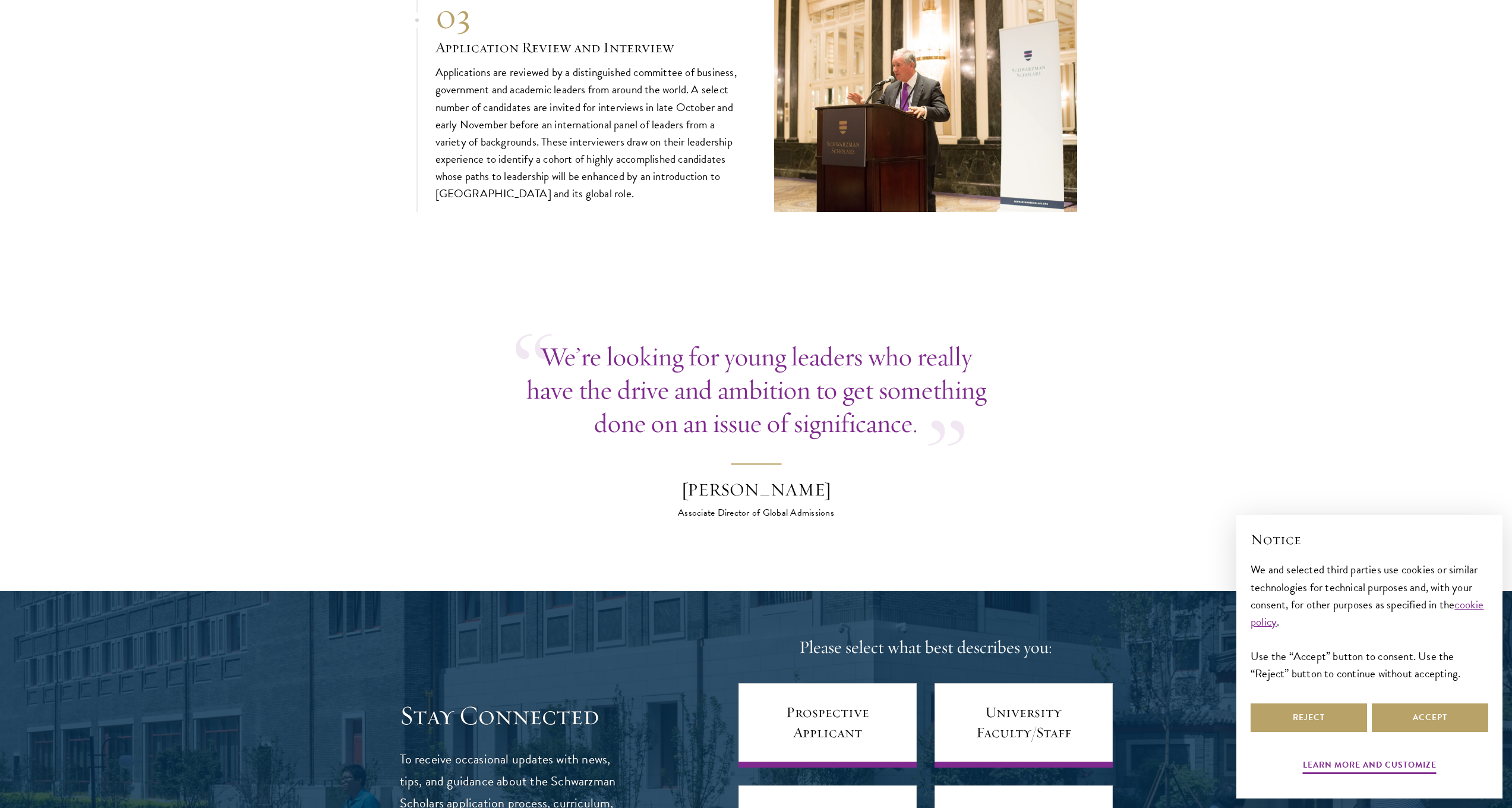
click at [820, 478] on div "Wyatt Bruton" at bounding box center [756, 490] width 208 height 24
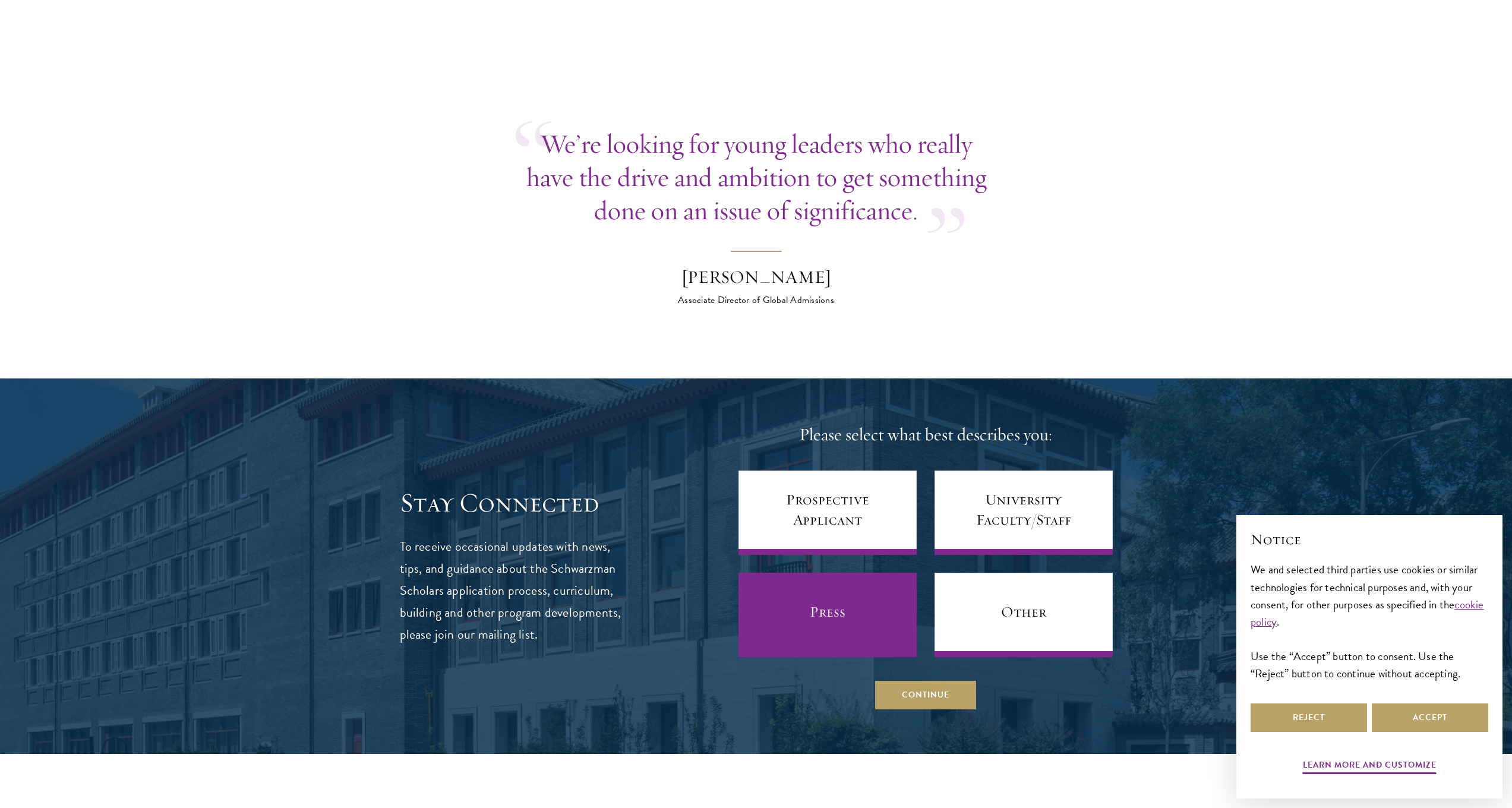
scroll to position [4886, 0]
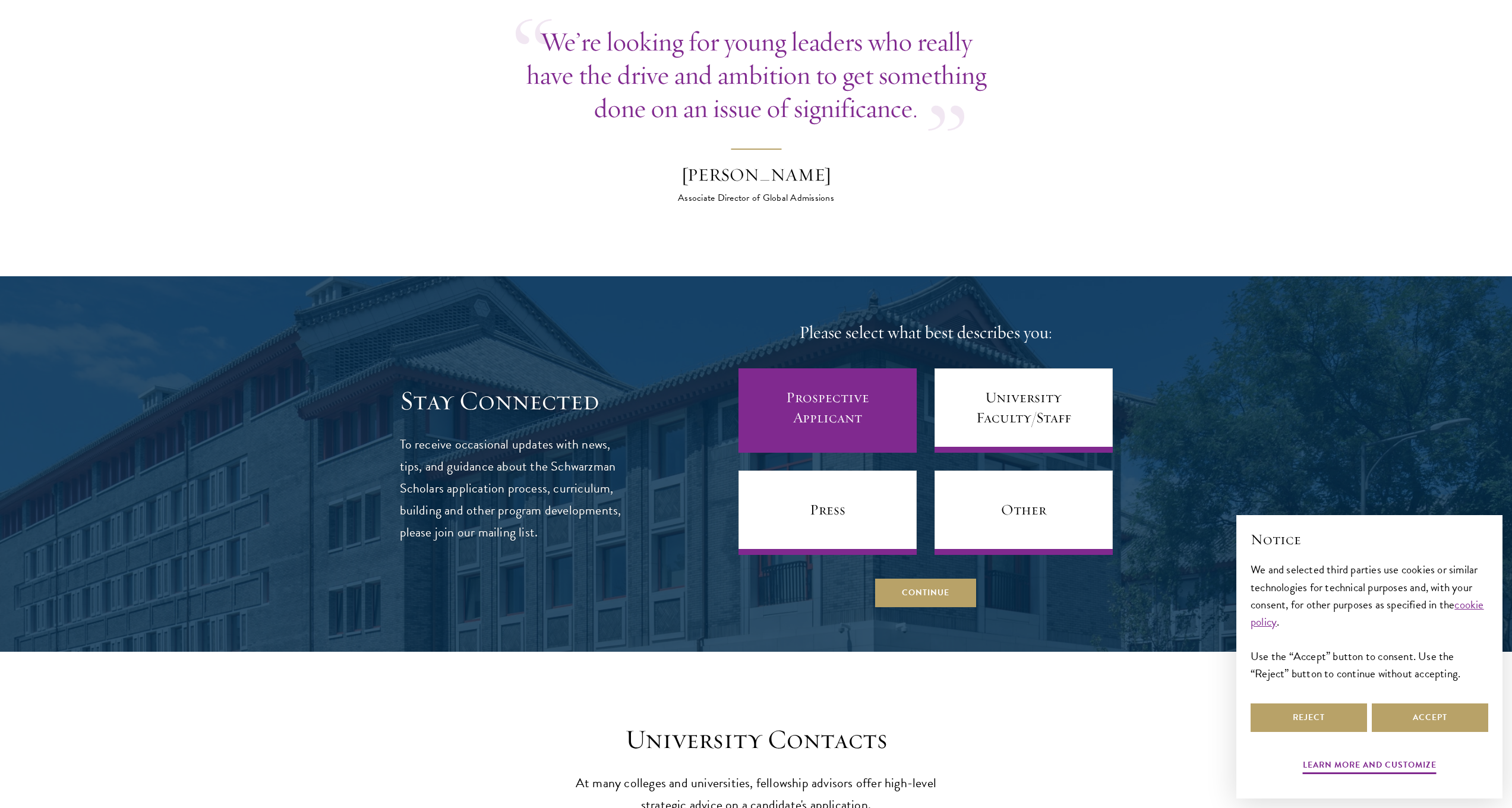
click at [900, 405] on link "Prospective Applicant" at bounding box center [828, 410] width 179 height 84
click at [807, 383] on link "Prospective Applicant" at bounding box center [828, 410] width 179 height 84
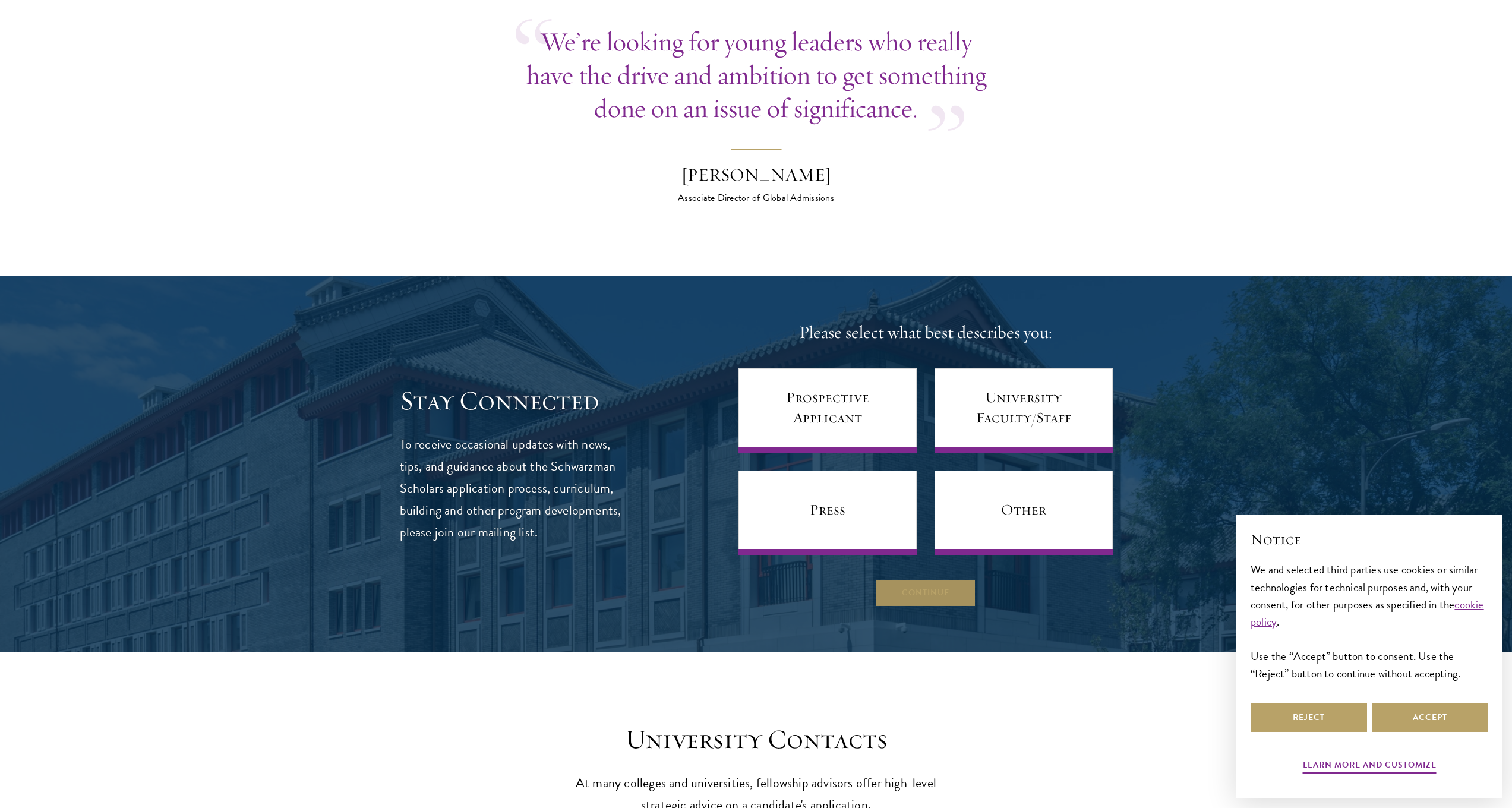
click at [921, 579] on button "Continue" at bounding box center [926, 593] width 101 height 29
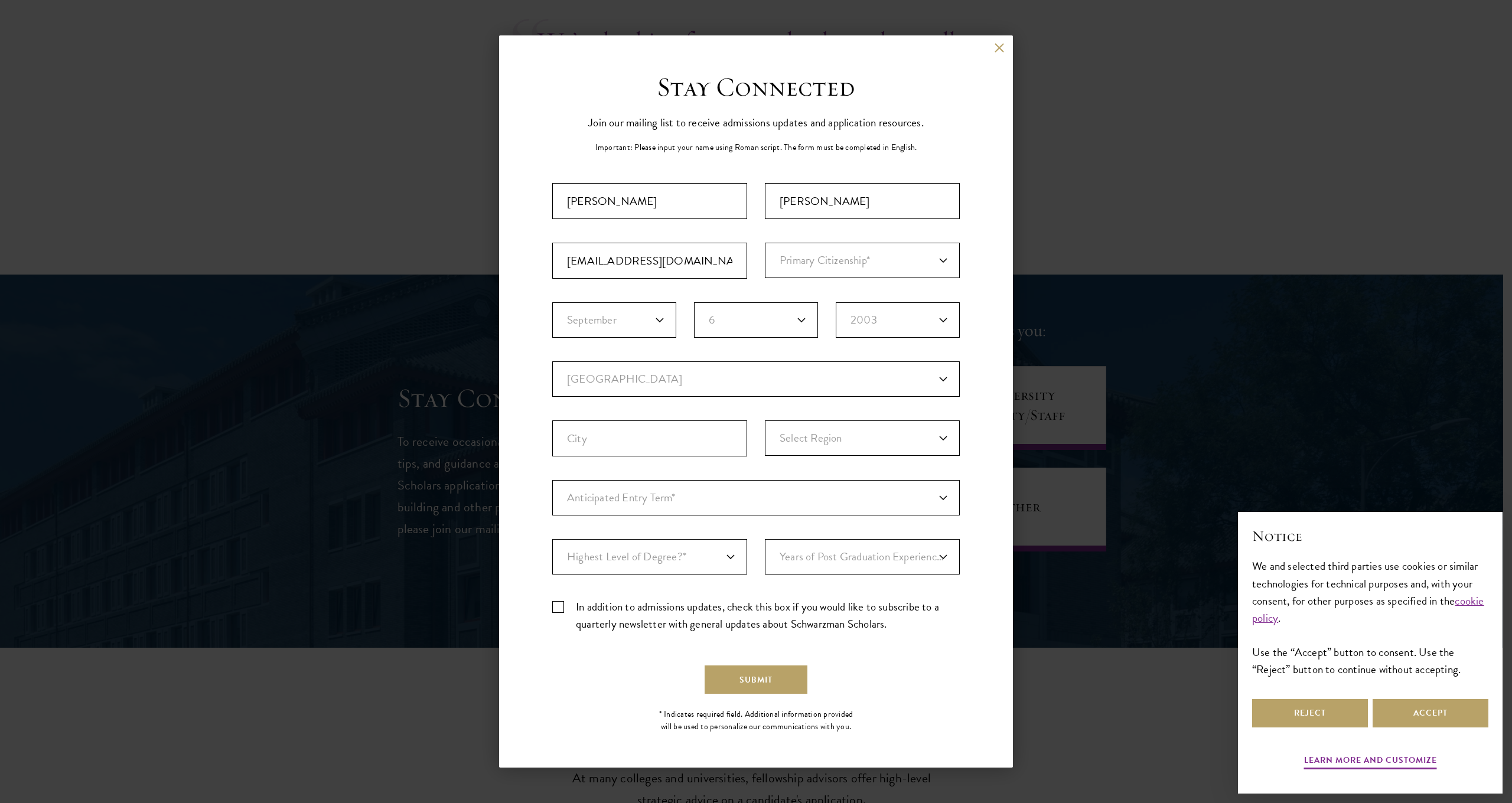
click at [1007, 50] on div "Back" at bounding box center [756, 56] width 514 height 28
click at [1000, 49] on button at bounding box center [999, 47] width 10 height 10
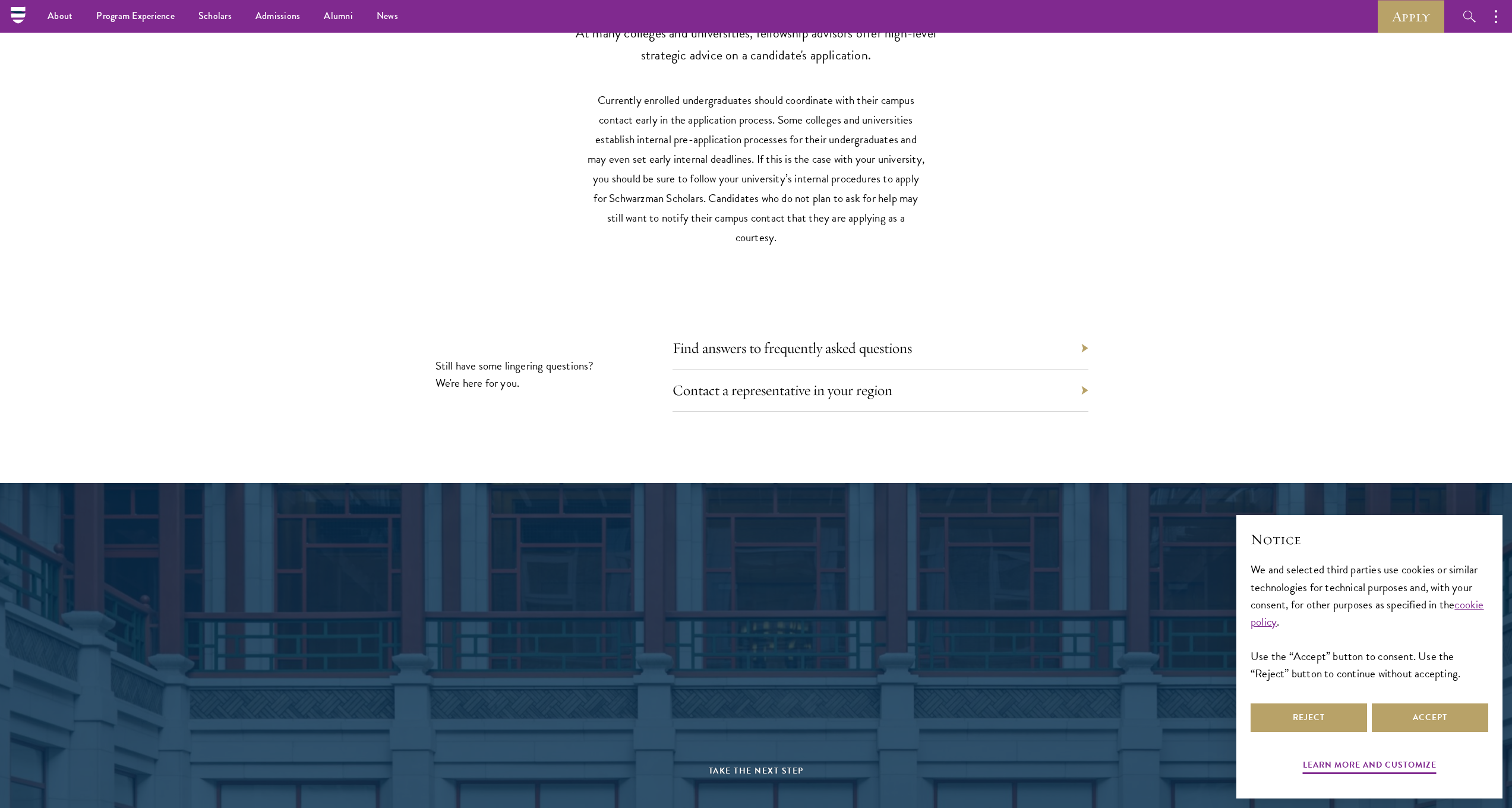
scroll to position [5423, 0]
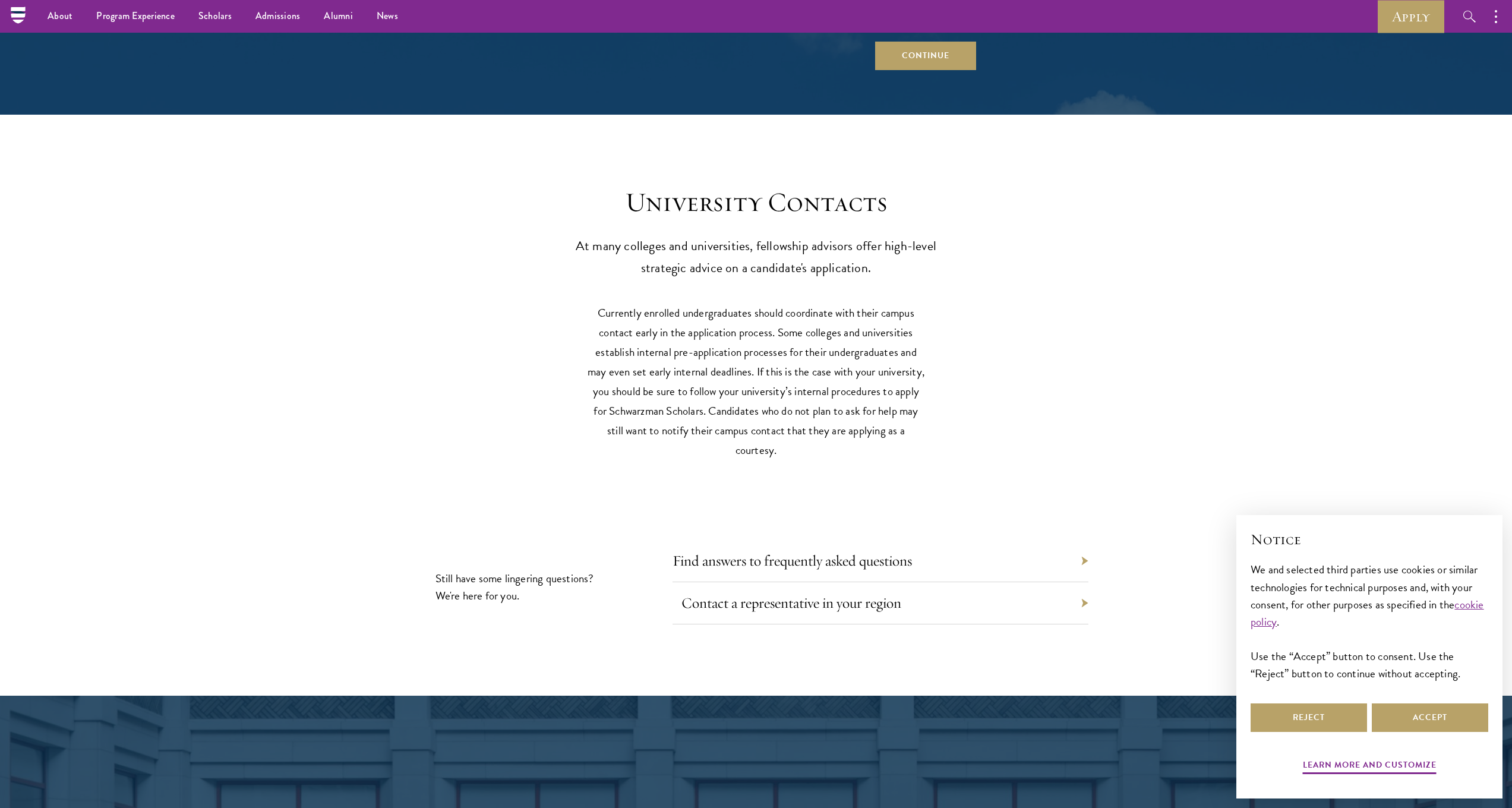
click at [794, 593] on link "Contact a representative in your region" at bounding box center [792, 602] width 220 height 18
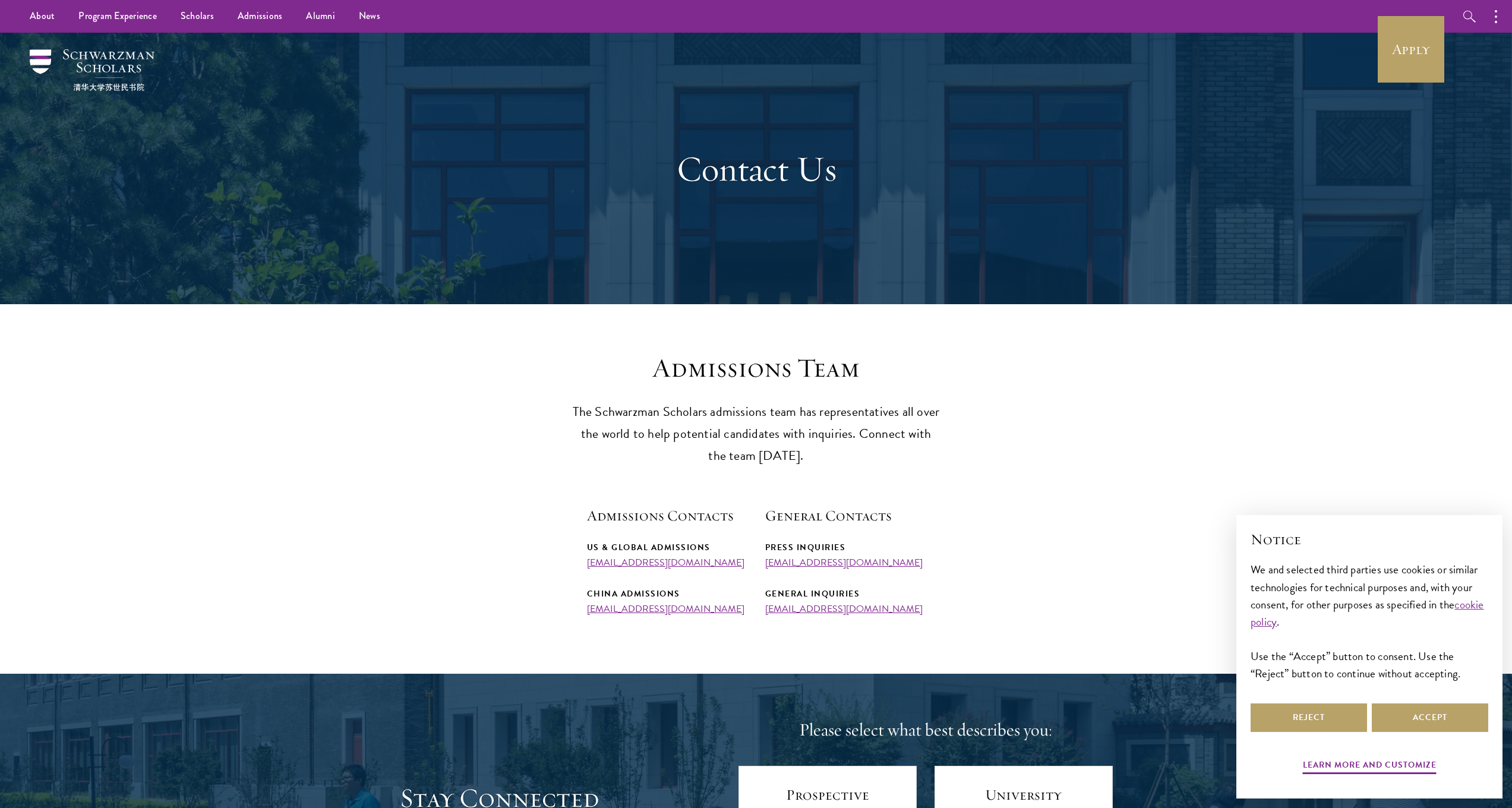
drag, startPoint x: 0, startPoint y: 0, endPoint x: 931, endPoint y: 576, distance: 1094.8
click at [917, 576] on div "Press Inquiries [EMAIL_ADDRESS][DOMAIN_NAME] General Inquiries [EMAIL_ADDRESS][…" at bounding box center [846, 577] width 161 height 74
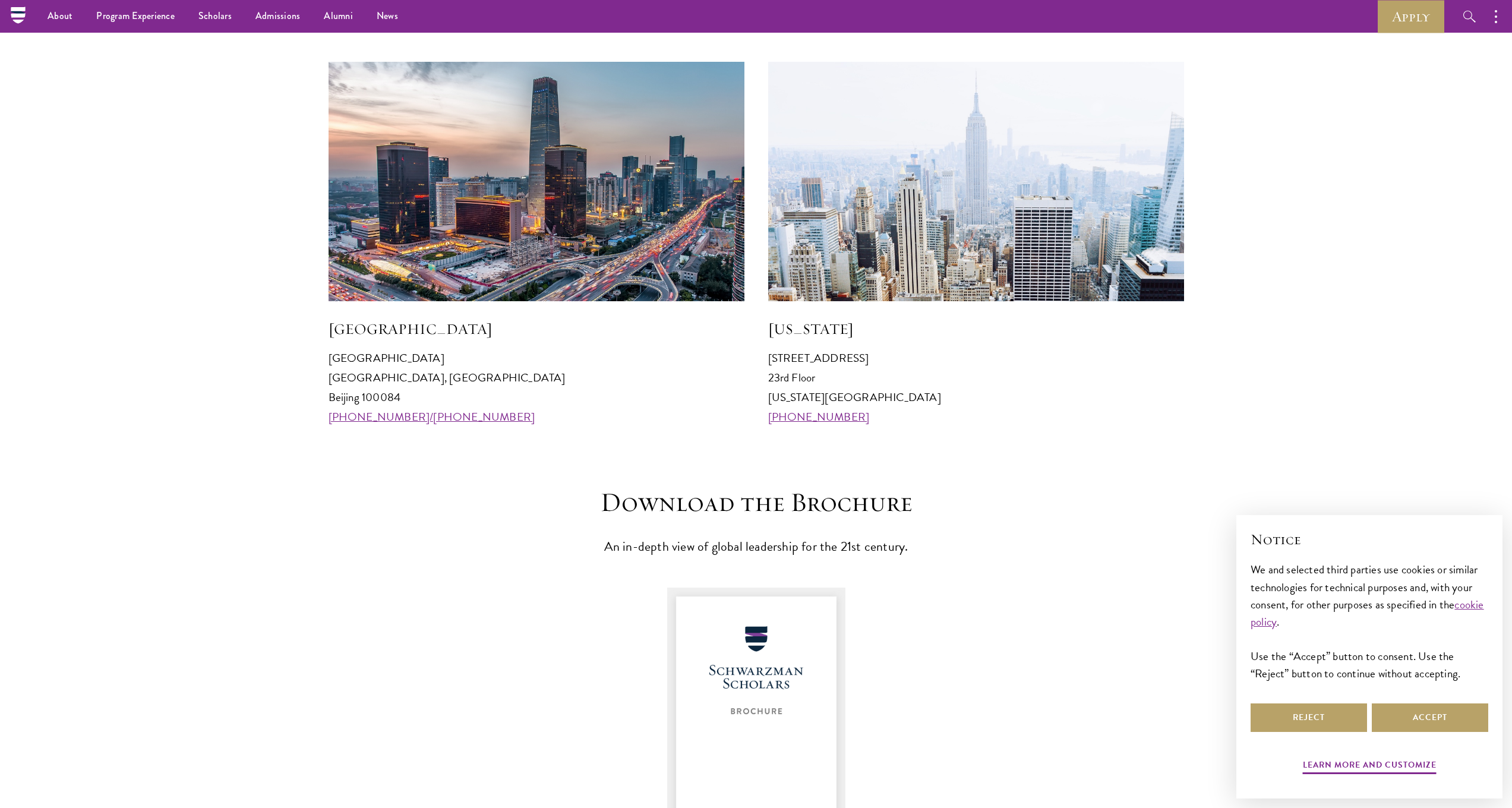
scroll to position [939, 0]
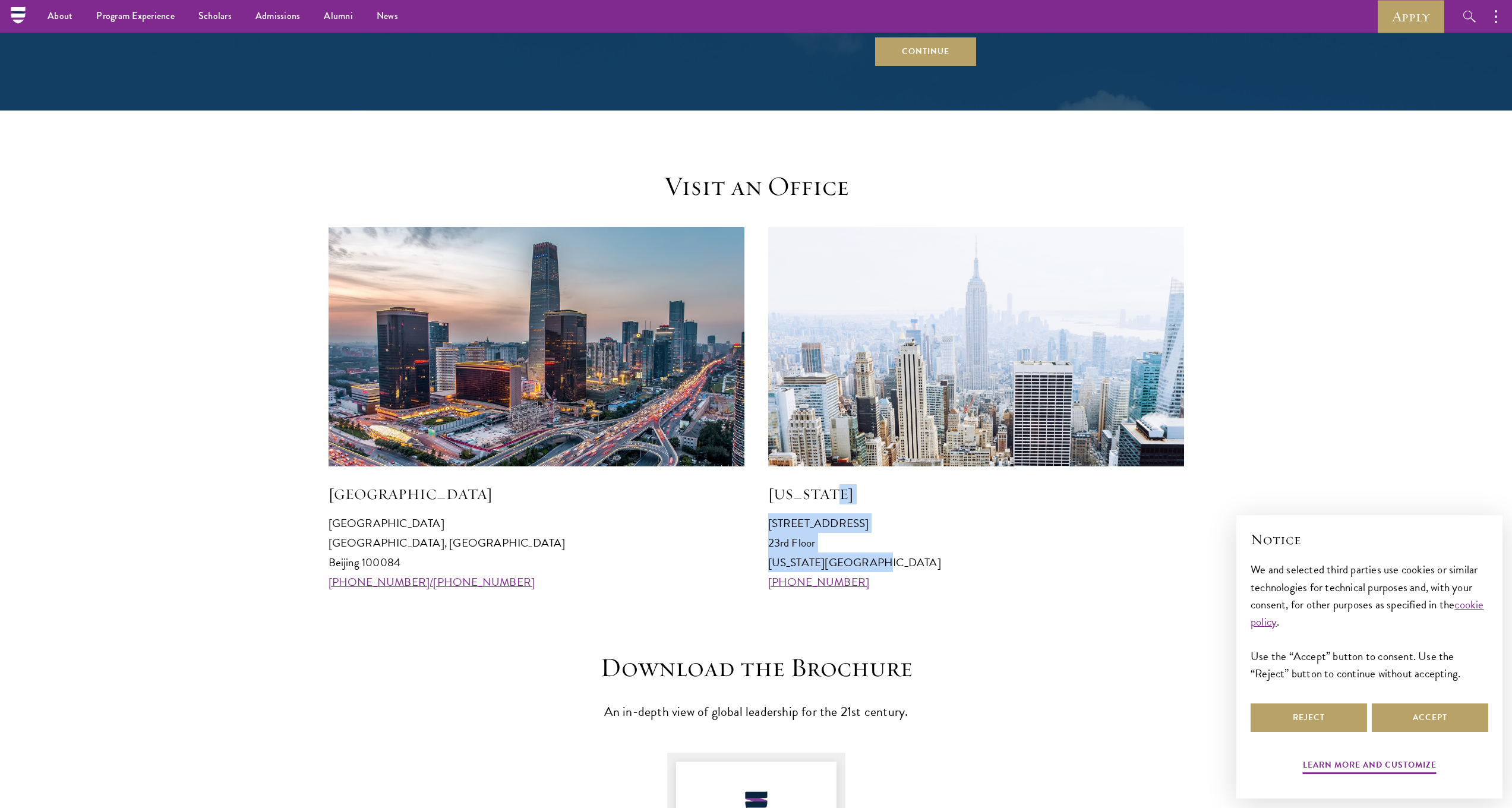
drag, startPoint x: 837, startPoint y: 499, endPoint x: 921, endPoint y: 556, distance: 101.5
click at [921, 556] on div "[US_STATE] [STREET_ADDRESS][US_STATE] [PHONE_NUMBER]" at bounding box center [976, 409] width 416 height 365
click at [921, 556] on p "[STREET_ADDRESS][US_STATE] [PHONE_NUMBER]" at bounding box center [976, 552] width 416 height 78
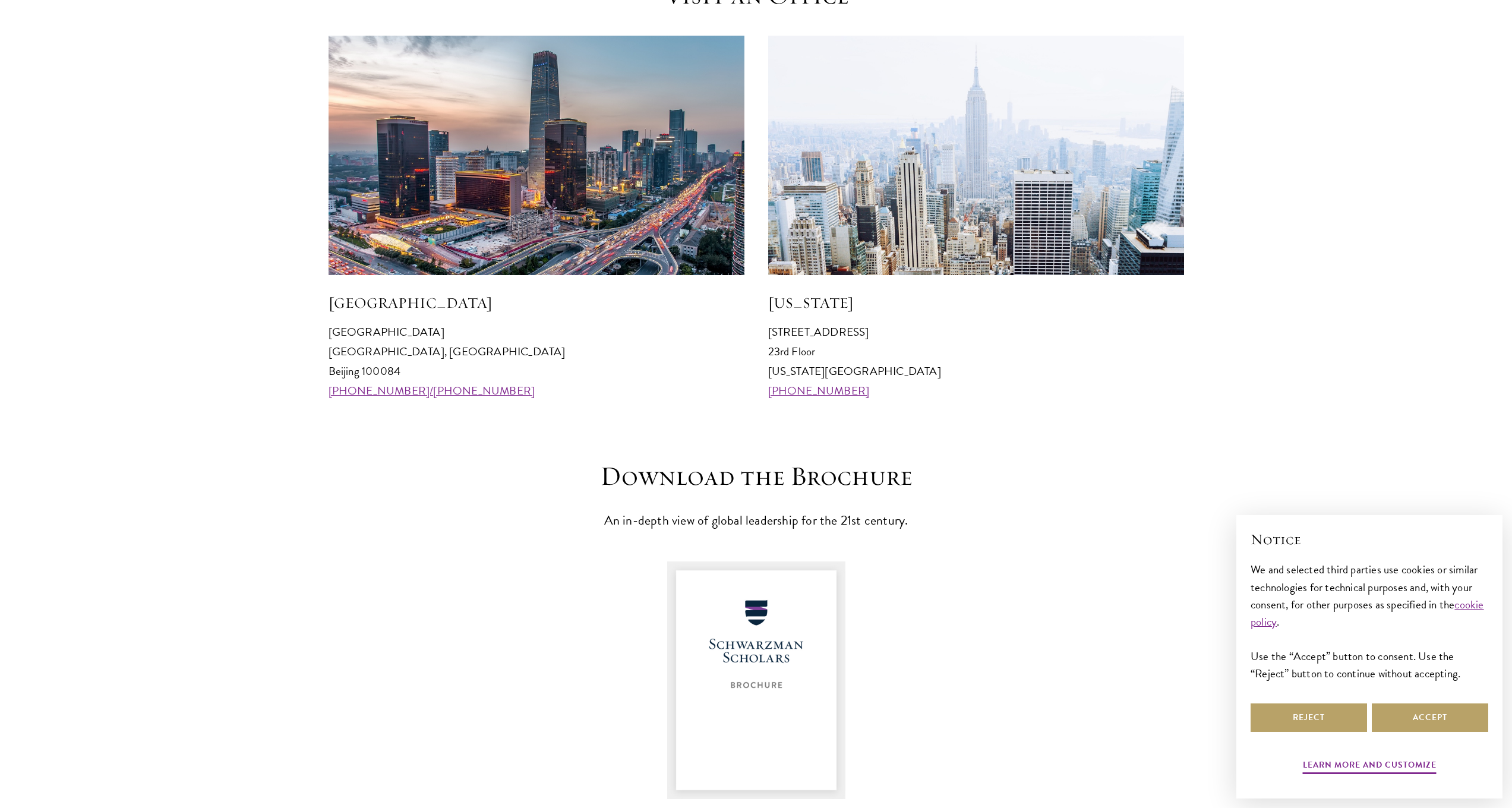
scroll to position [1222, 0]
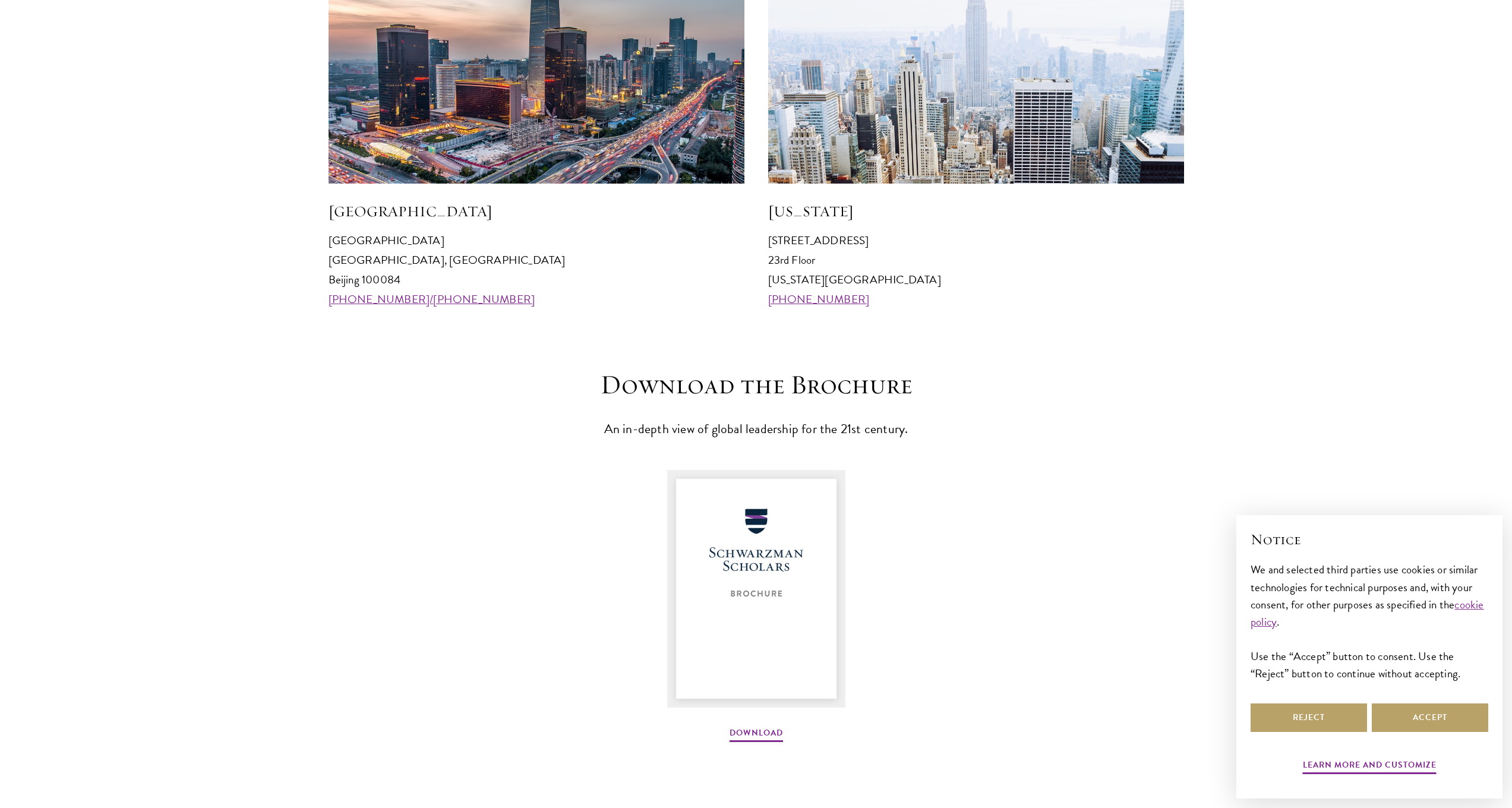
click at [755, 580] on img at bounding box center [756, 589] width 179 height 238
click at [1468, 123] on section "Visit an Office [GEOGRAPHIC_DATA] [GEOGRAPHIC_DATA] 100084 [PHONE_NUMBER]/[PHON…" at bounding box center [756, 98] width 1512 height 422
click at [1427, 713] on button "Accept" at bounding box center [1430, 717] width 116 height 29
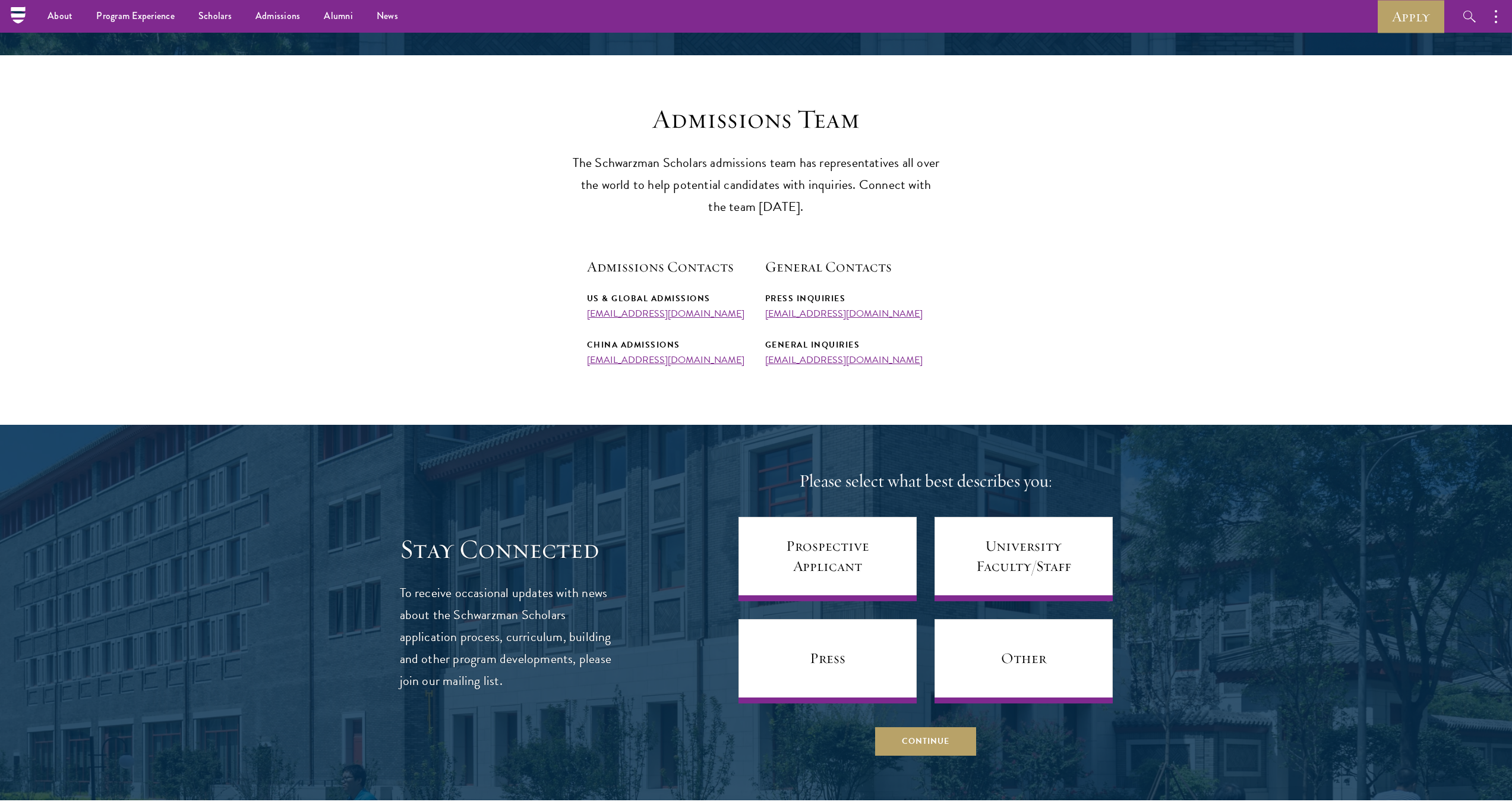
scroll to position [0, 0]
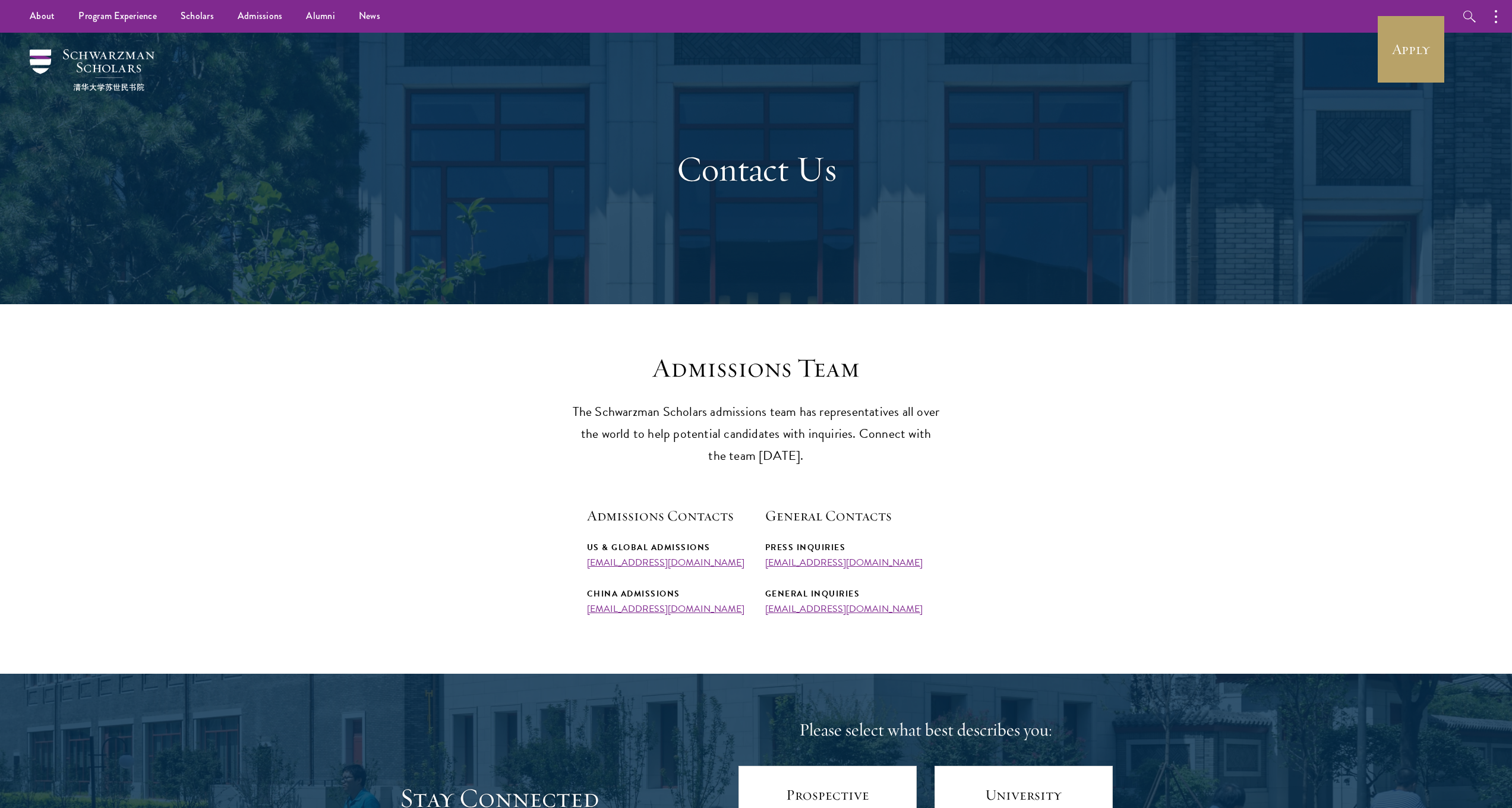
drag, startPoint x: 745, startPoint y: 414, endPoint x: 1065, endPoint y: 560, distance: 351.7
click at [1066, 560] on section "Admissions Team The Schwarzman Scholars admissions team has representatives all…" at bounding box center [756, 483] width 1512 height 262
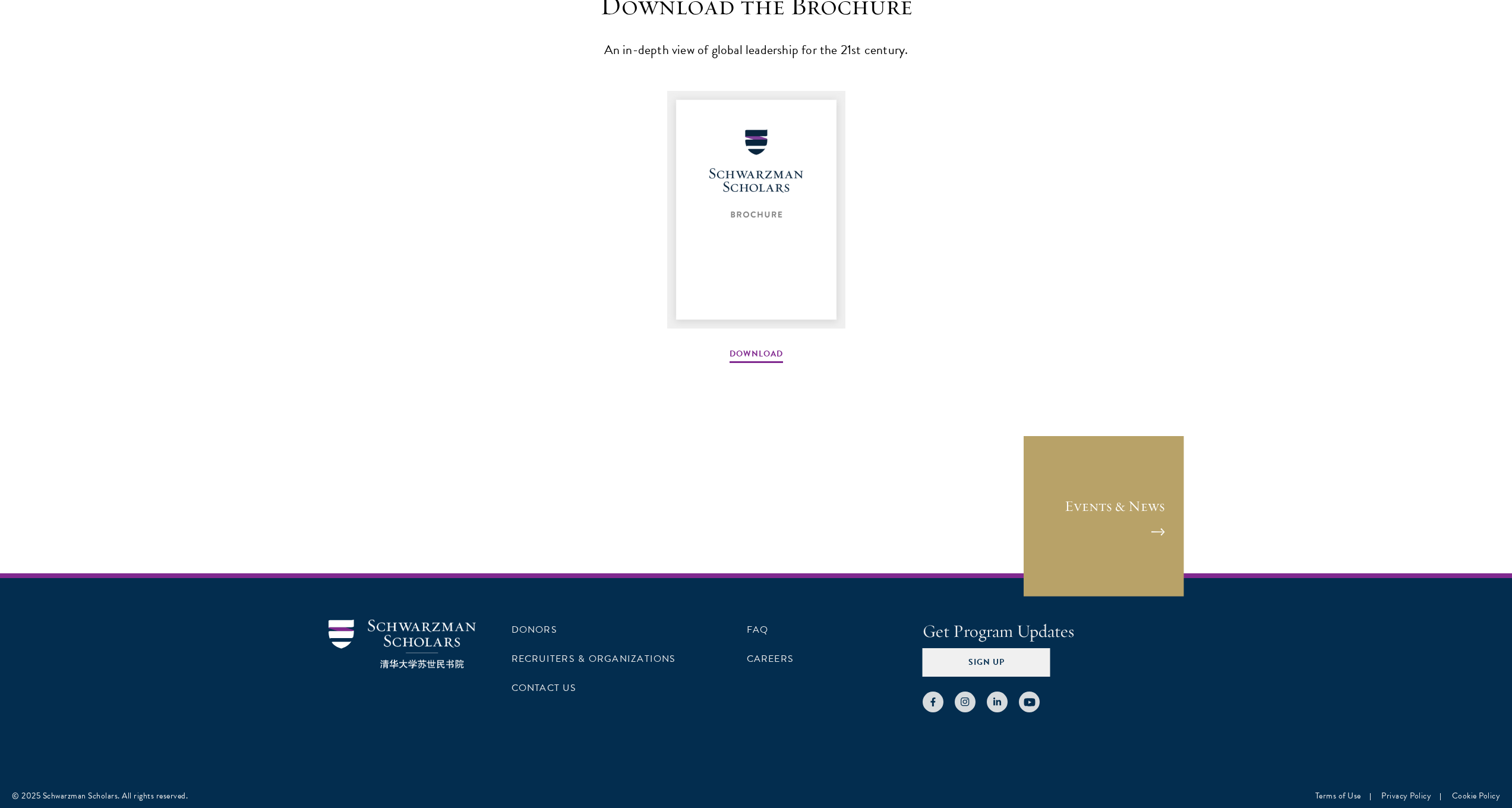
scroll to position [1479, 0]
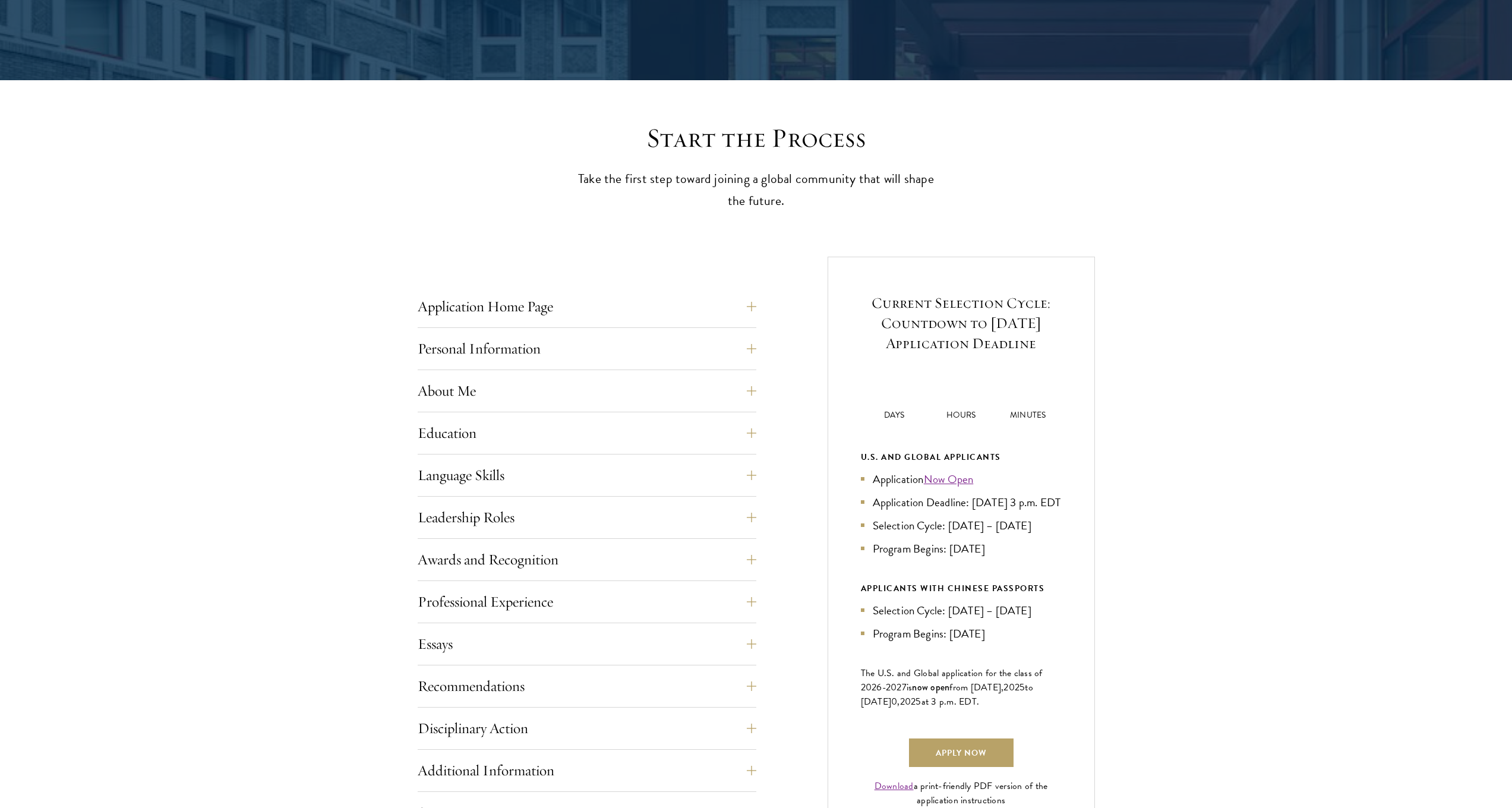
scroll to position [363, 0]
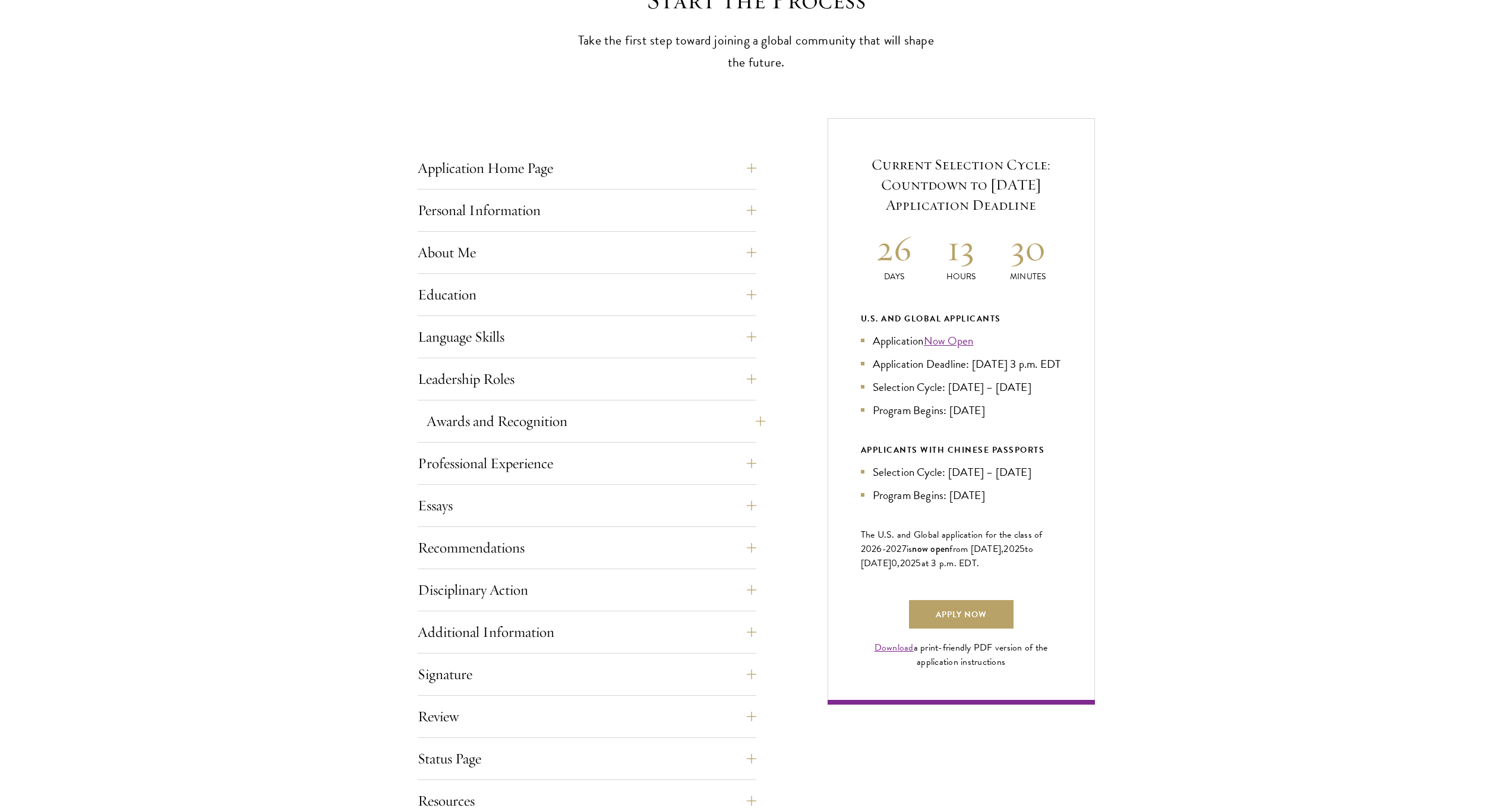
click at [574, 429] on button "Awards and Recognition" at bounding box center [596, 421] width 339 height 29
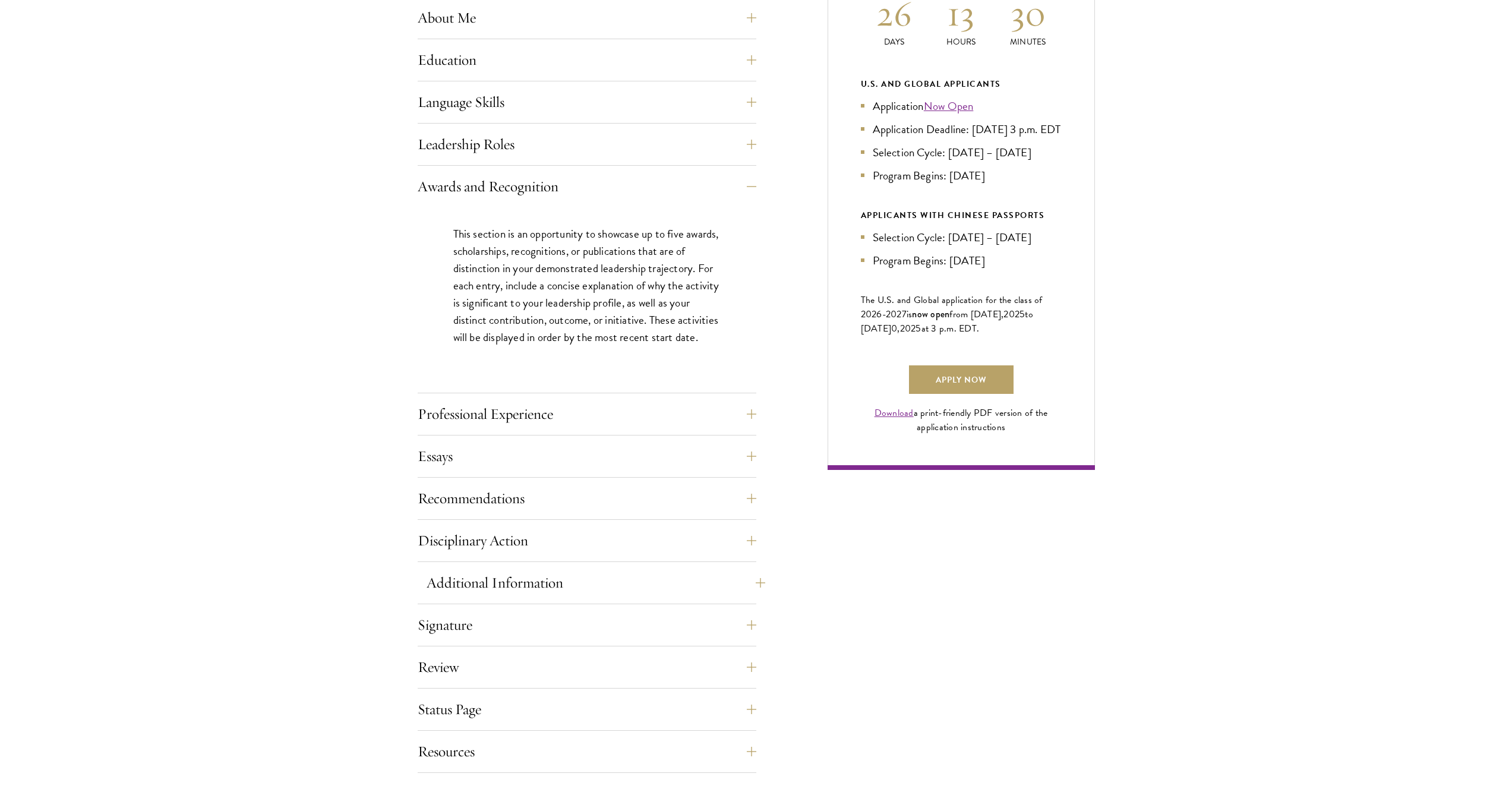
scroll to position [711, 0]
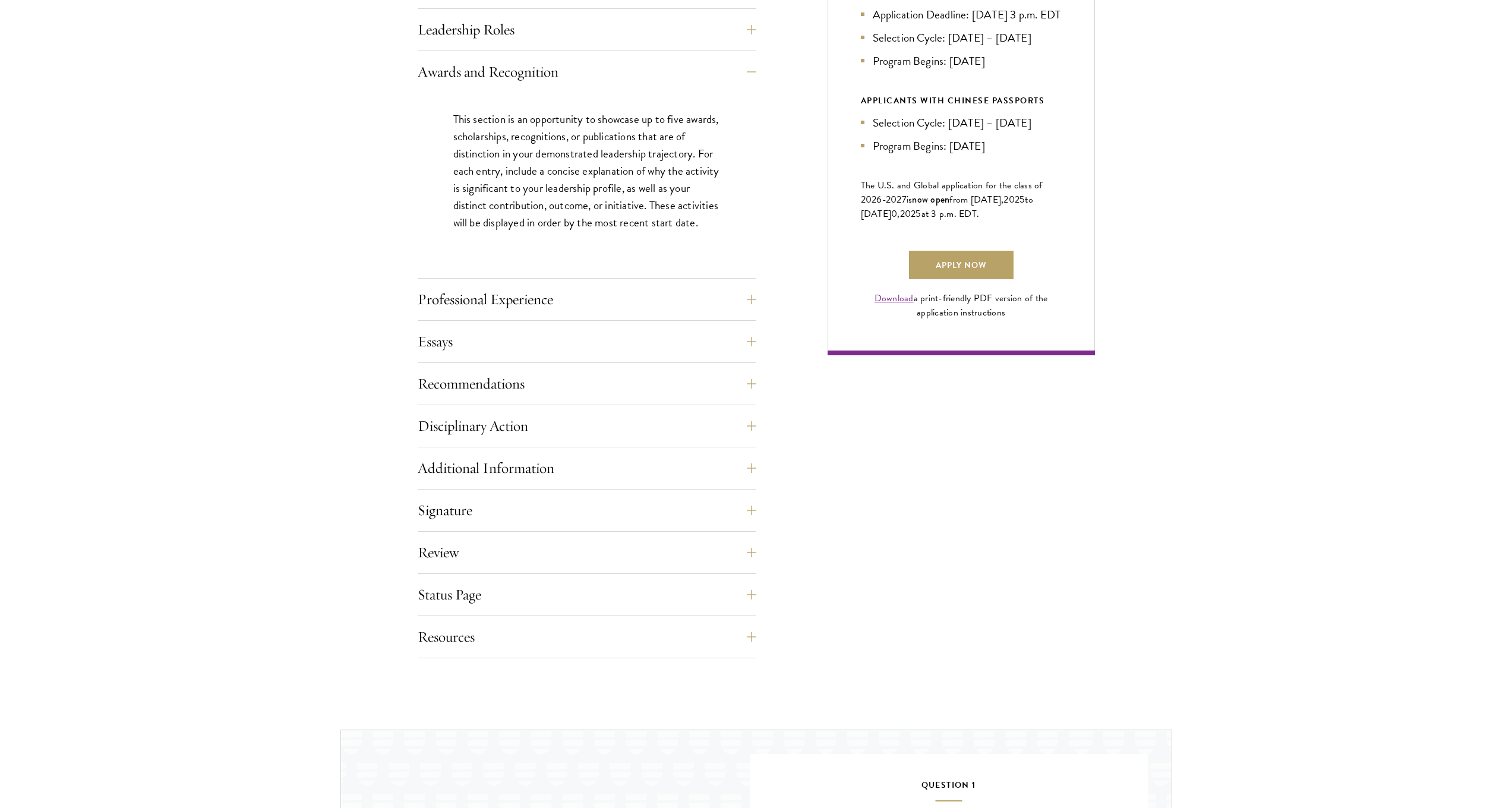
click at [504, 390] on button "Recommendations" at bounding box center [587, 384] width 339 height 29
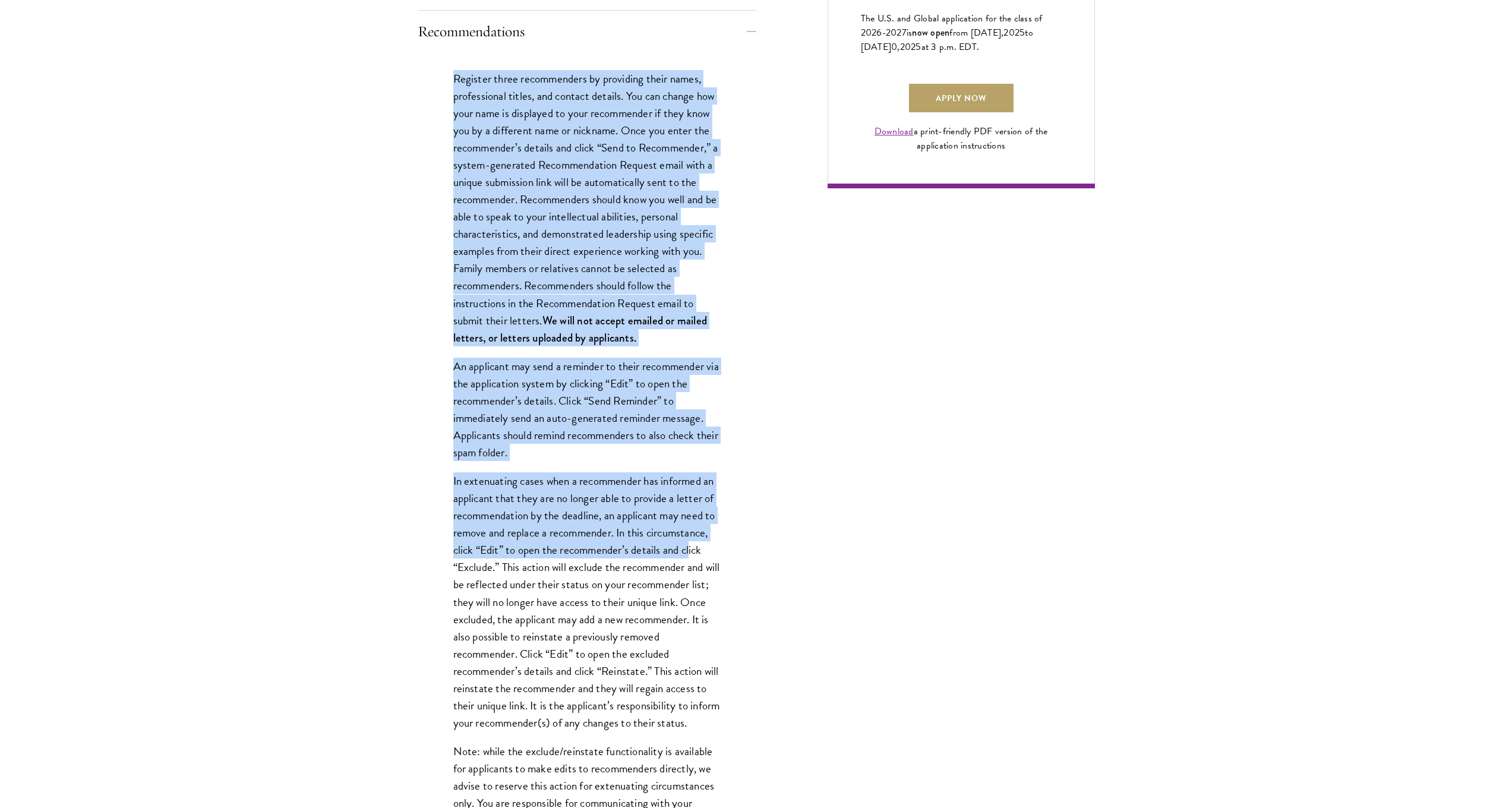
scroll to position [1277, 0]
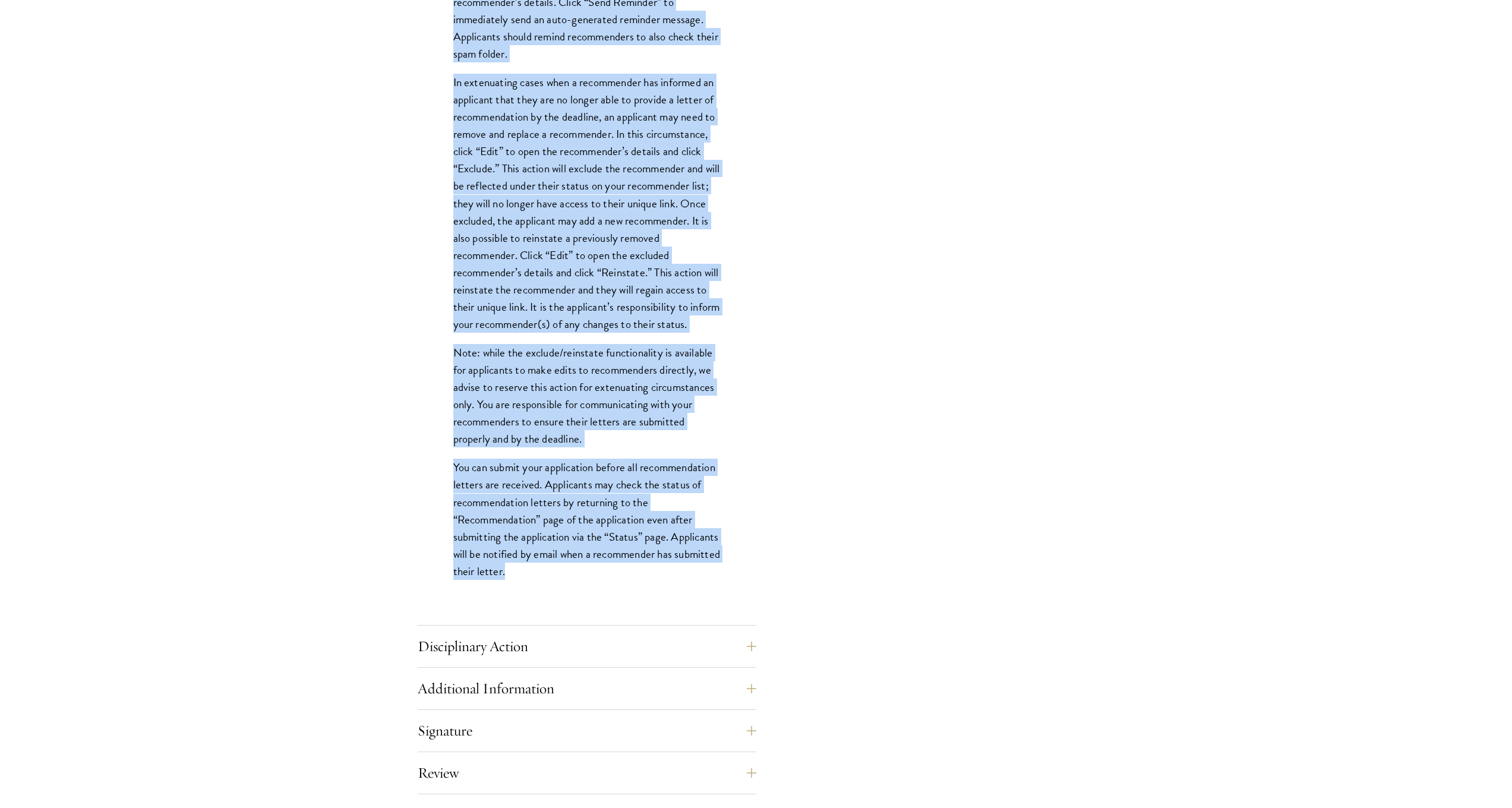
drag, startPoint x: 448, startPoint y: 238, endPoint x: 626, endPoint y: 582, distance: 387.3
click at [610, 605] on div "Register three recommenders by providing their names, professional titles, and …" at bounding box center [587, 131] width 339 height 956
copy div "Register three recommenders by providing their names, professional titles, and …"
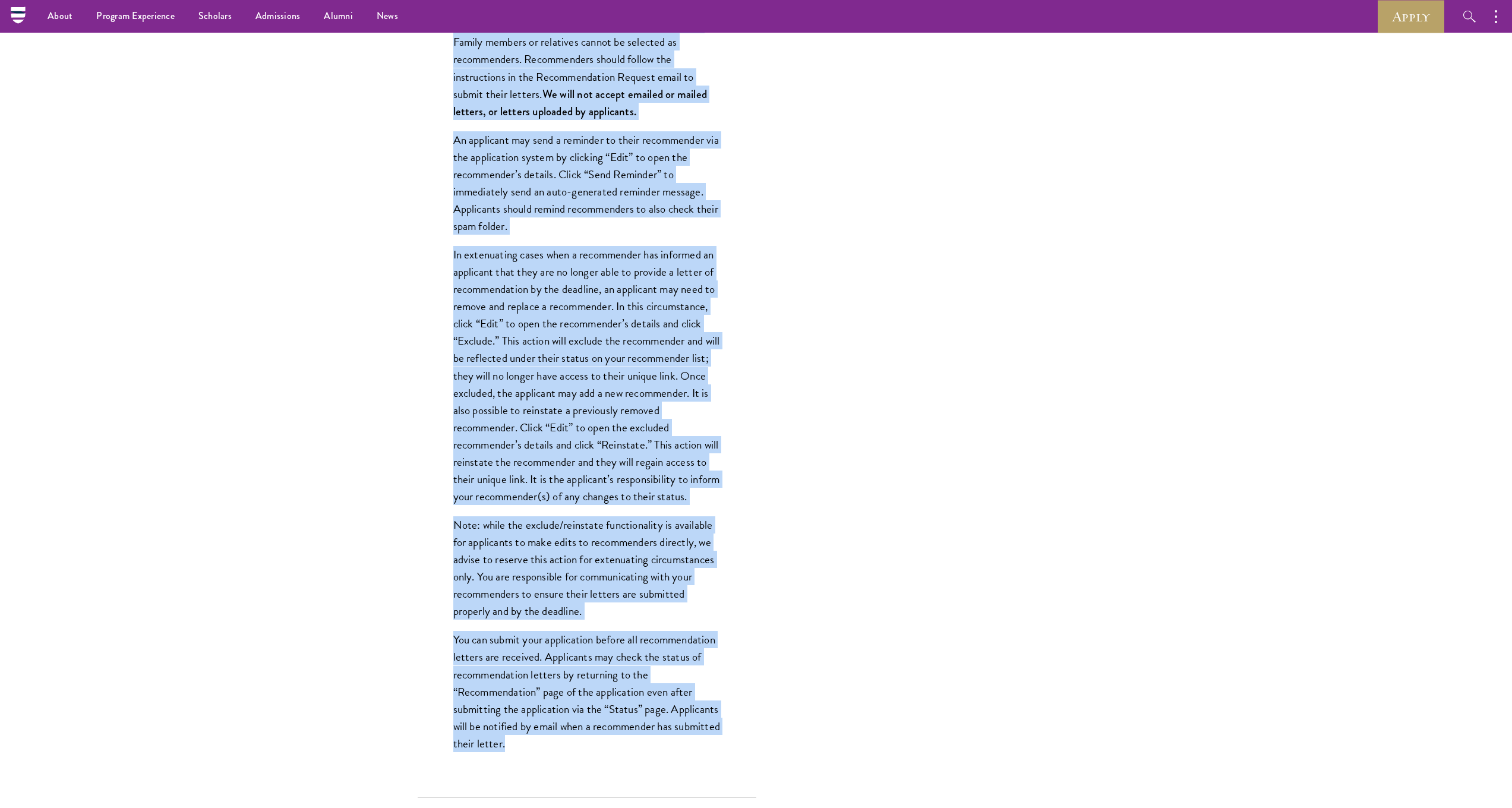
scroll to position [999, 0]
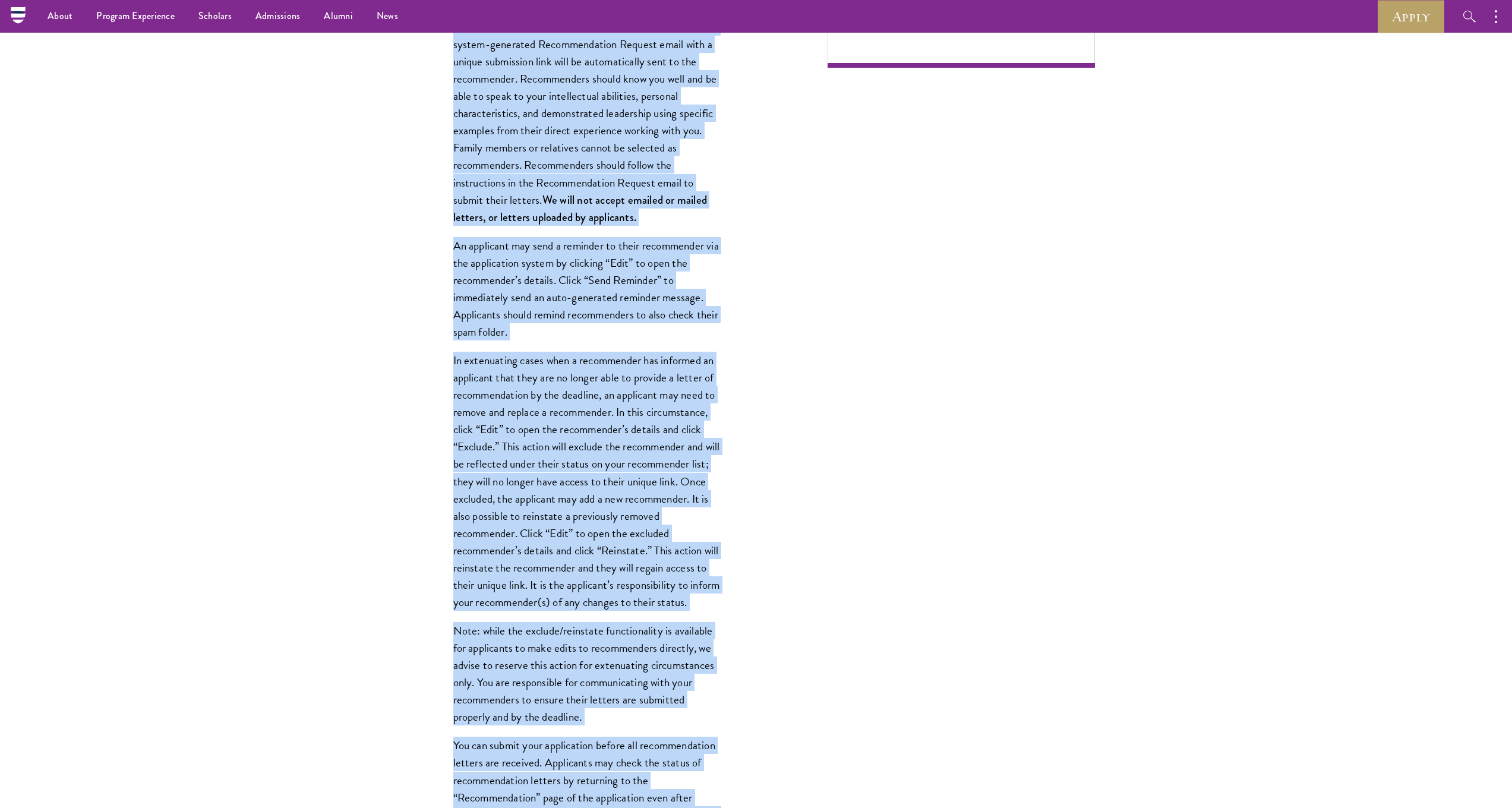
click at [617, 391] on p "In extenuating cases when a recommender has informed an applicant that they are…" at bounding box center [587, 481] width 267 height 259
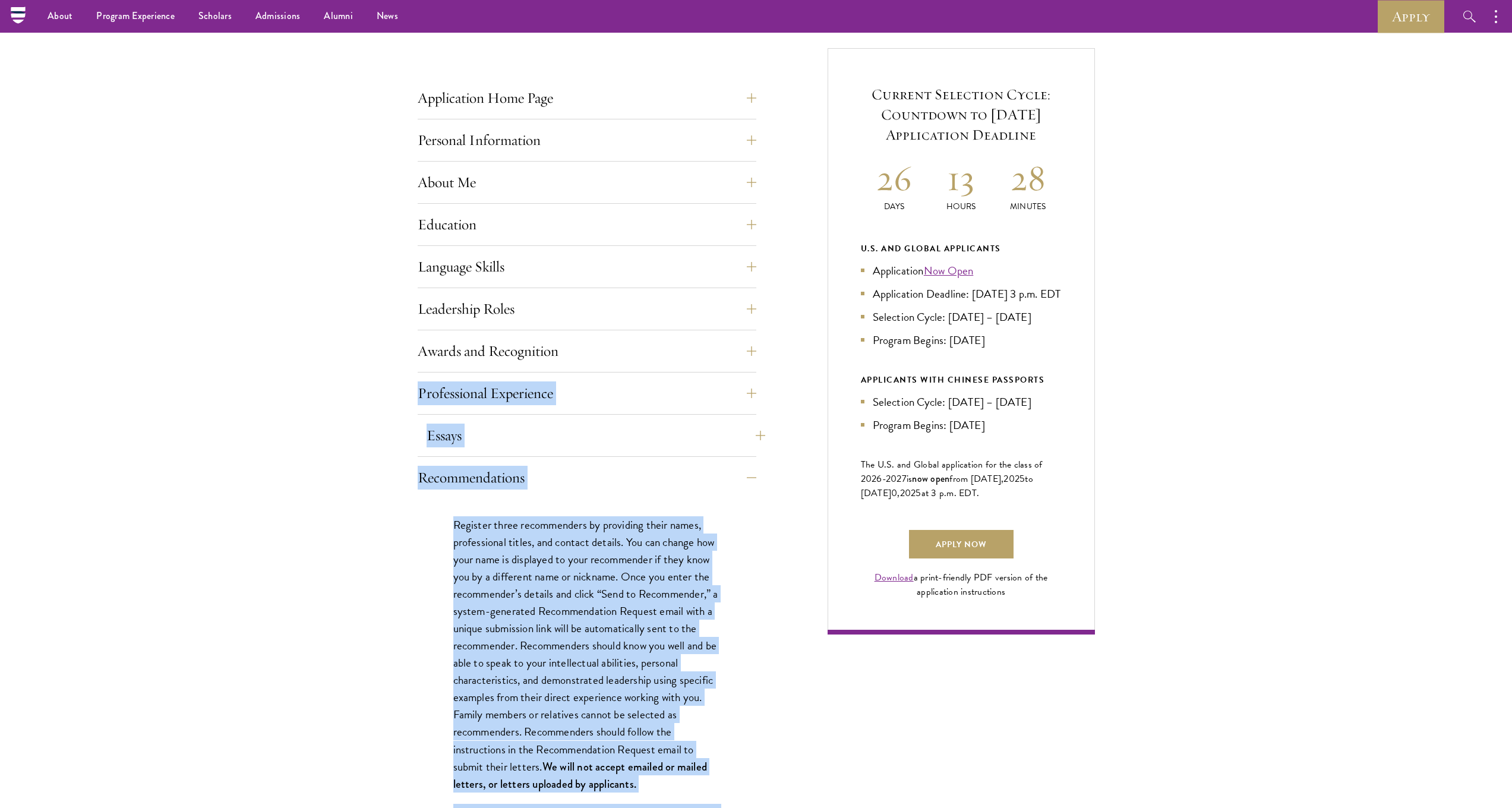
scroll to position [466, 0]
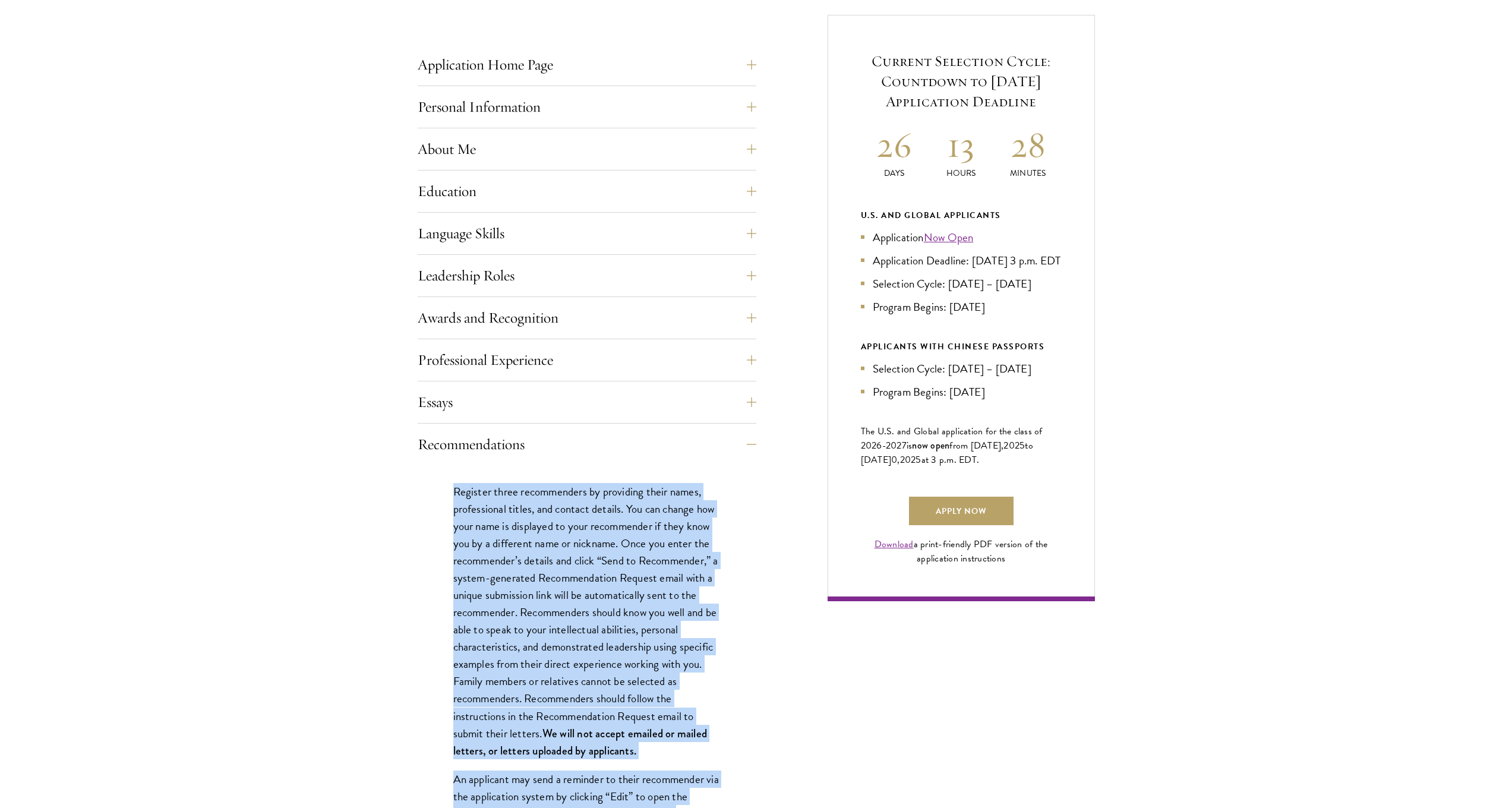
drag, startPoint x: 673, startPoint y: 631, endPoint x: 437, endPoint y: 490, distance: 274.9
copy div "Register three recommenders by providing their names, professional titles, and …"
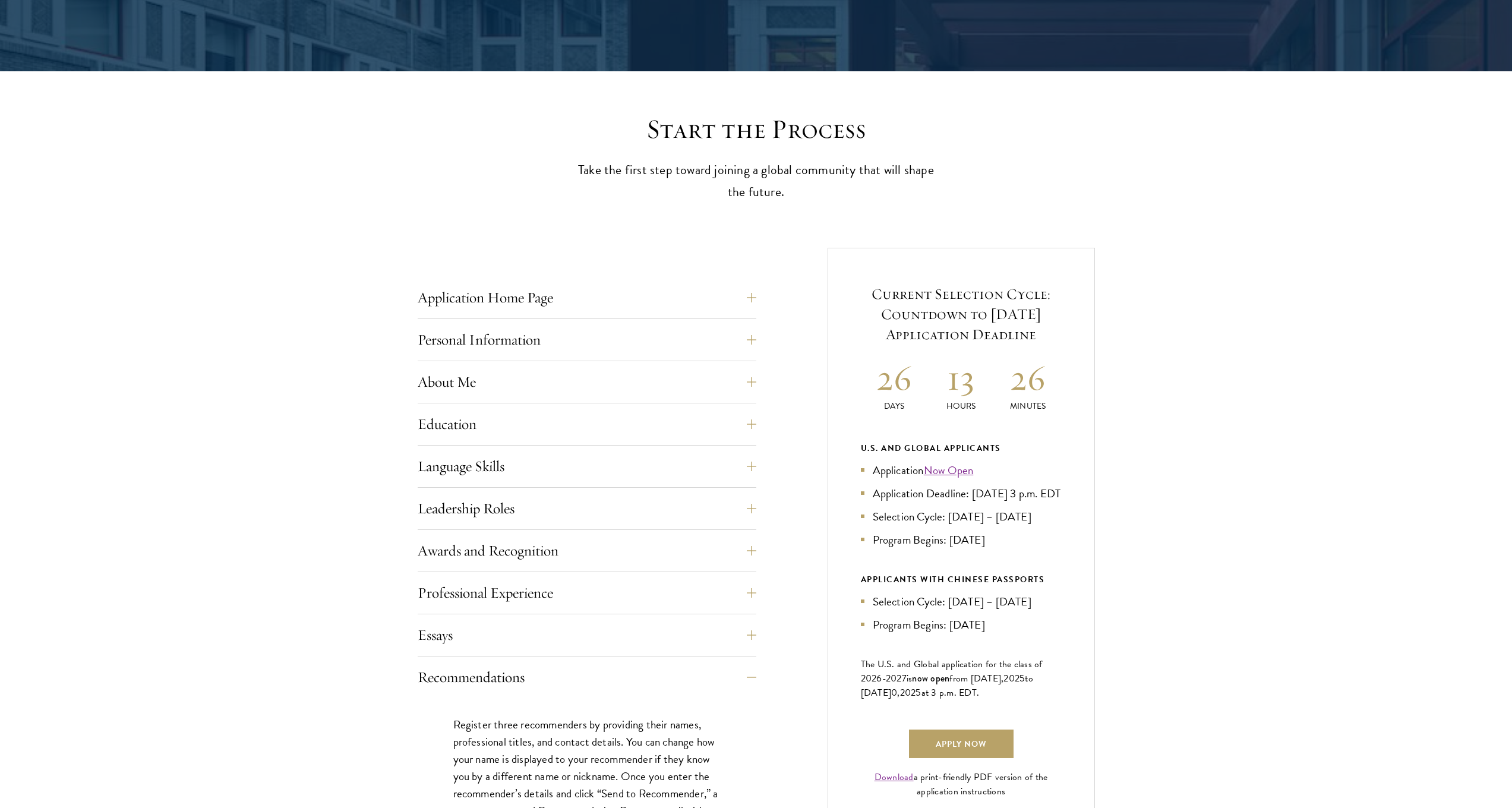
scroll to position [375, 0]
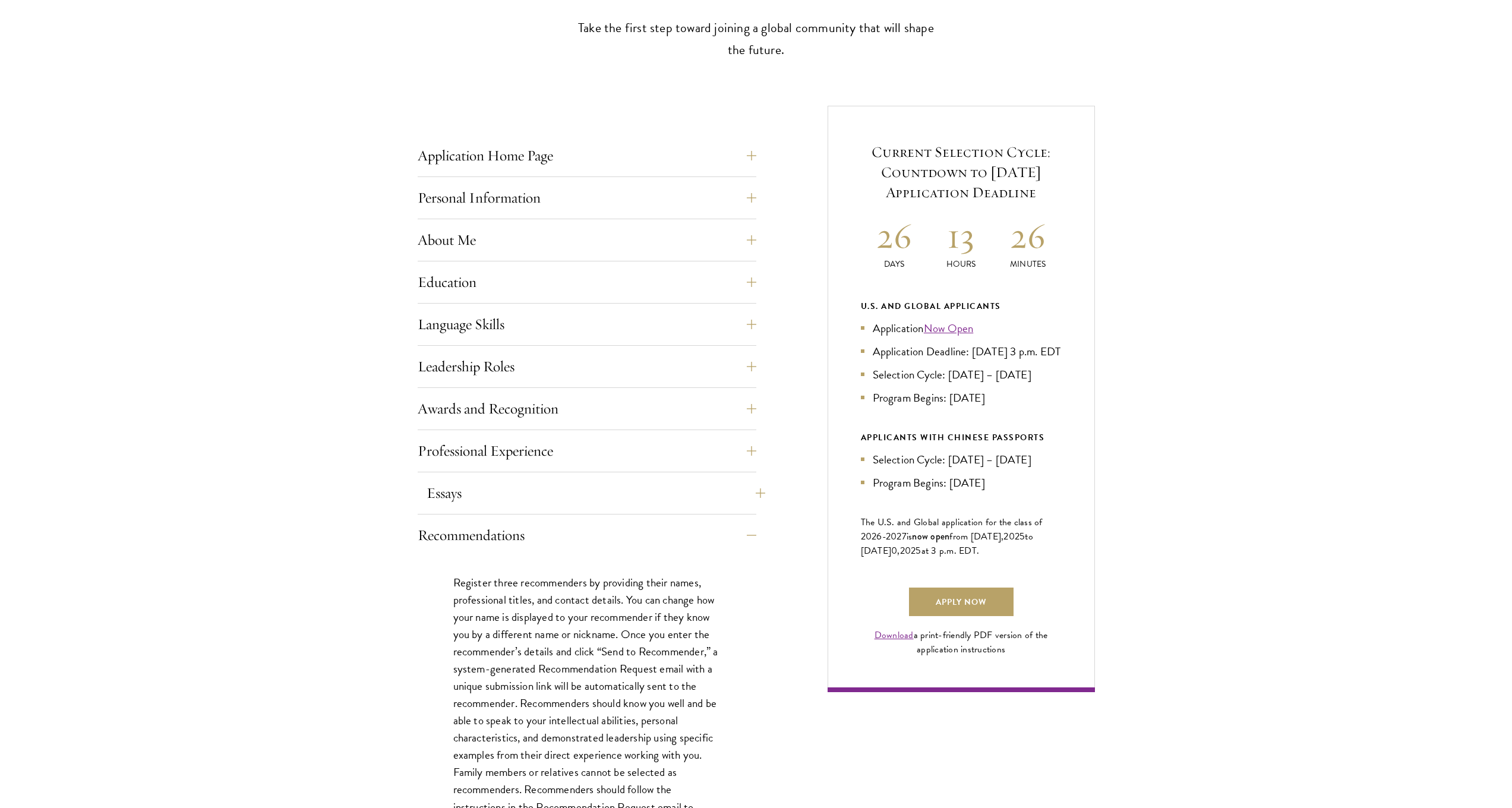
click at [583, 490] on button "Essays" at bounding box center [596, 493] width 339 height 29
click at [575, 454] on button "Professional Experience" at bounding box center [596, 450] width 339 height 29
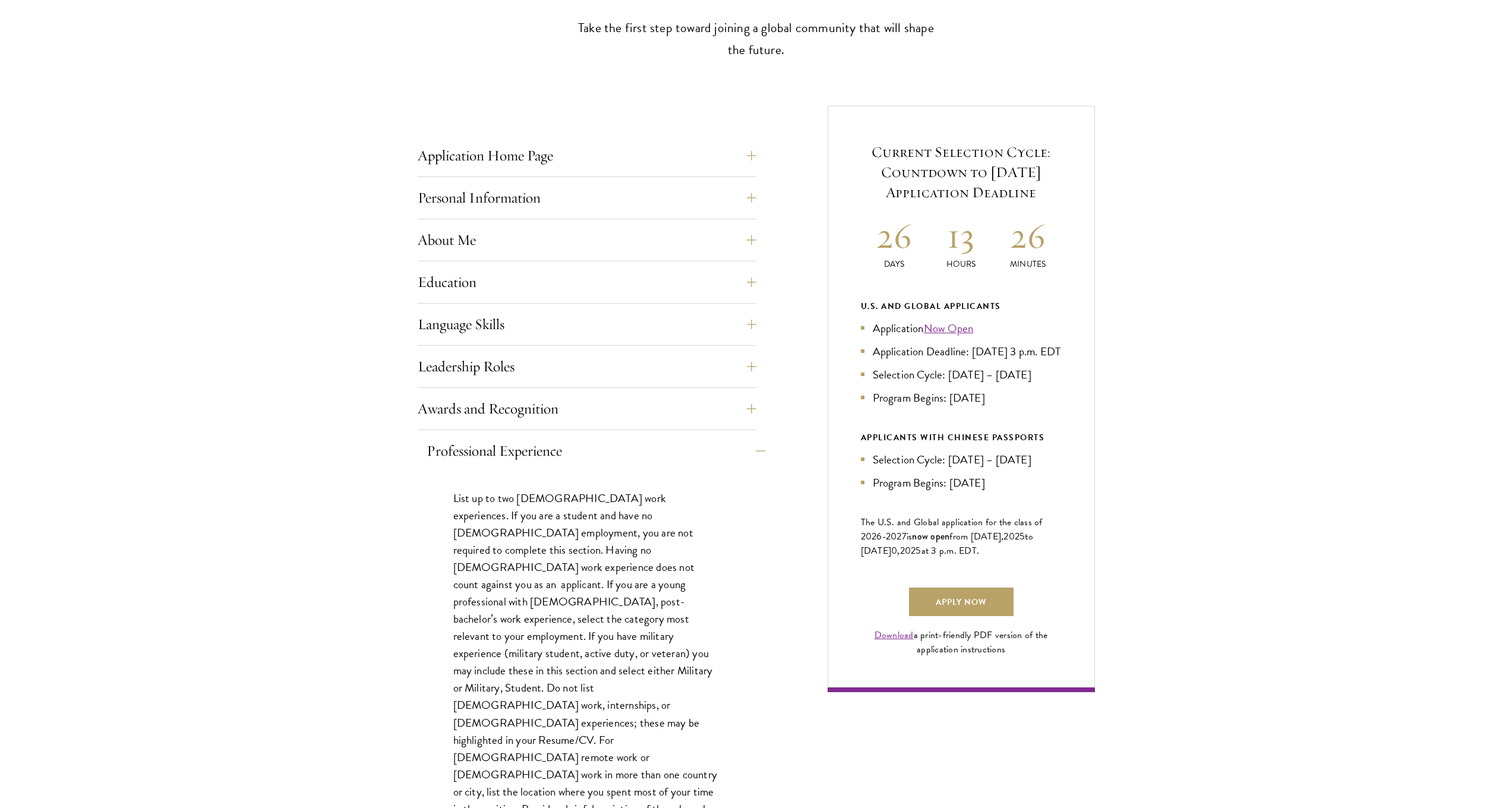
click at [573, 456] on button "Professional Experience" at bounding box center [596, 450] width 339 height 29
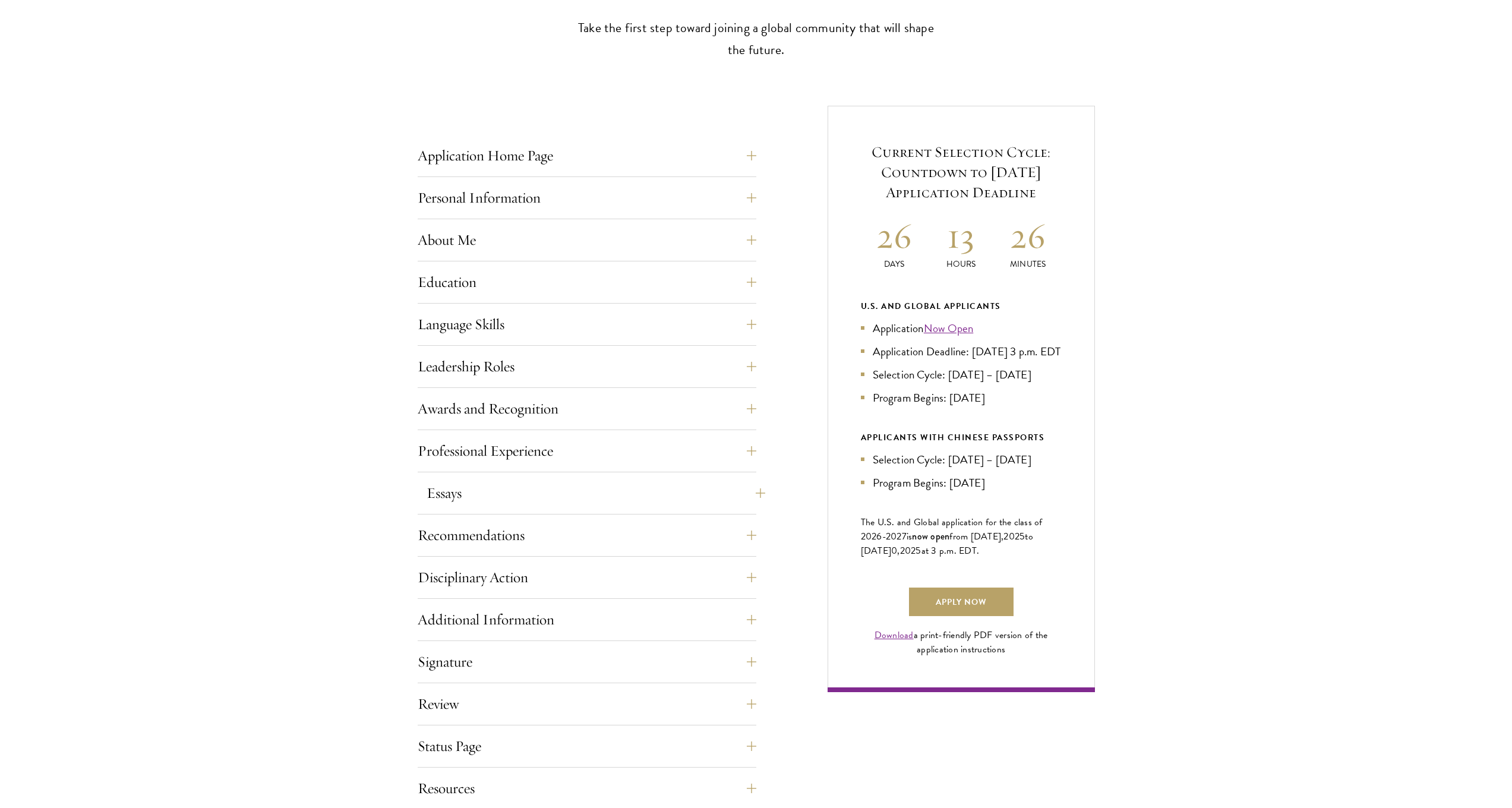
click at [534, 494] on button "Essays" at bounding box center [596, 493] width 339 height 29
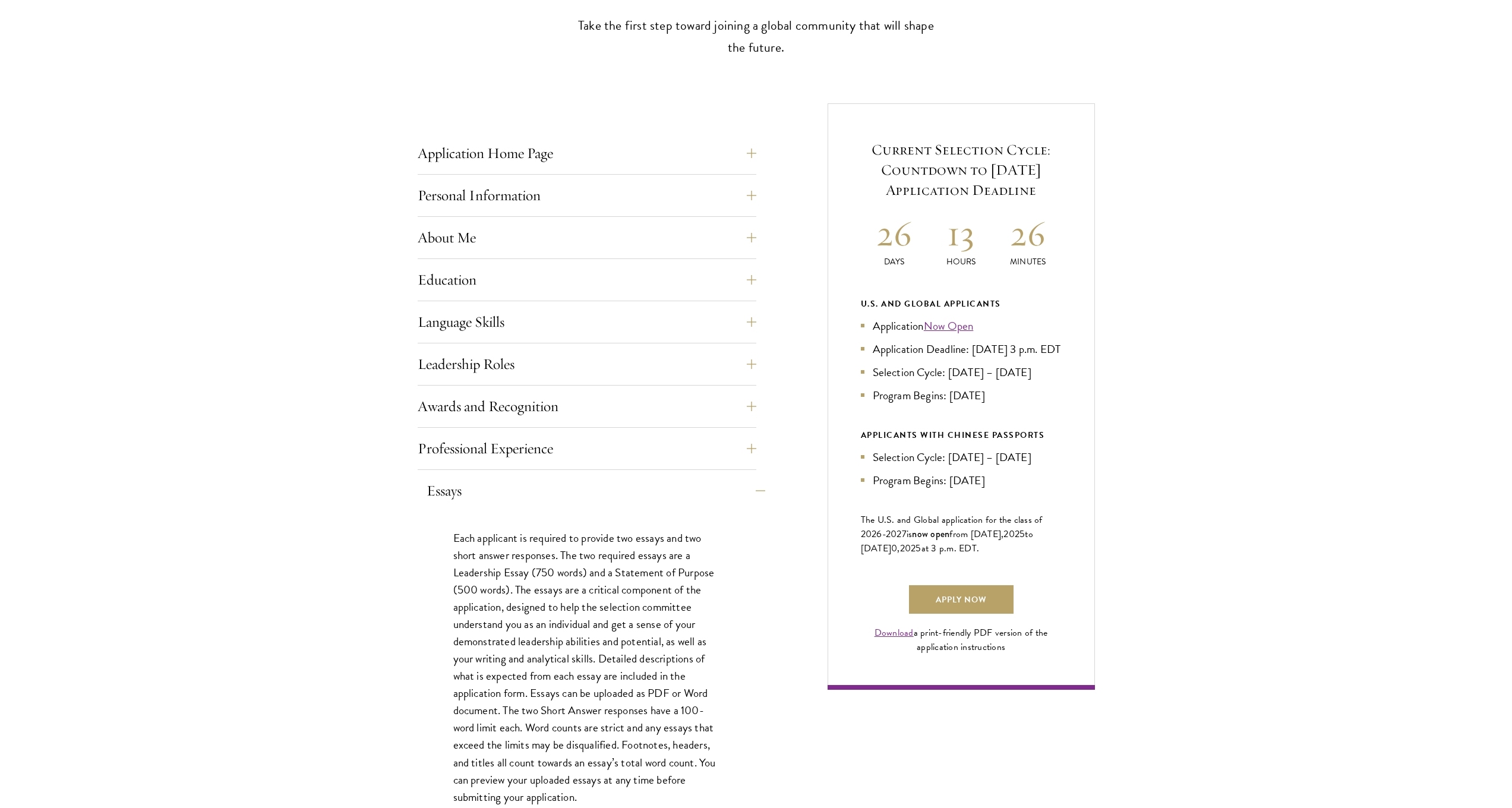
scroll to position [594, 0]
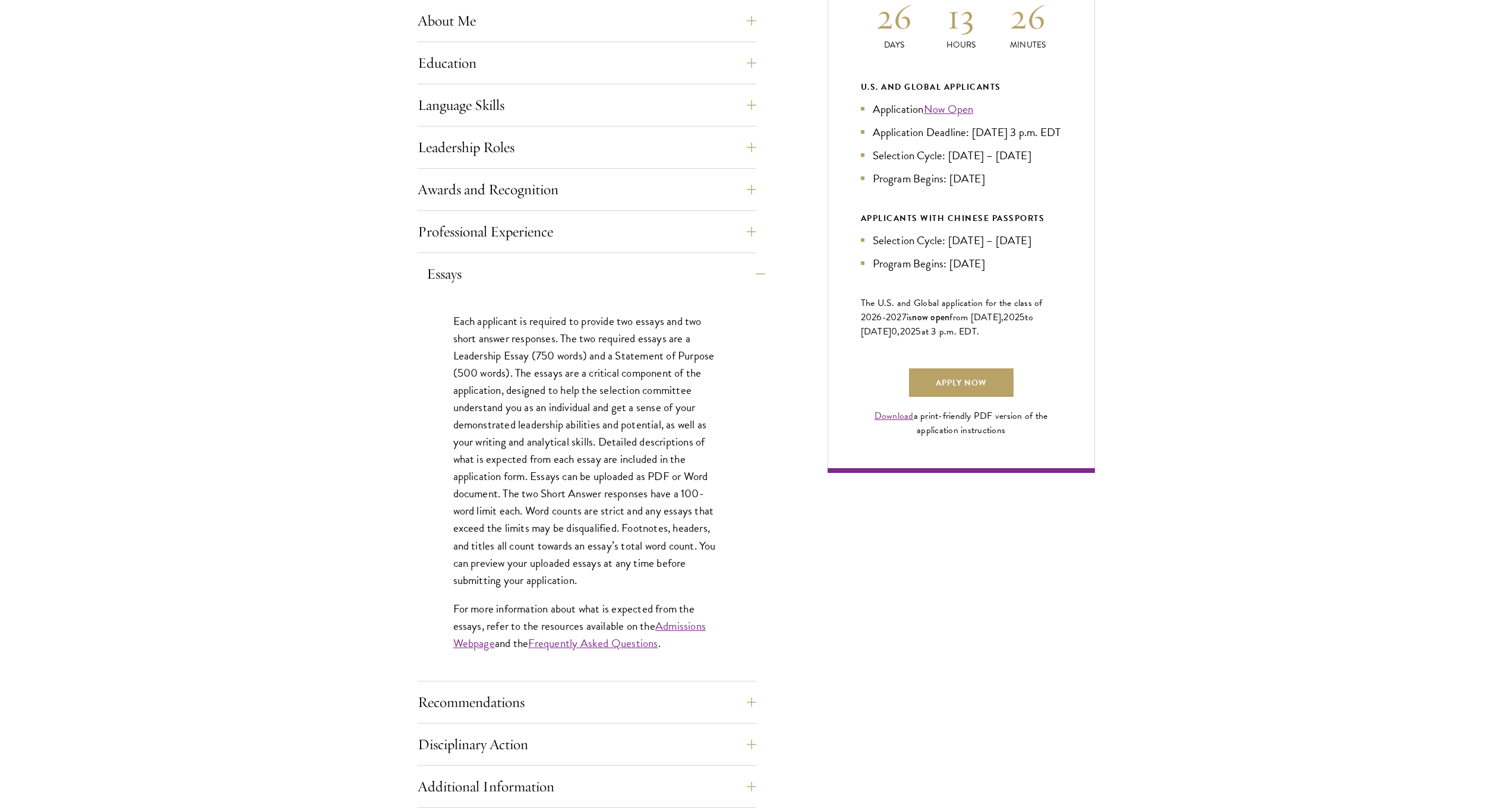
click at [521, 274] on button "Essays" at bounding box center [596, 274] width 339 height 29
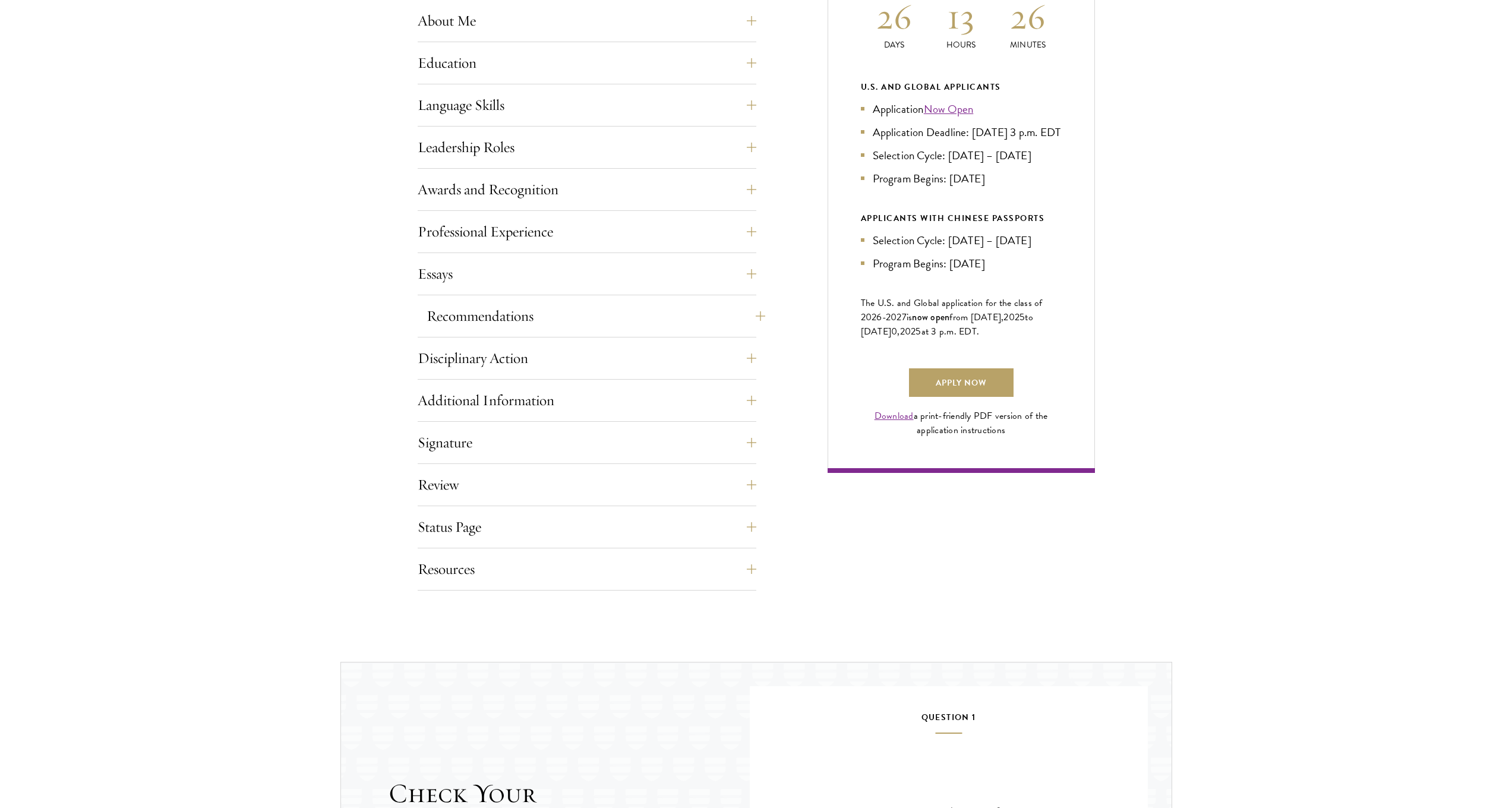
click at [535, 318] on button "Recommendations" at bounding box center [596, 316] width 339 height 29
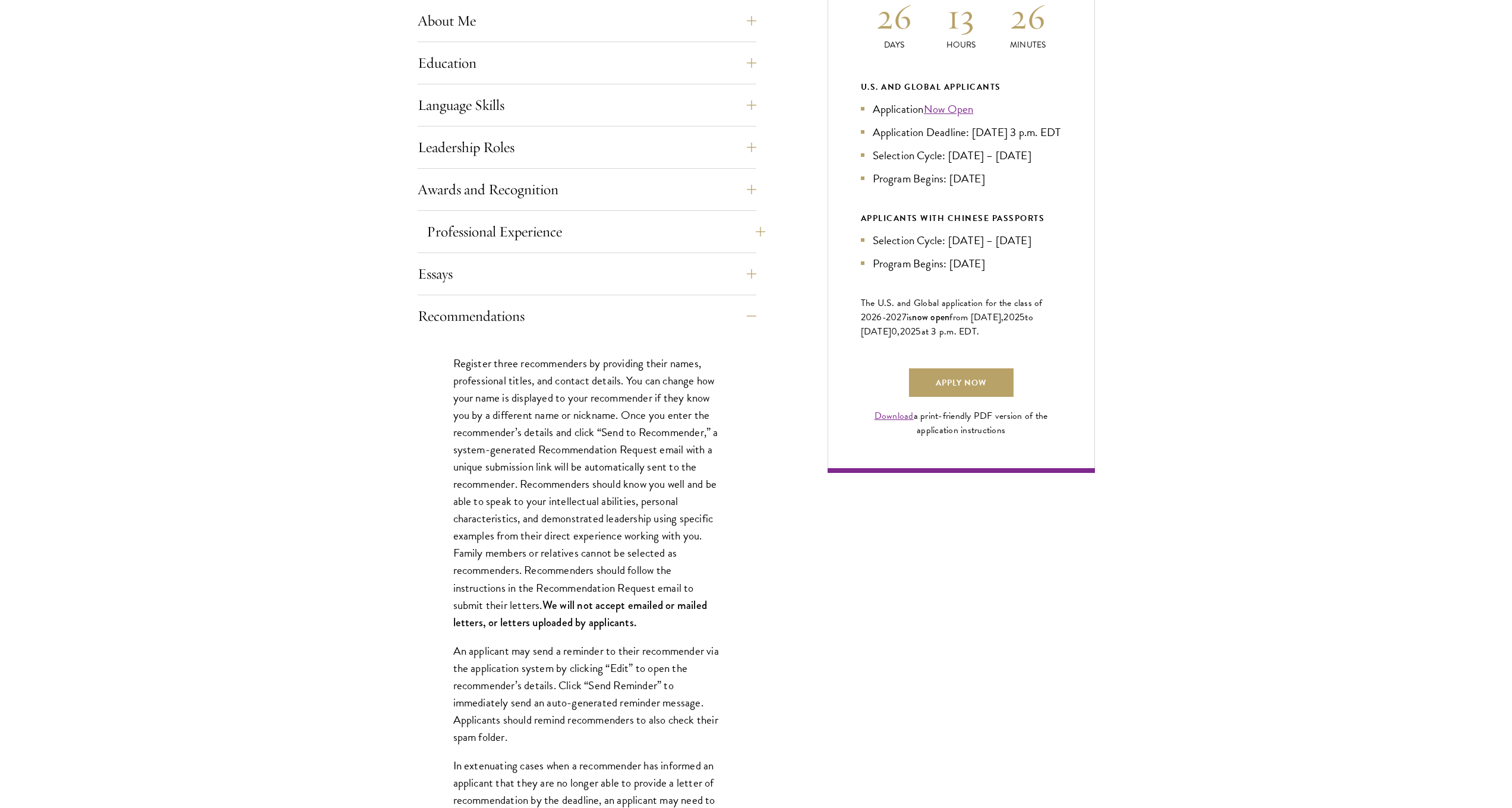
scroll to position [809, 0]
